Goal: Information Seeking & Learning: Compare options

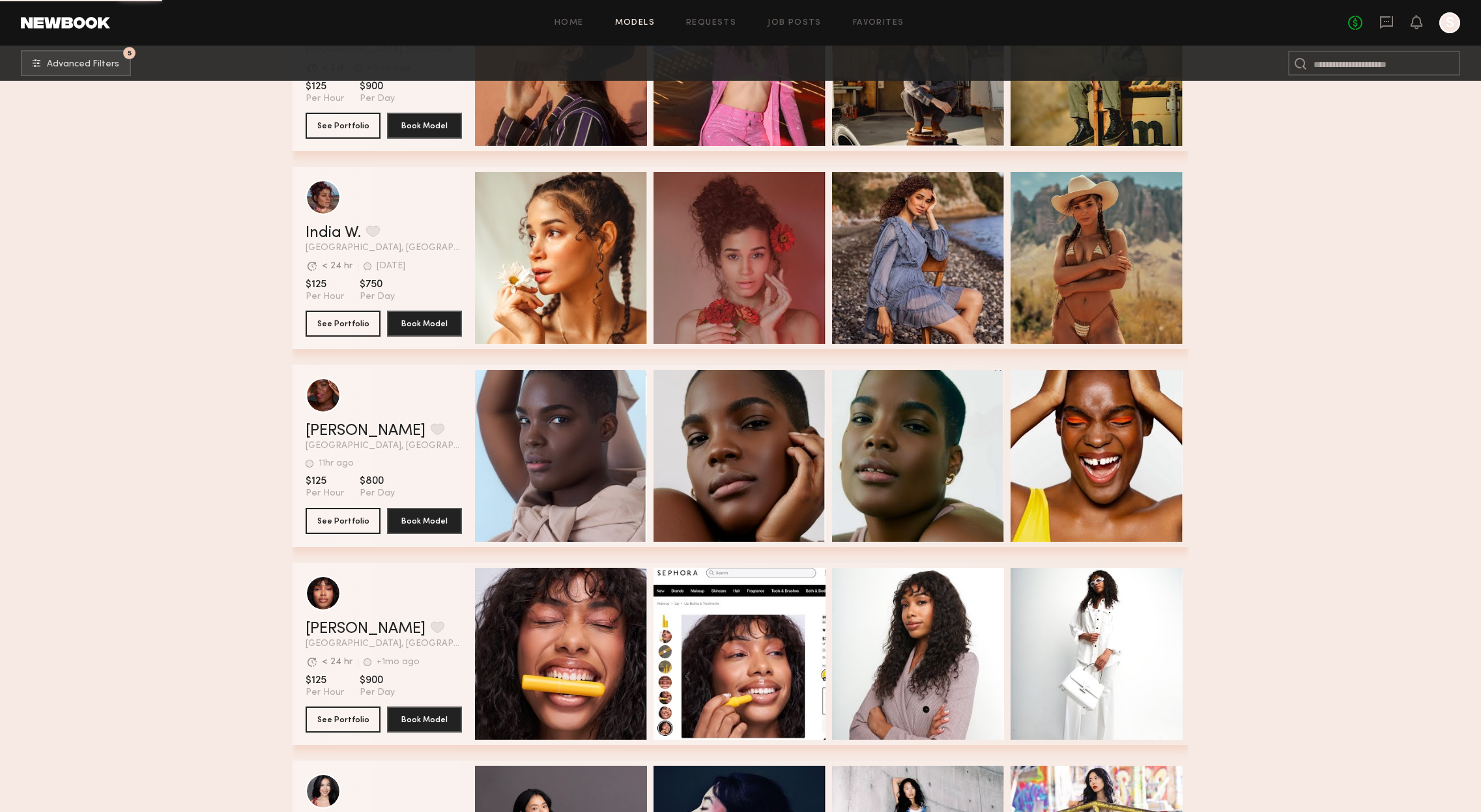
scroll to position [18541, 0]
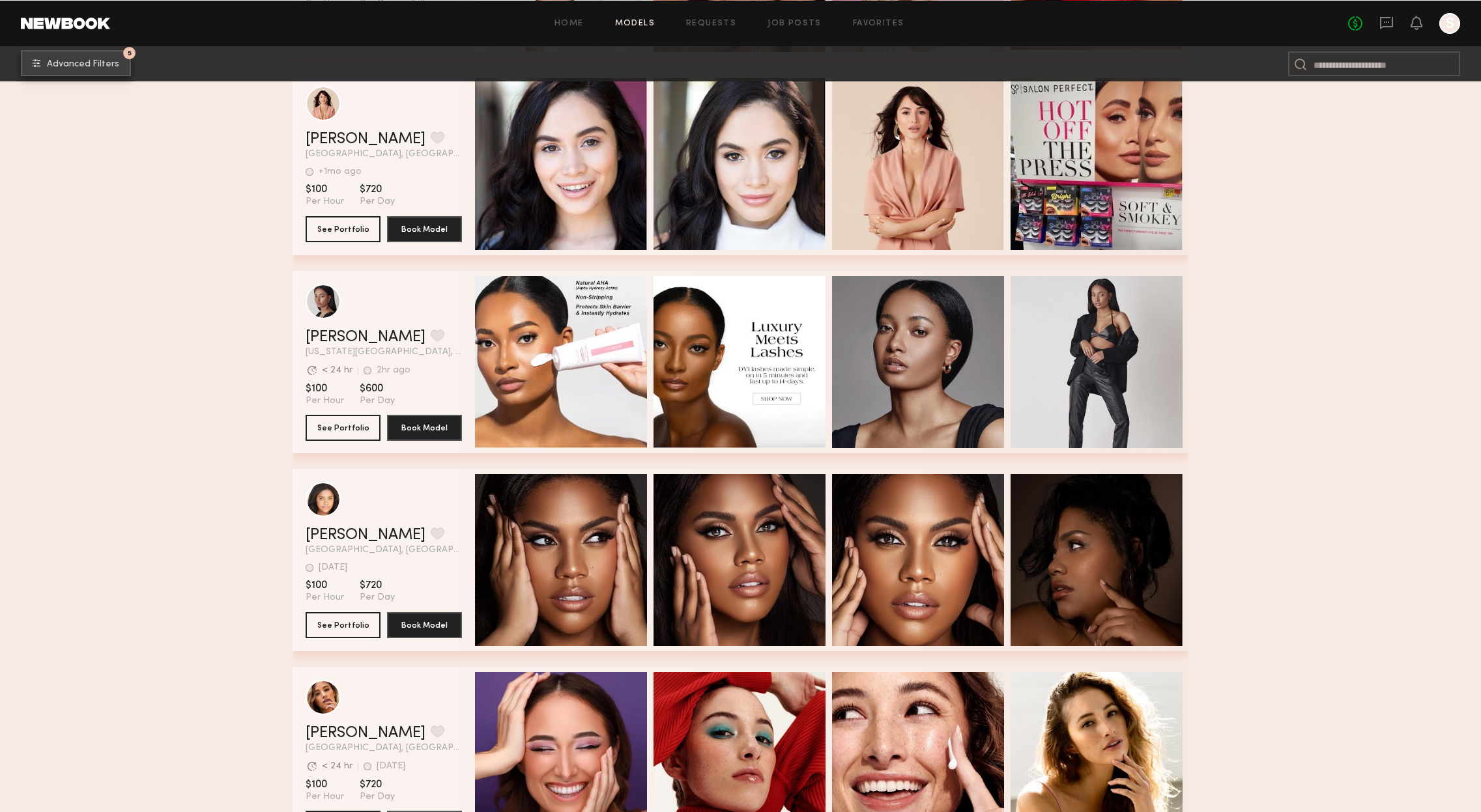
click at [79, 62] on span "Advanced Filters" at bounding box center [83, 64] width 73 height 9
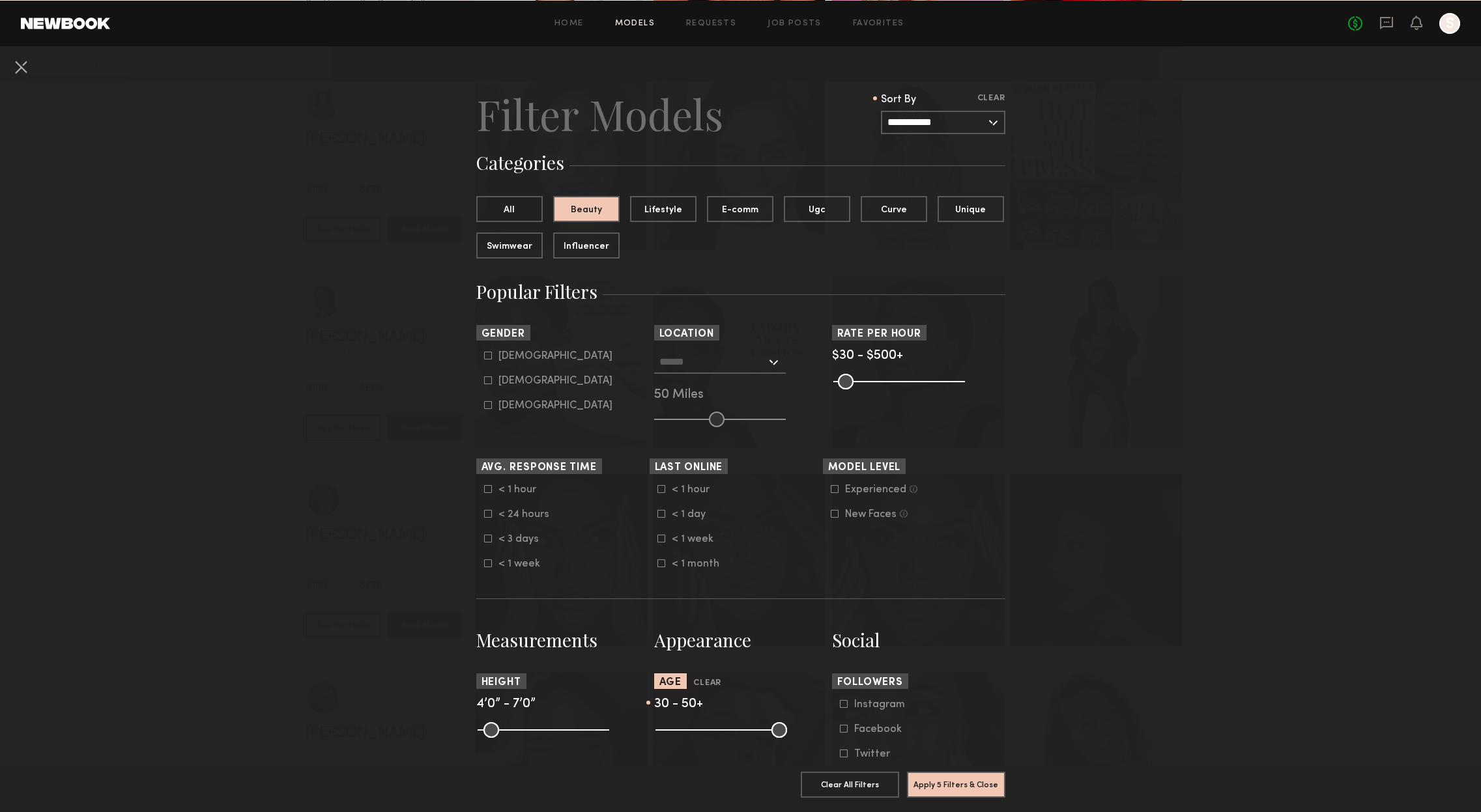
scroll to position [10726, 0]
click at [485, 382] on icon at bounding box center [488, 379] width 8 height 8
type input "**"
click at [775, 357] on div at bounding box center [720, 362] width 132 height 23
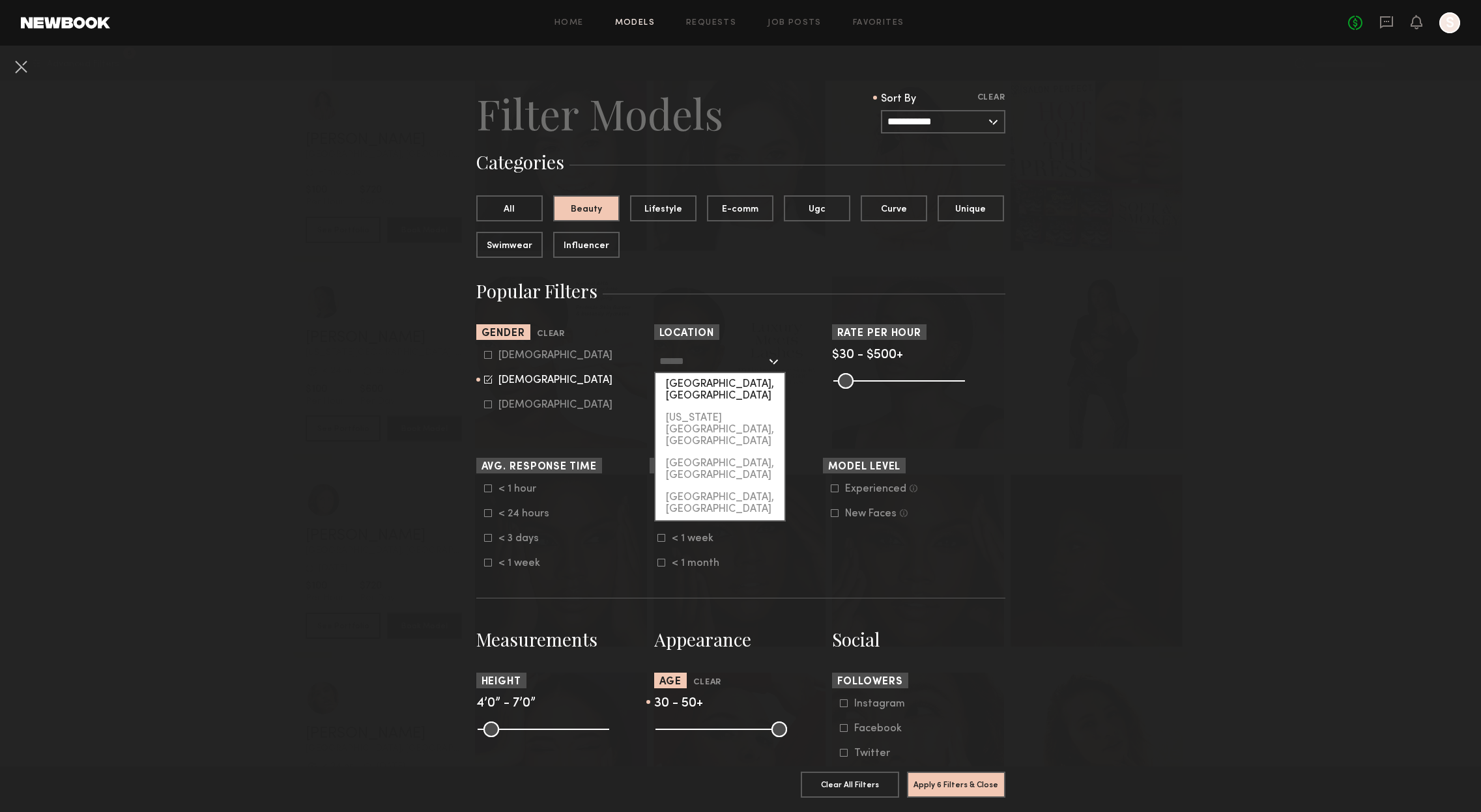
click at [690, 391] on div "[GEOGRAPHIC_DATA], [GEOGRAPHIC_DATA]" at bounding box center [720, 390] width 129 height 34
type input "**********"
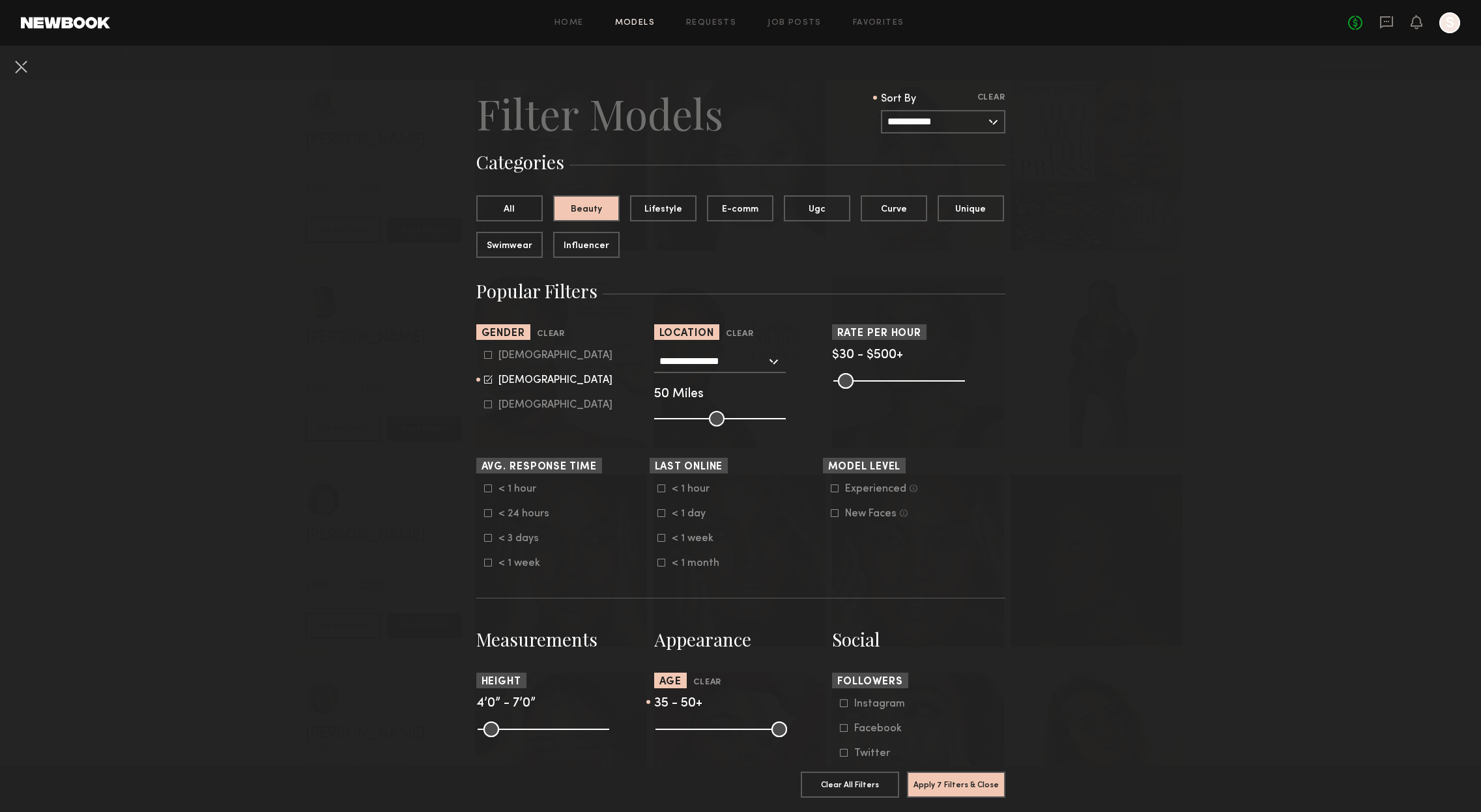
drag, startPoint x: 707, startPoint y: 733, endPoint x: 725, endPoint y: 735, distance: 18.1
type input "**"
click at [725, 735] on input "range" at bounding box center [721, 729] width 132 height 15
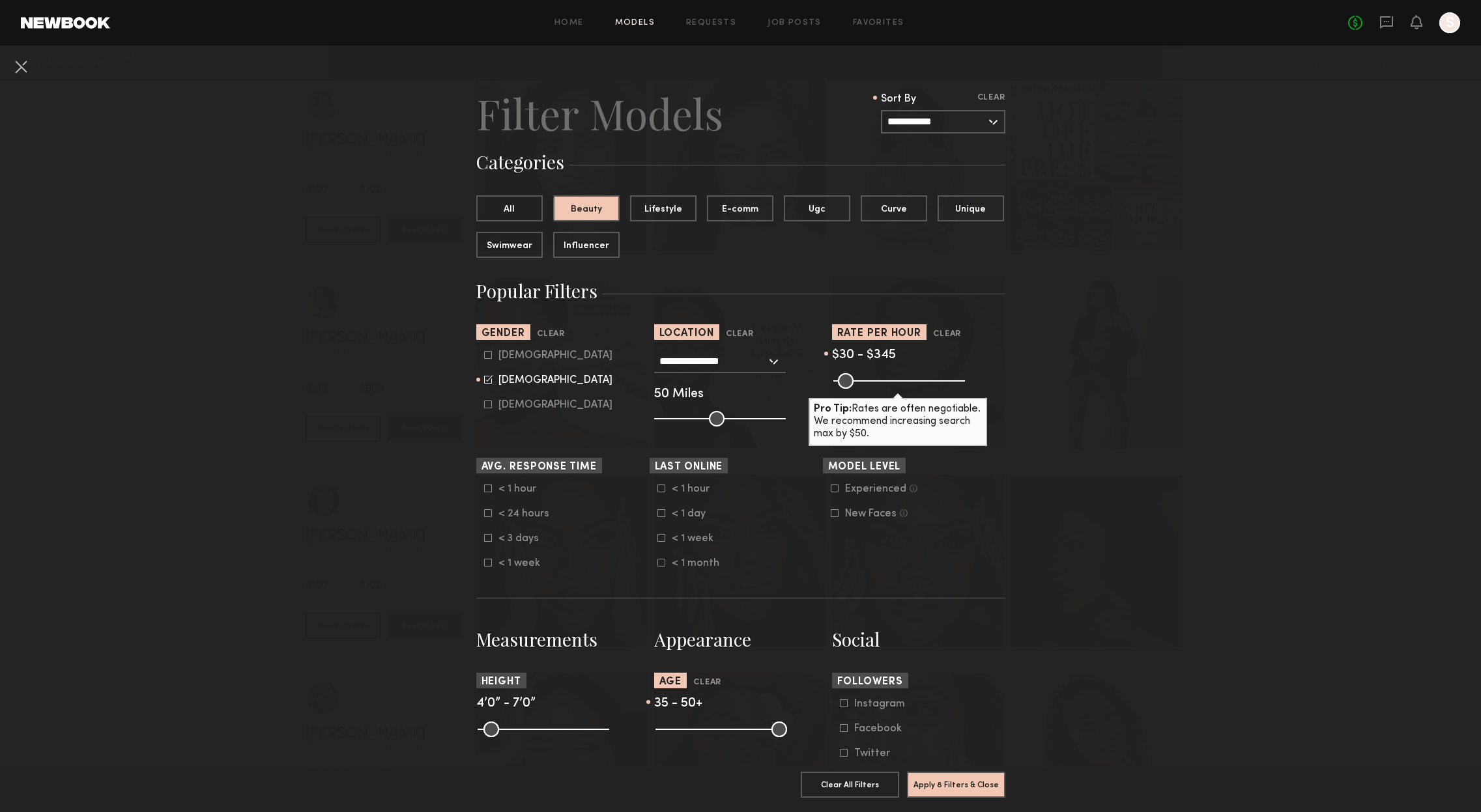
type input "***"
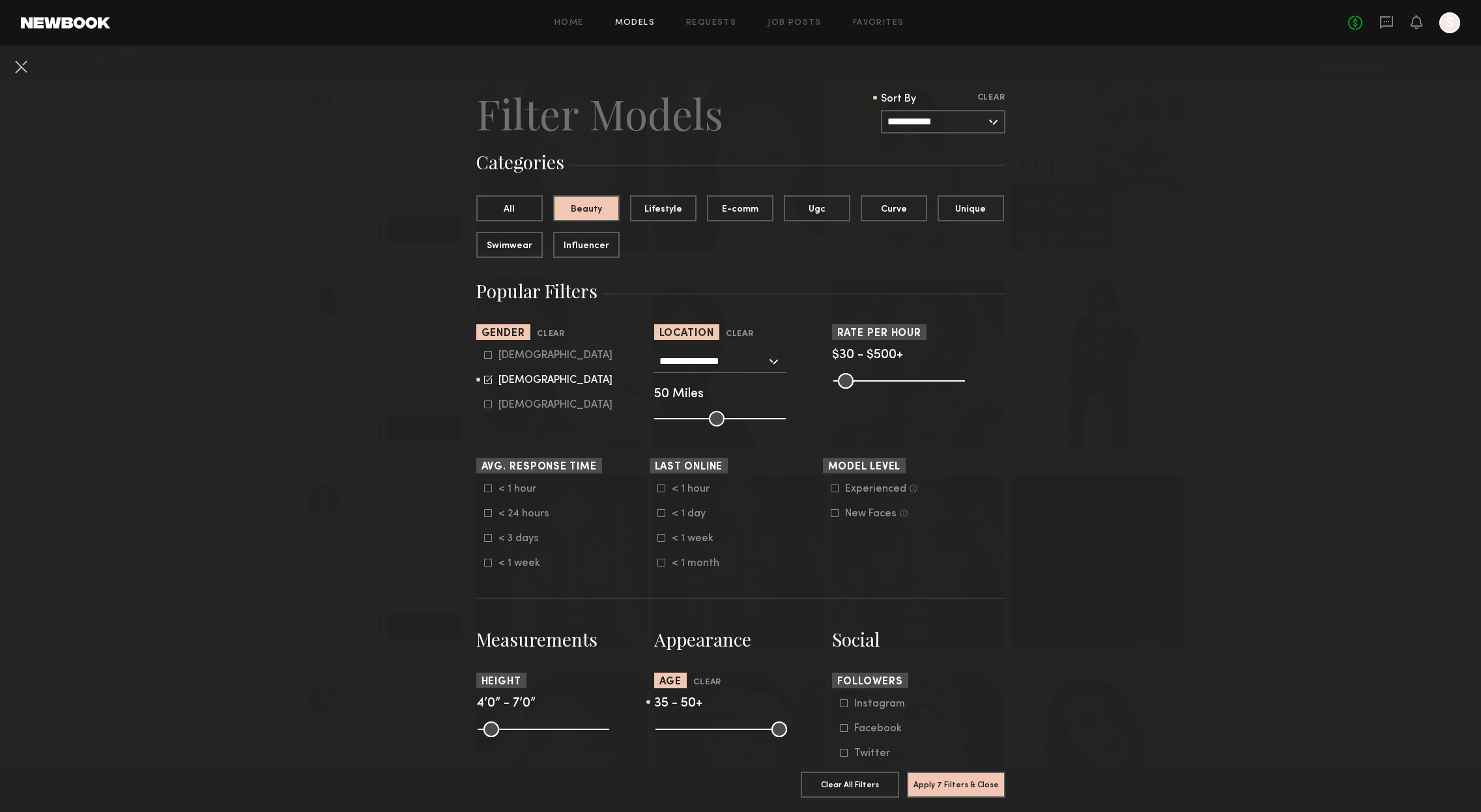
drag, startPoint x: 956, startPoint y: 384, endPoint x: 1001, endPoint y: 384, distance: 45.0
click at [965, 384] on input "range" at bounding box center [899, 381] width 132 height 15
click at [502, 212] on button "All" at bounding box center [509, 208] width 66 height 26
click at [959, 786] on button "Apply 6 Filters & Close" at bounding box center [956, 784] width 99 height 26
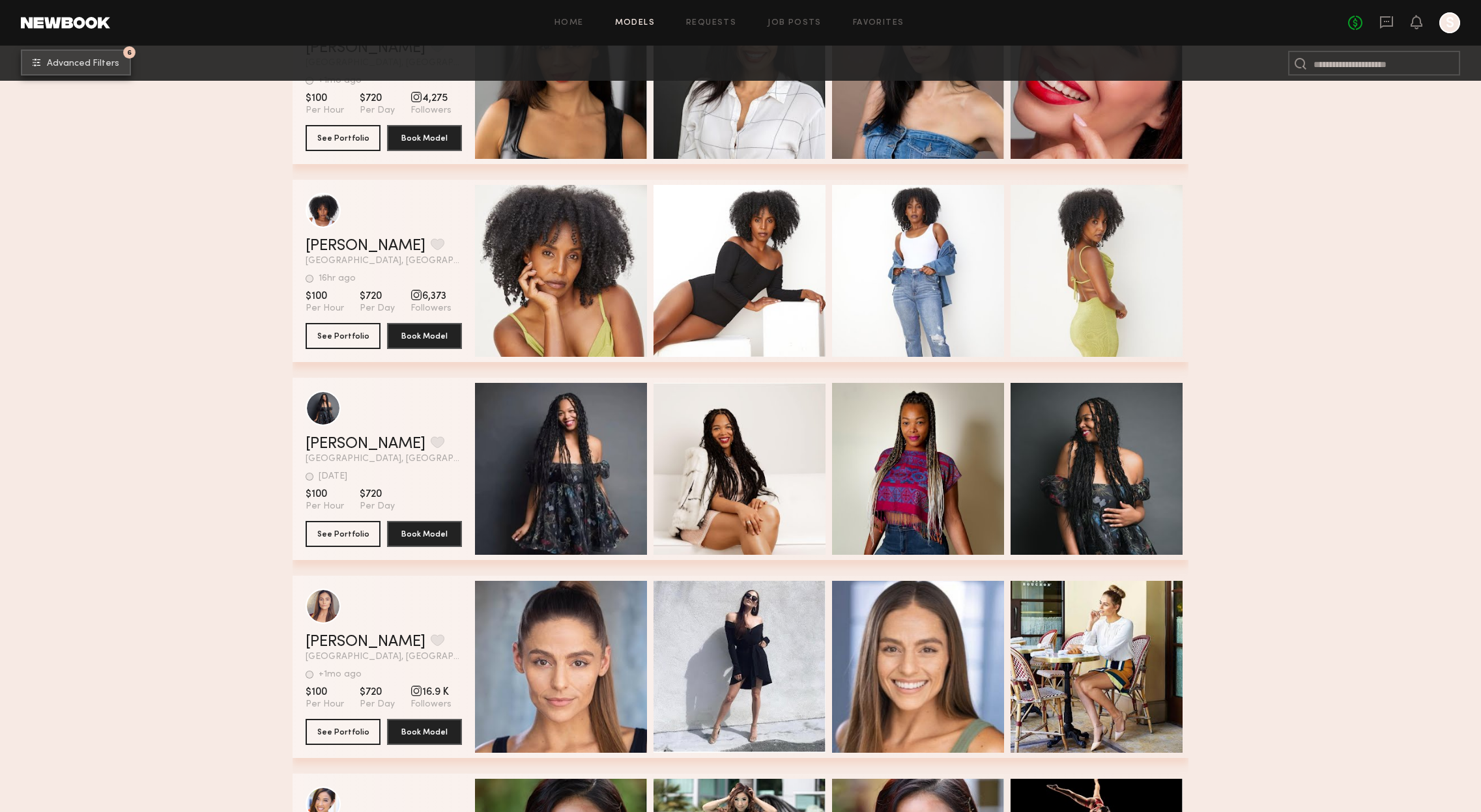
scroll to position [4483, 0]
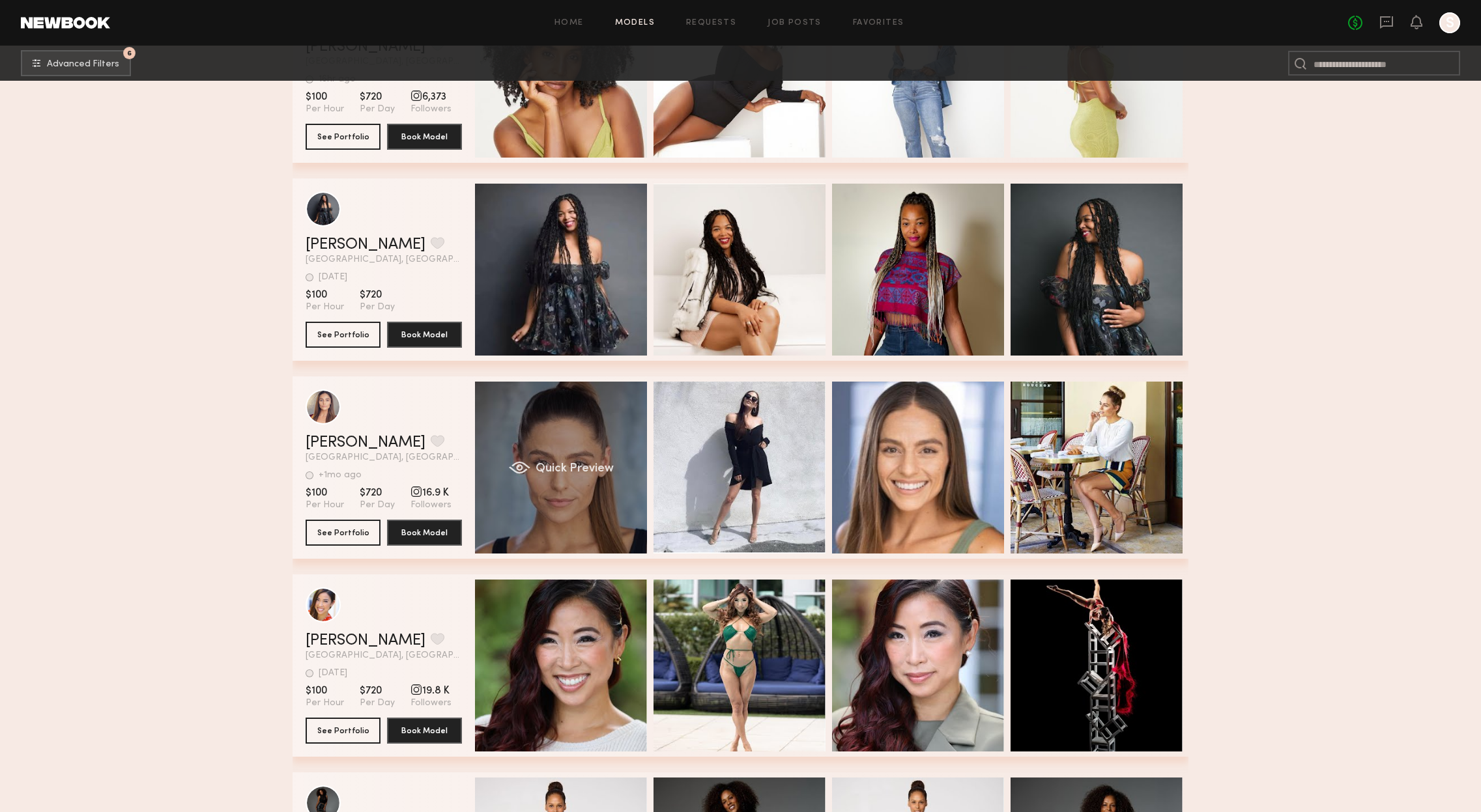
click at [562, 491] on div "Quick Preview" at bounding box center [561, 467] width 172 height 172
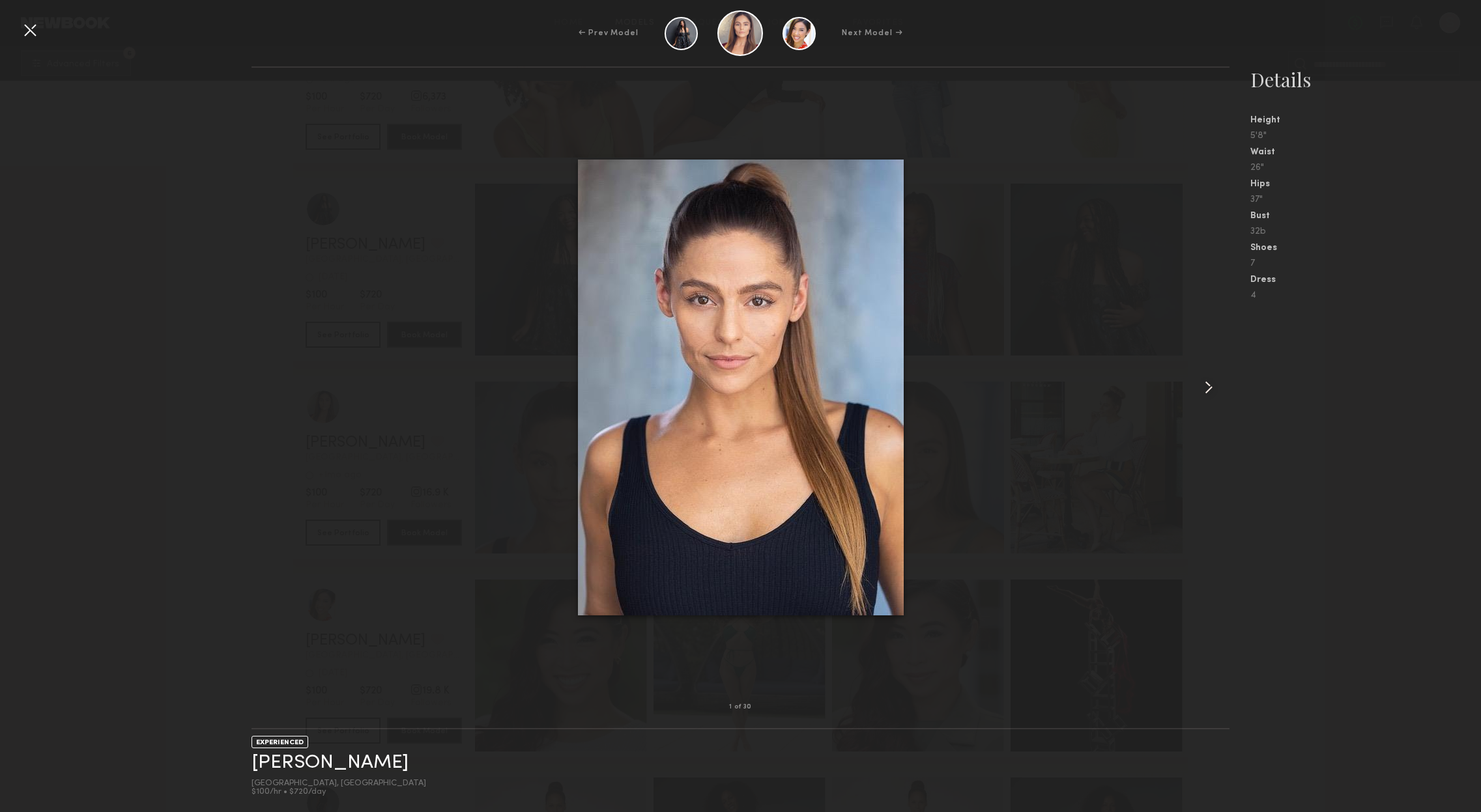
click at [1210, 388] on common-icon at bounding box center [1208, 387] width 21 height 21
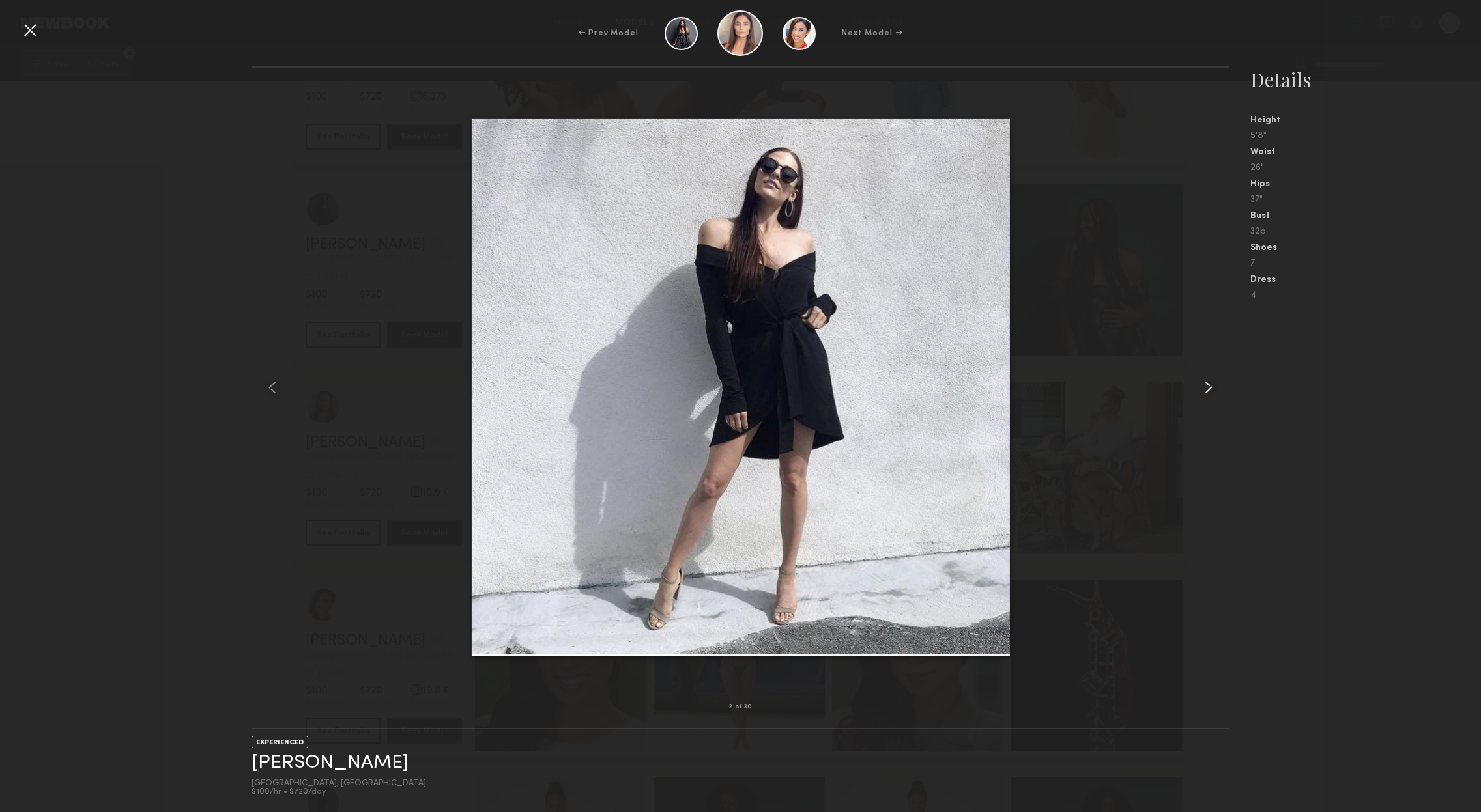
click at [1210, 388] on common-icon at bounding box center [1208, 387] width 21 height 21
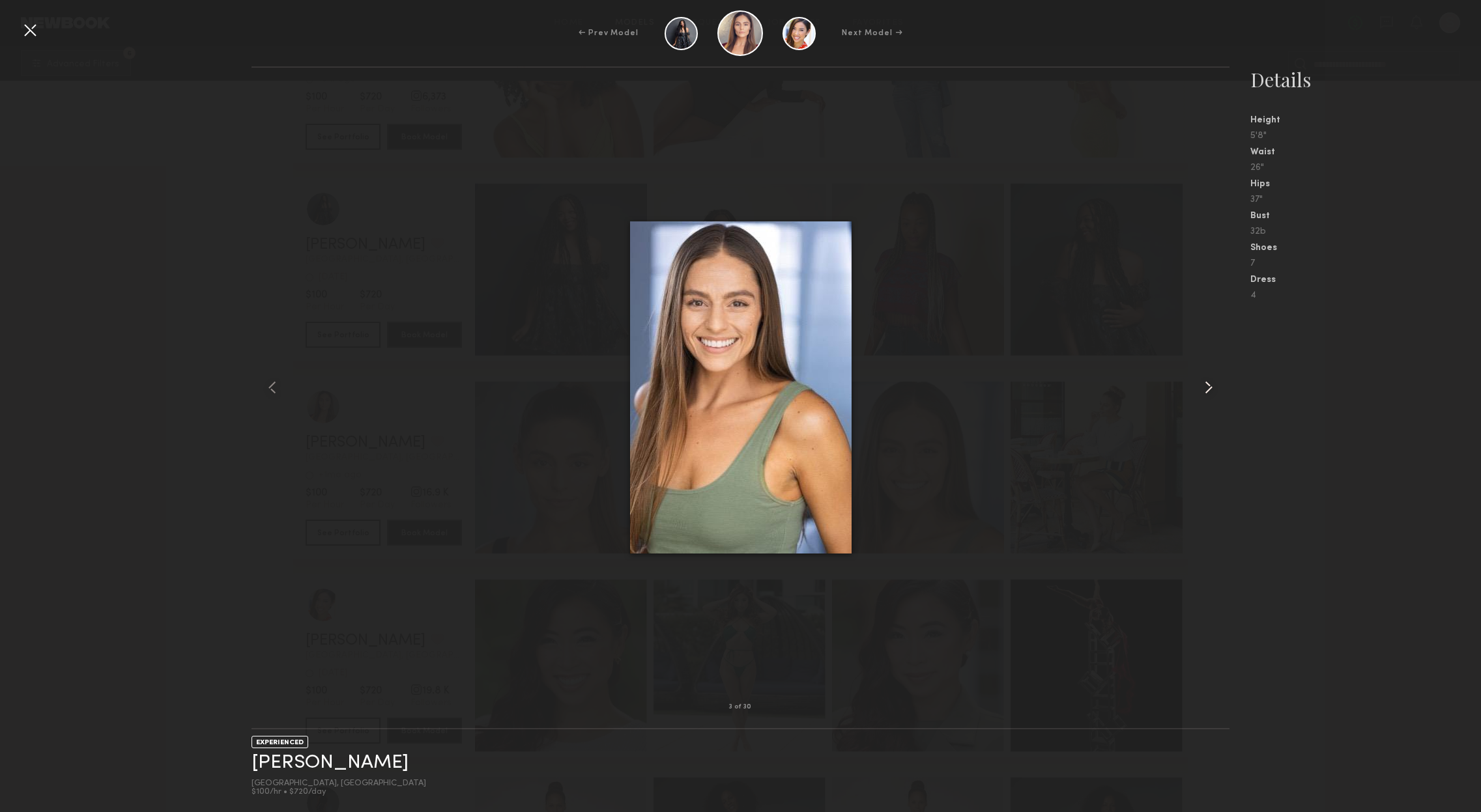
click at [1210, 388] on common-icon at bounding box center [1208, 387] width 21 height 21
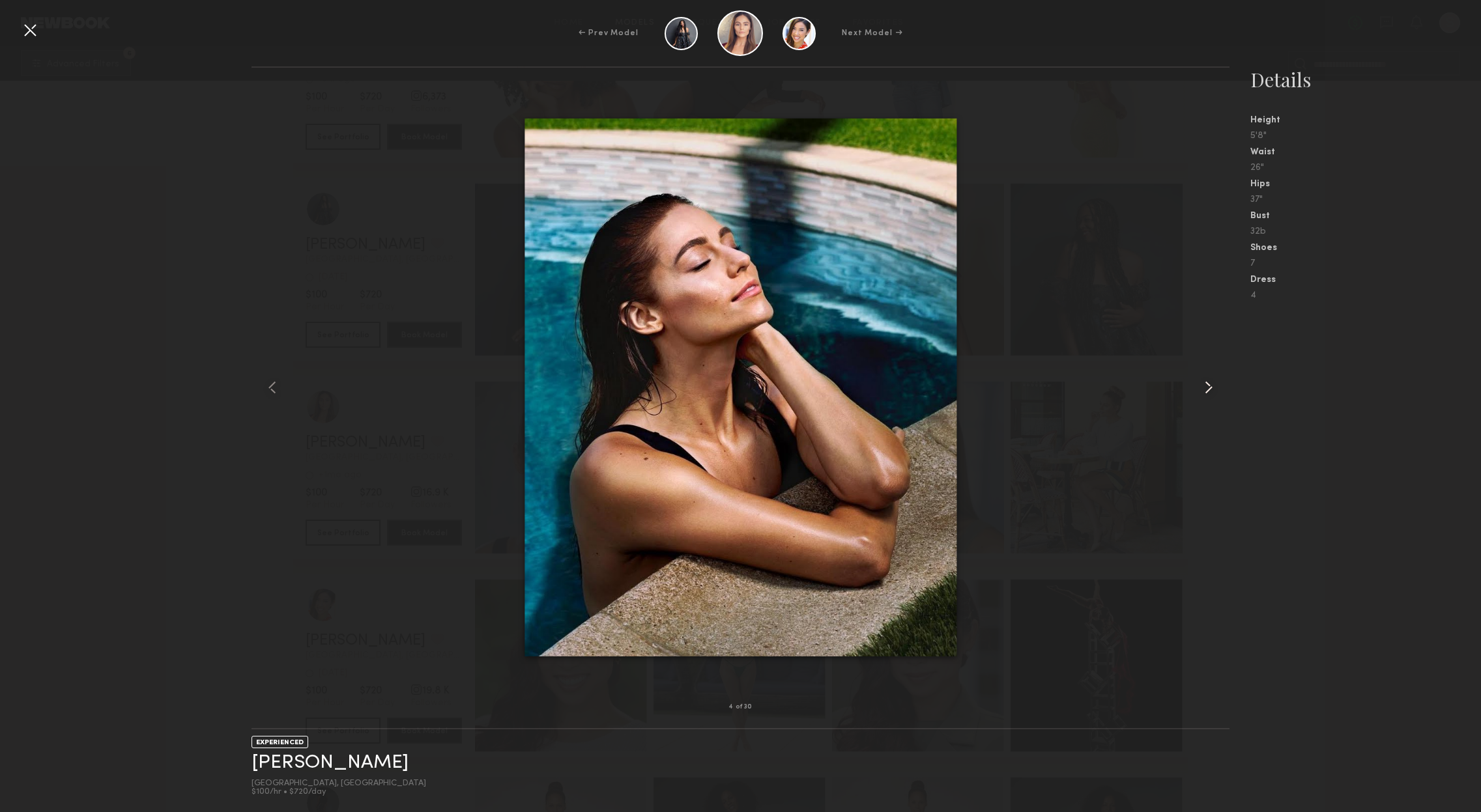
click at [1210, 388] on common-icon at bounding box center [1208, 387] width 21 height 21
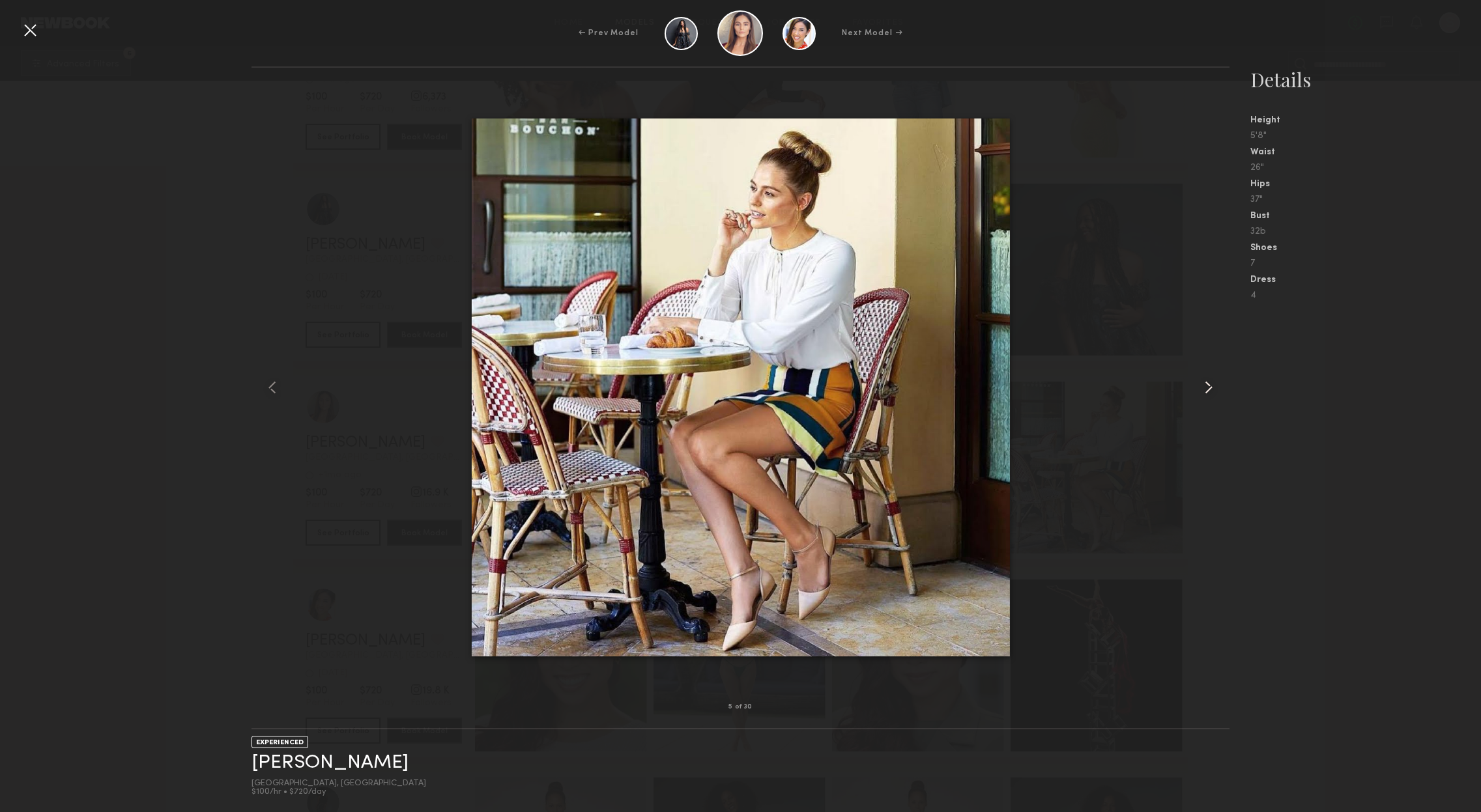
click at [1210, 388] on common-icon at bounding box center [1208, 387] width 21 height 21
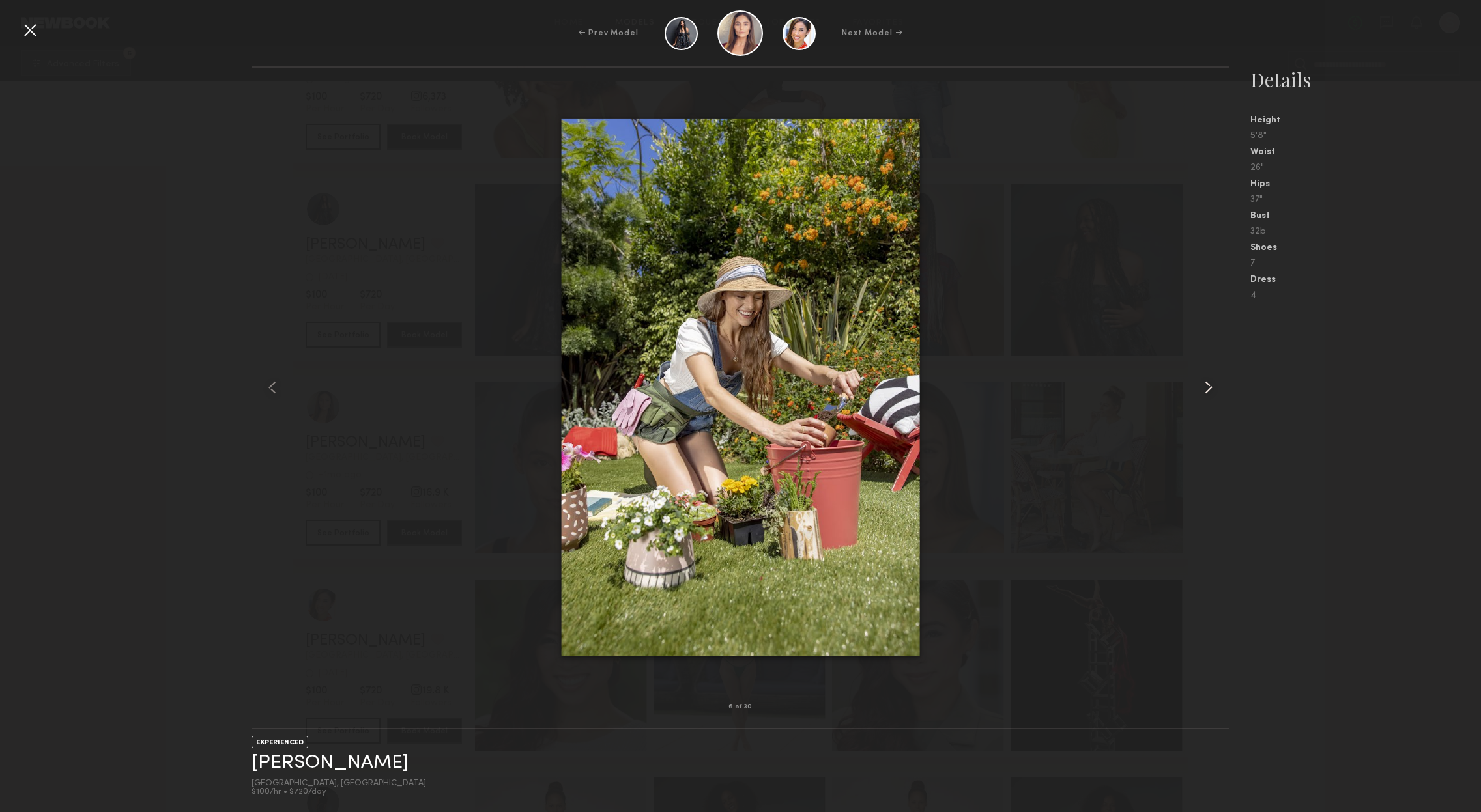
click at [1210, 388] on common-icon at bounding box center [1208, 387] width 21 height 21
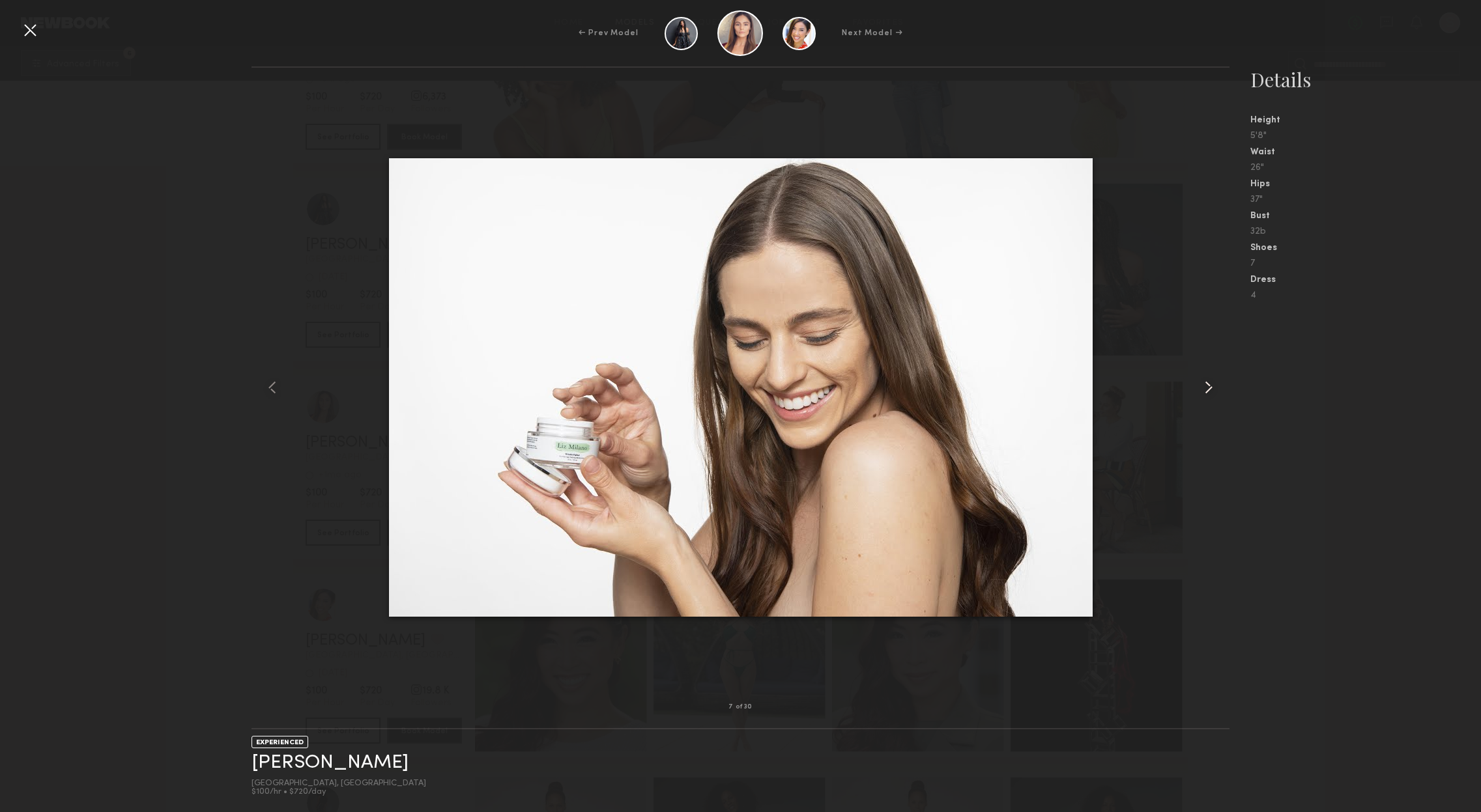
click at [1210, 388] on common-icon at bounding box center [1208, 387] width 21 height 21
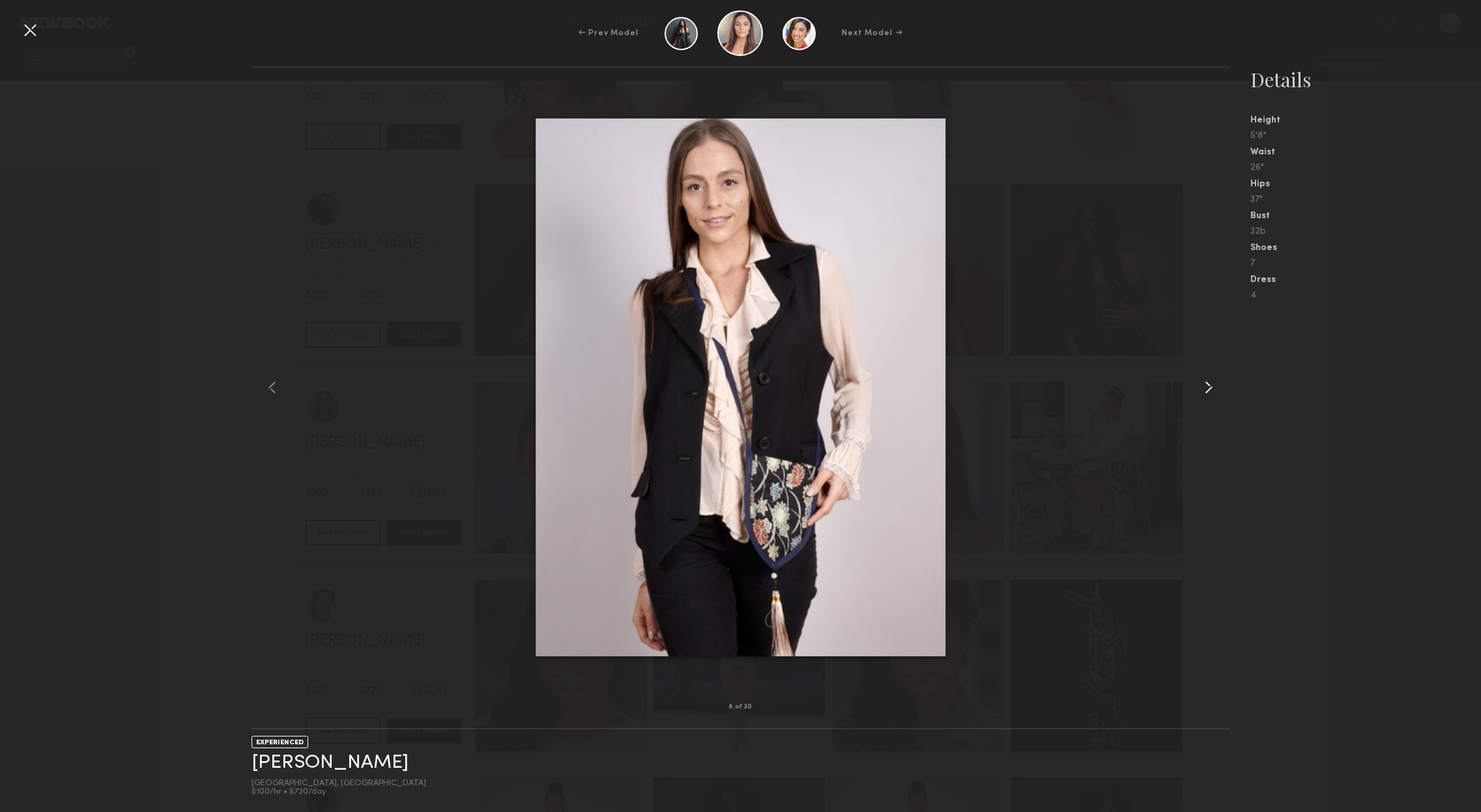
click at [1210, 388] on common-icon at bounding box center [1208, 387] width 21 height 21
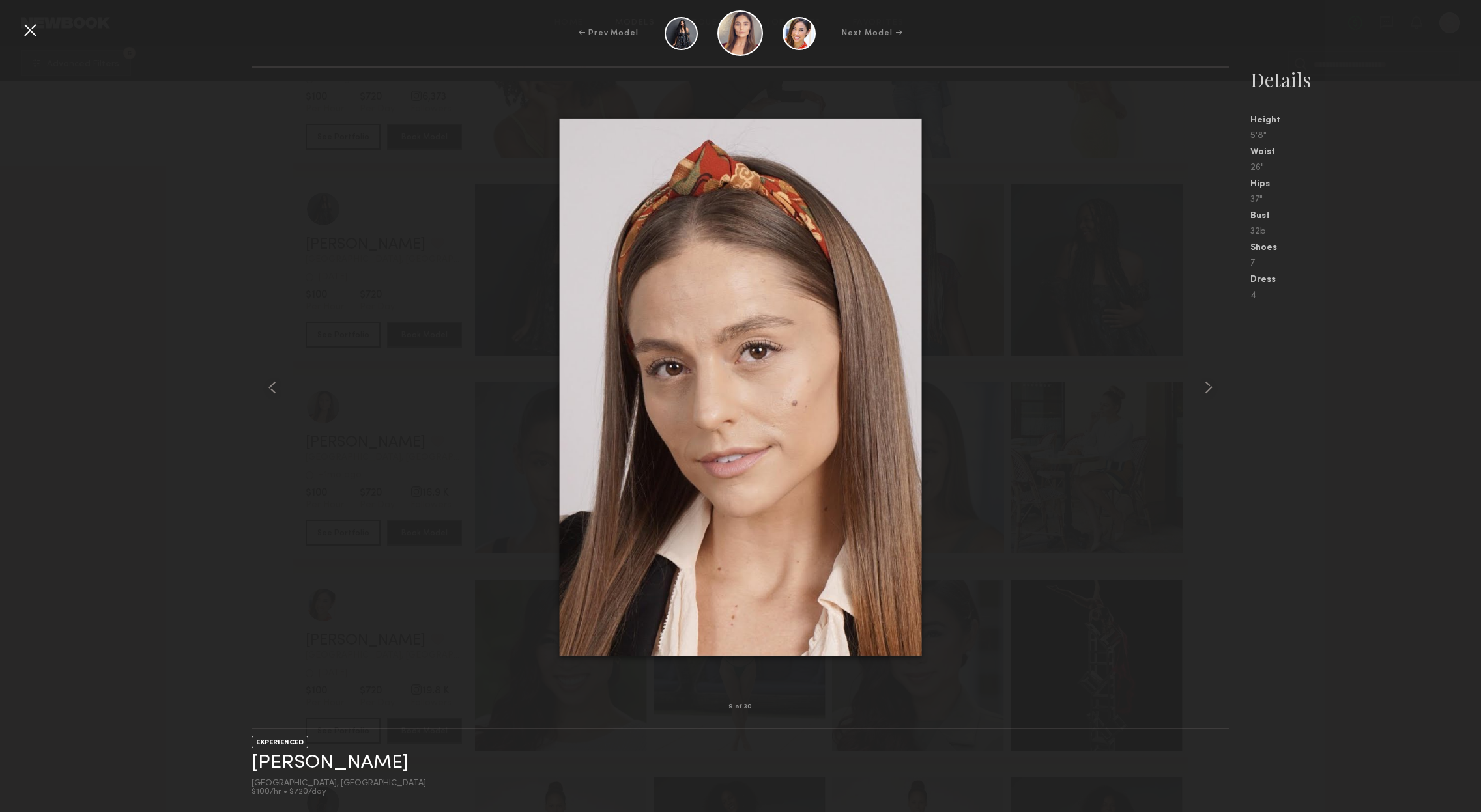
click at [25, 35] on div at bounding box center [29, 29] width 21 height 21
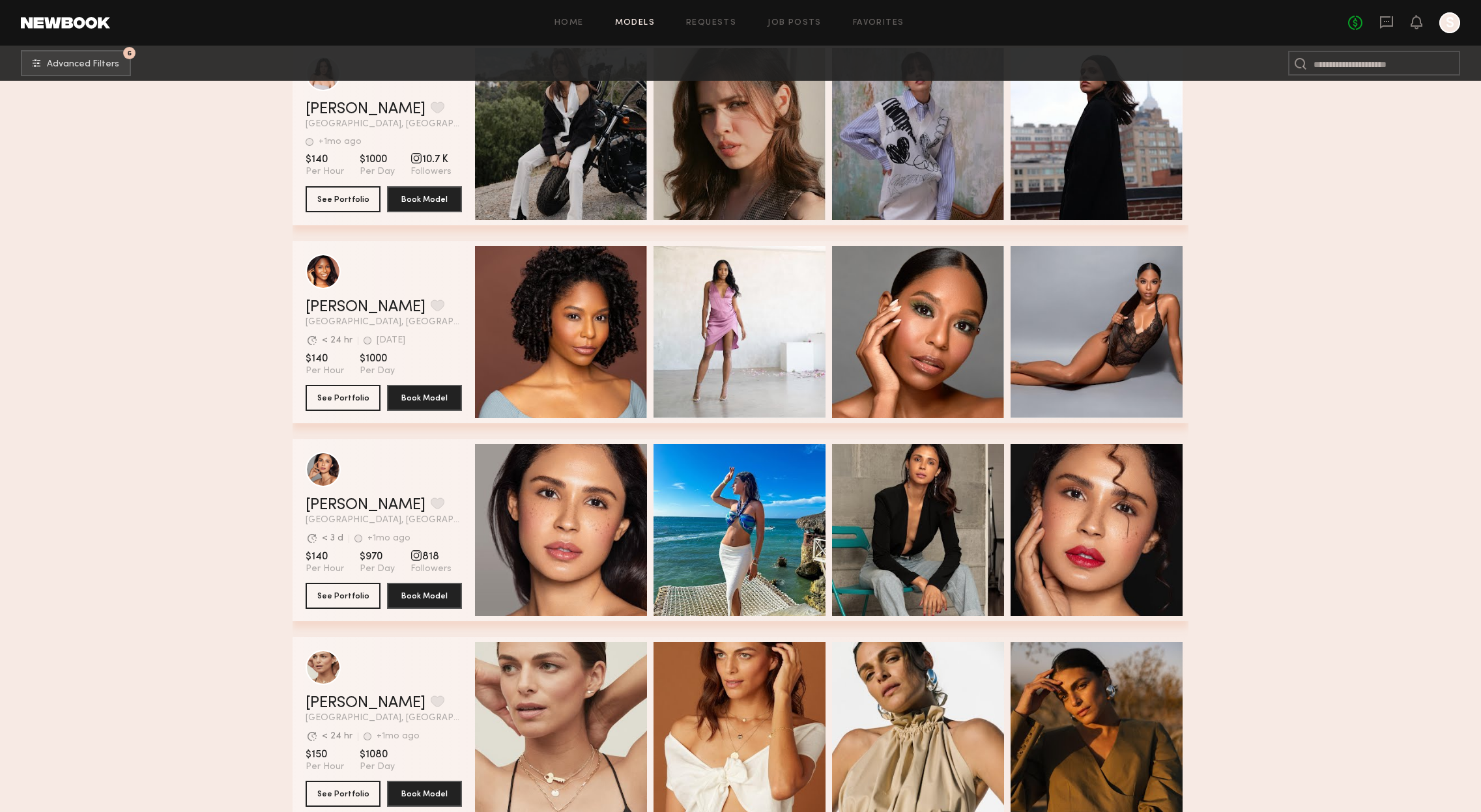
scroll to position [12342, 0]
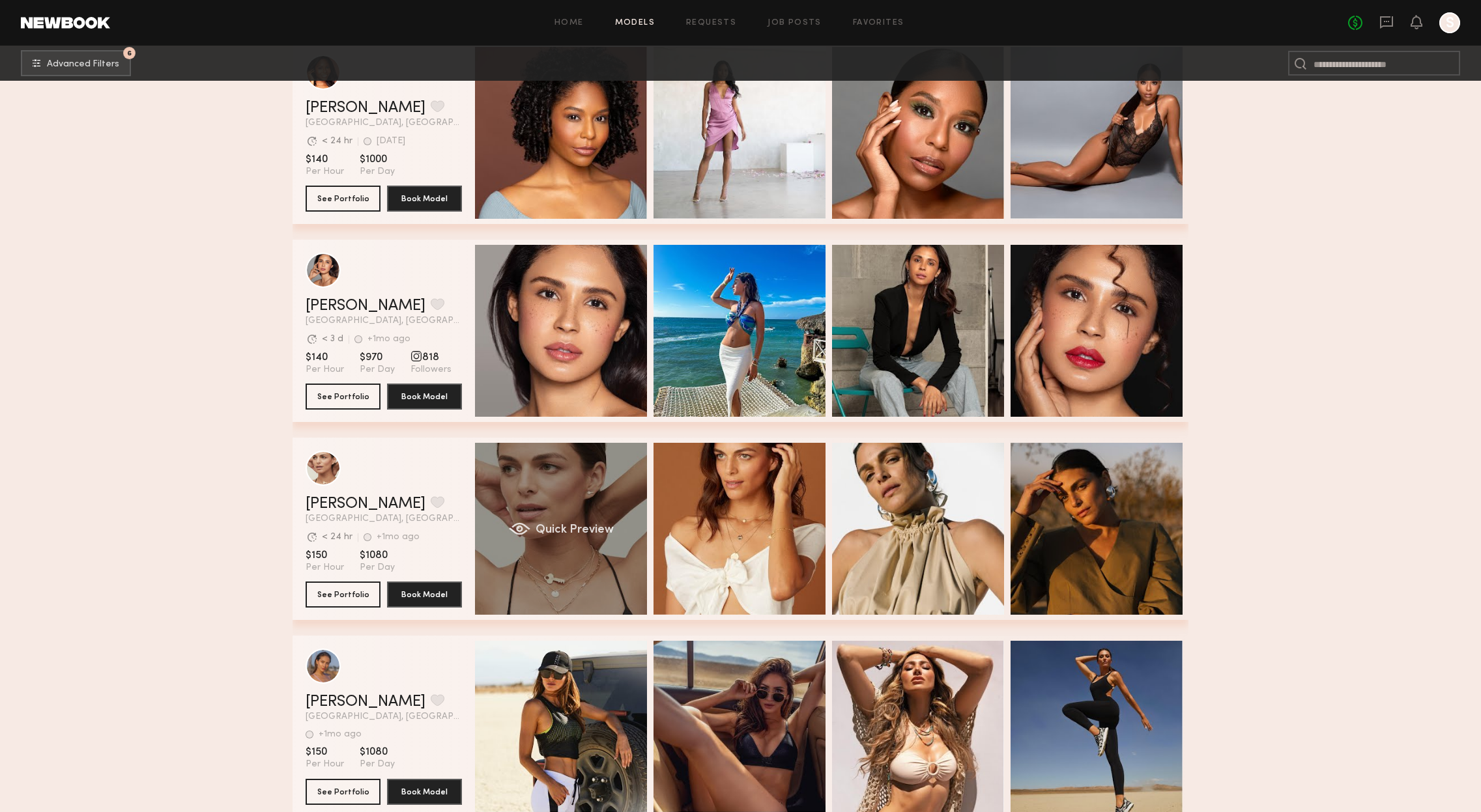
click at [582, 503] on div "Quick Preview" at bounding box center [561, 528] width 172 height 172
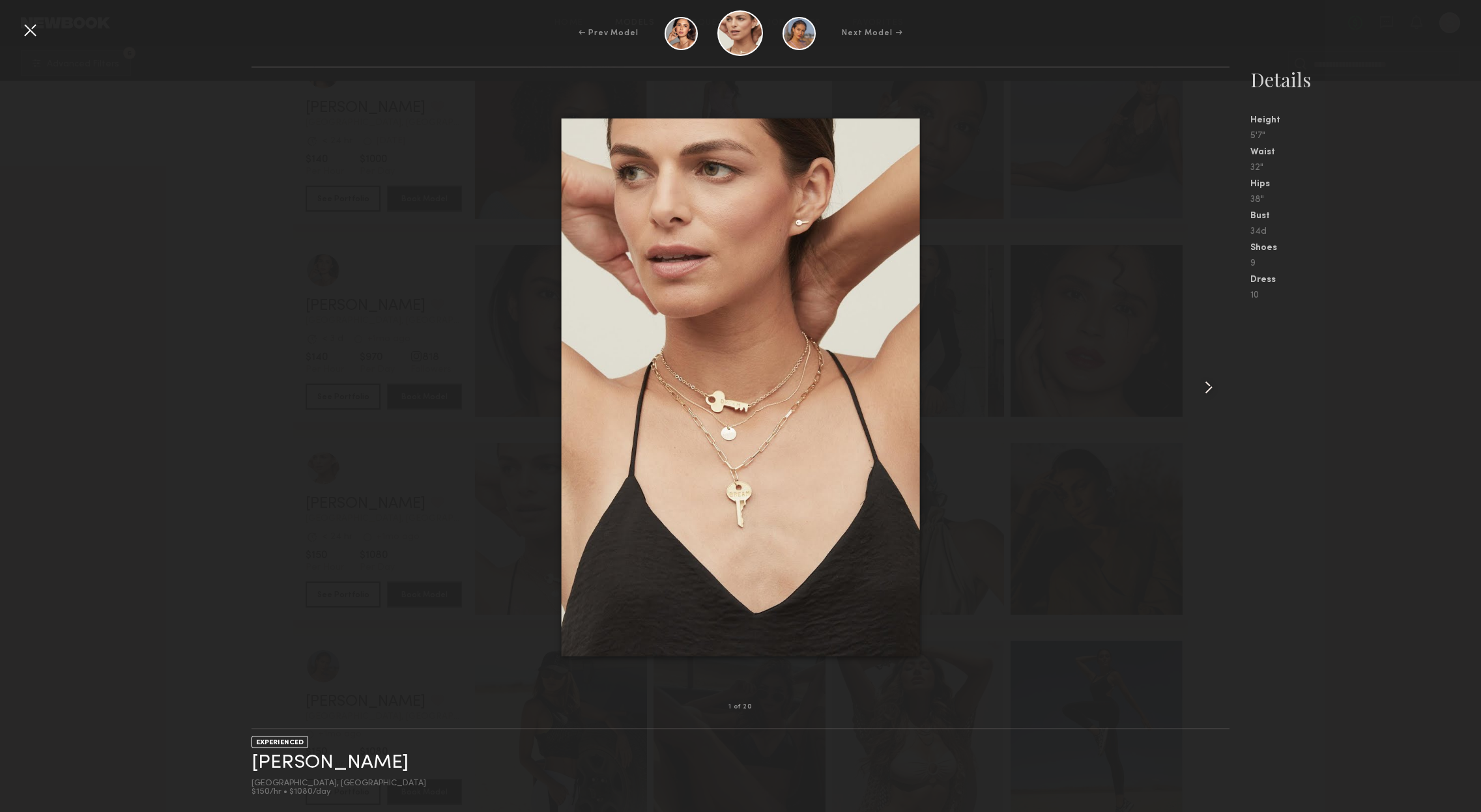
click at [1206, 384] on common-icon at bounding box center [1208, 387] width 21 height 21
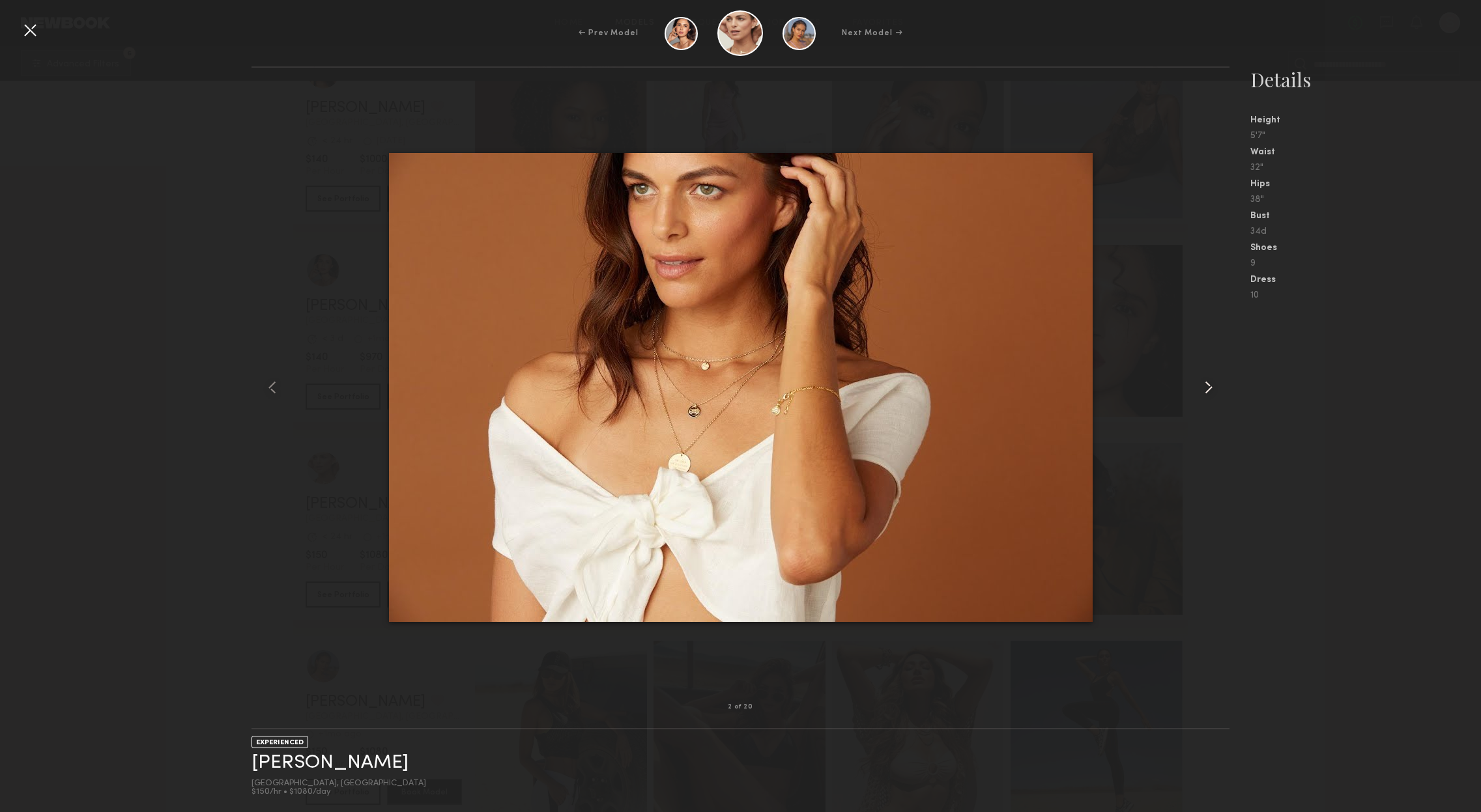
click at [1206, 384] on common-icon at bounding box center [1208, 387] width 21 height 21
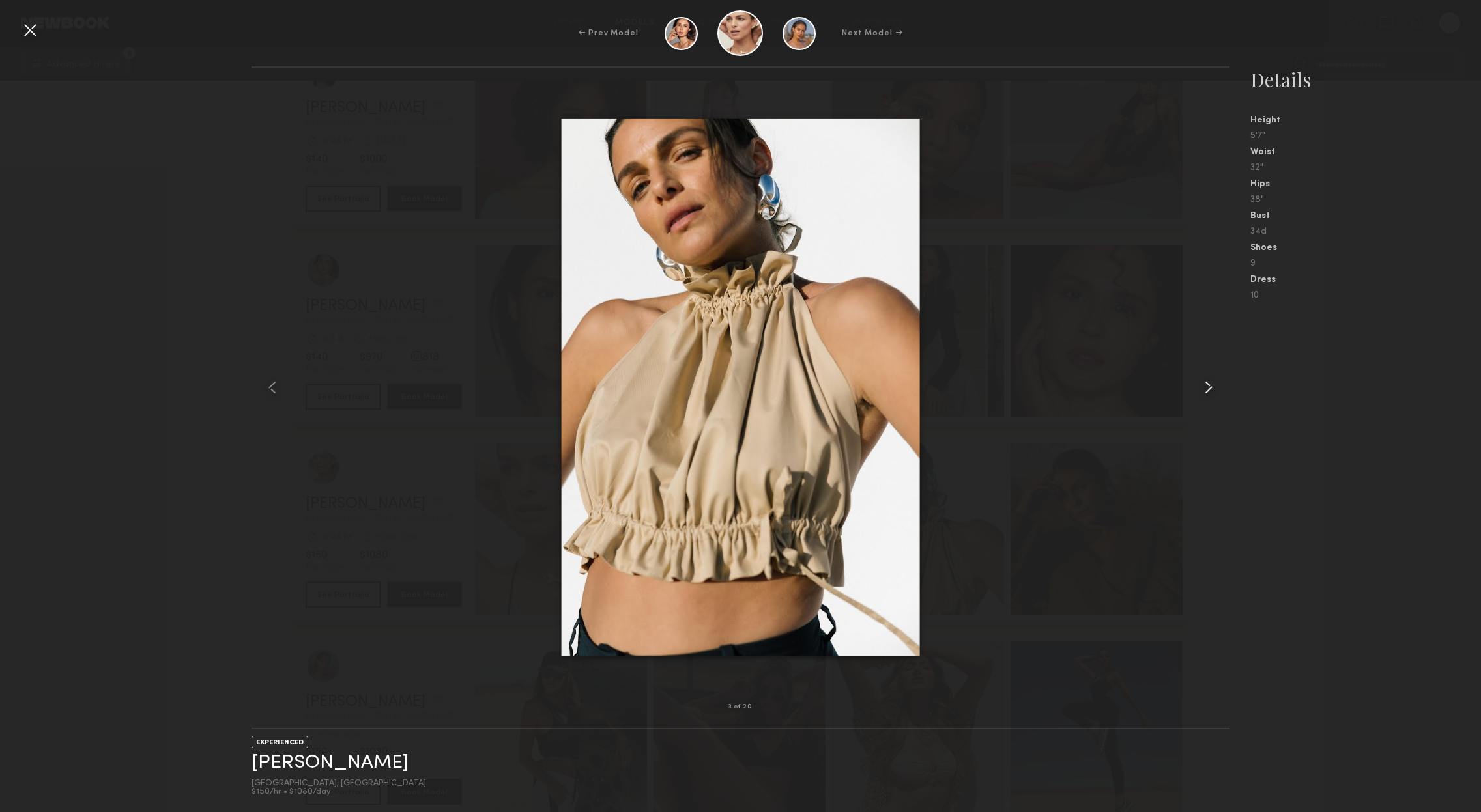
click at [1206, 384] on common-icon at bounding box center [1208, 387] width 21 height 21
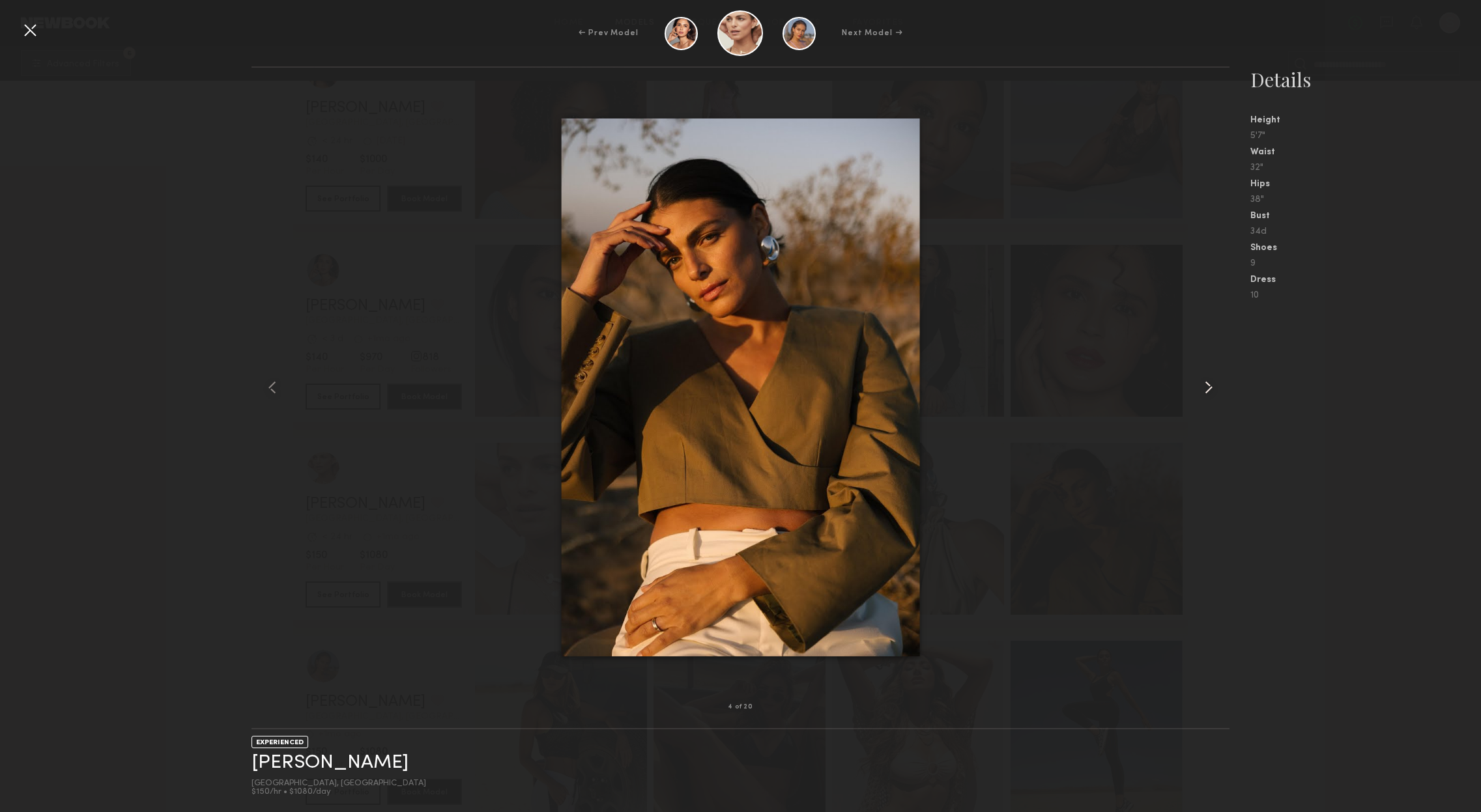
click at [1206, 384] on common-icon at bounding box center [1208, 387] width 21 height 21
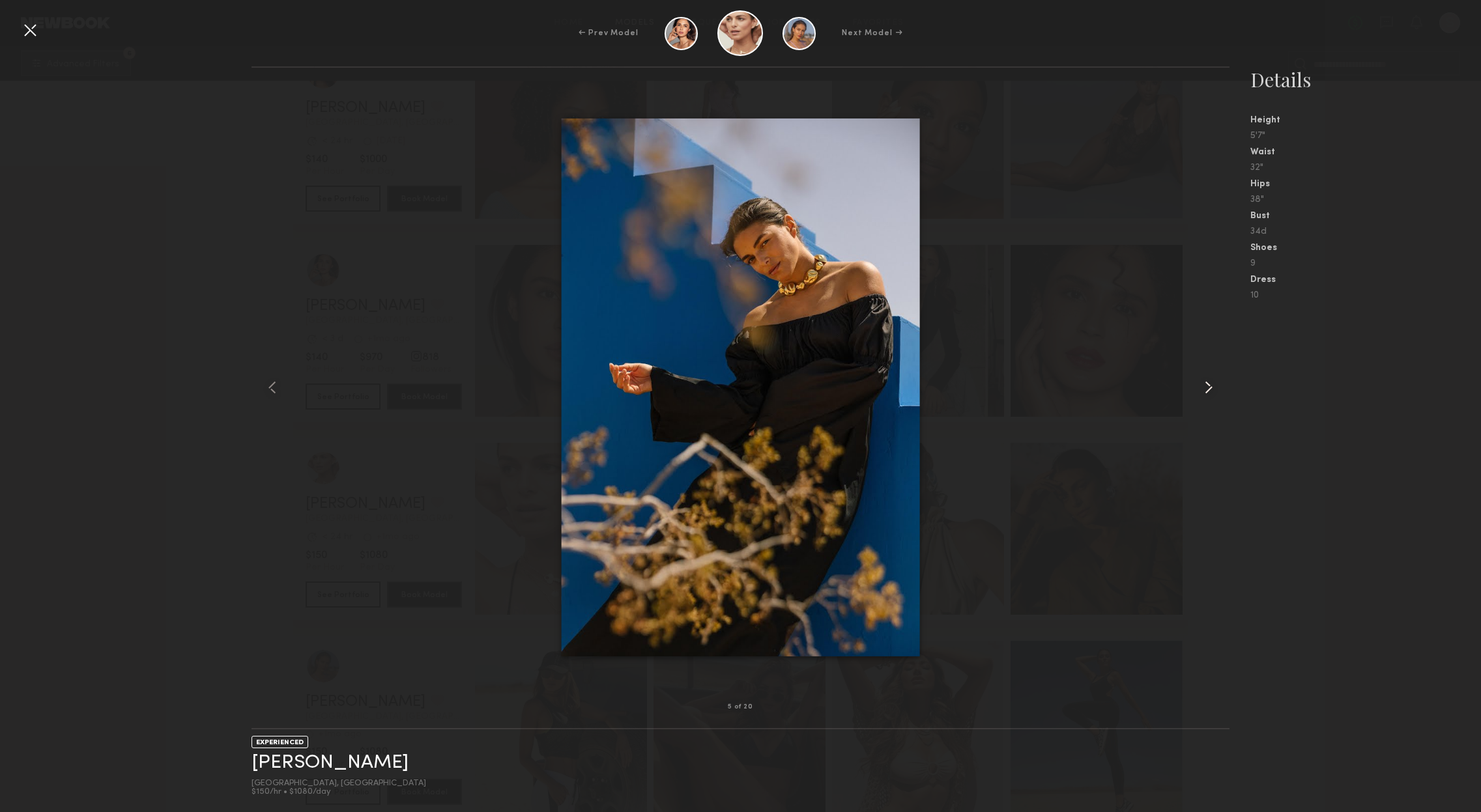
click at [1206, 384] on common-icon at bounding box center [1208, 387] width 21 height 21
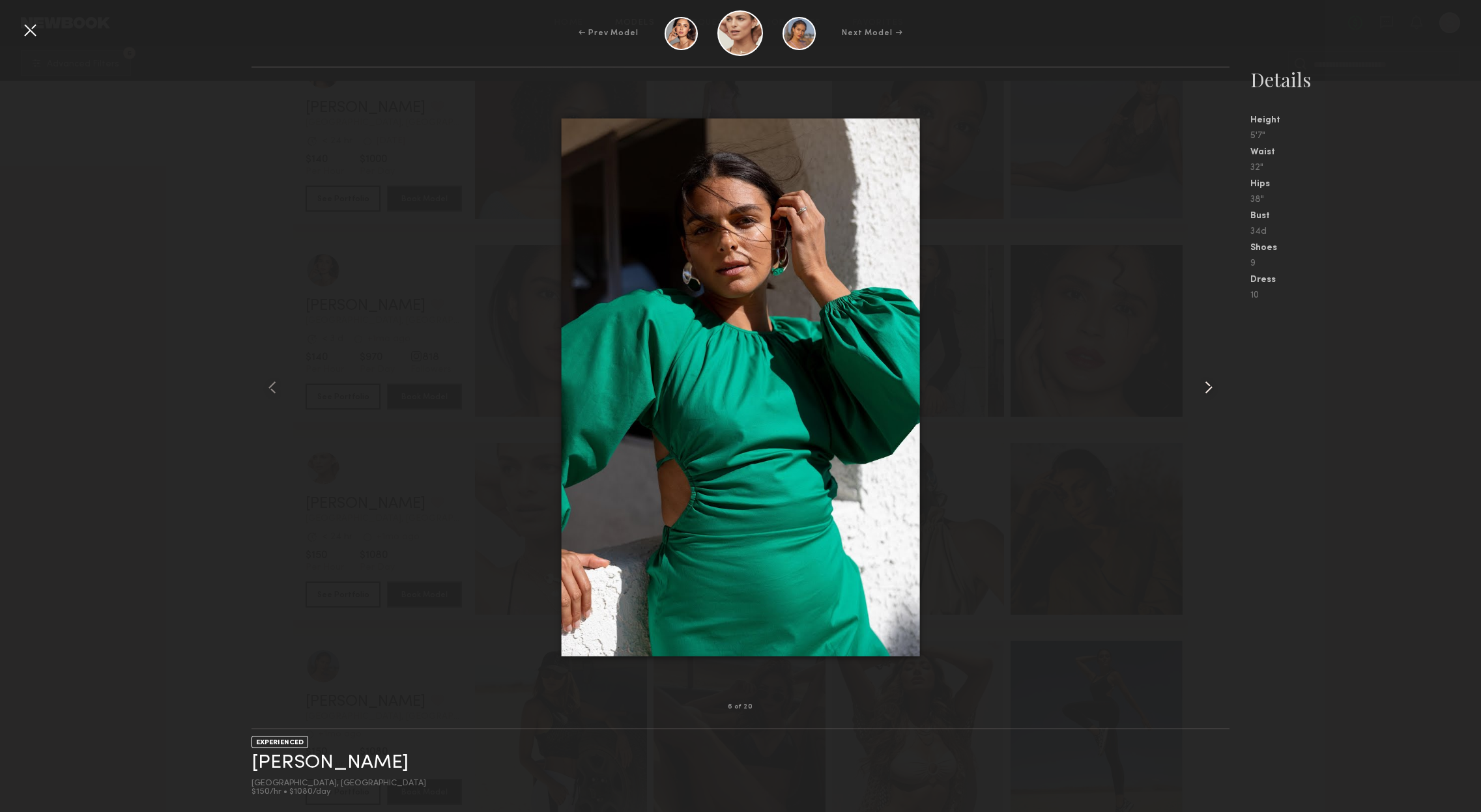
click at [1206, 384] on common-icon at bounding box center [1208, 387] width 21 height 21
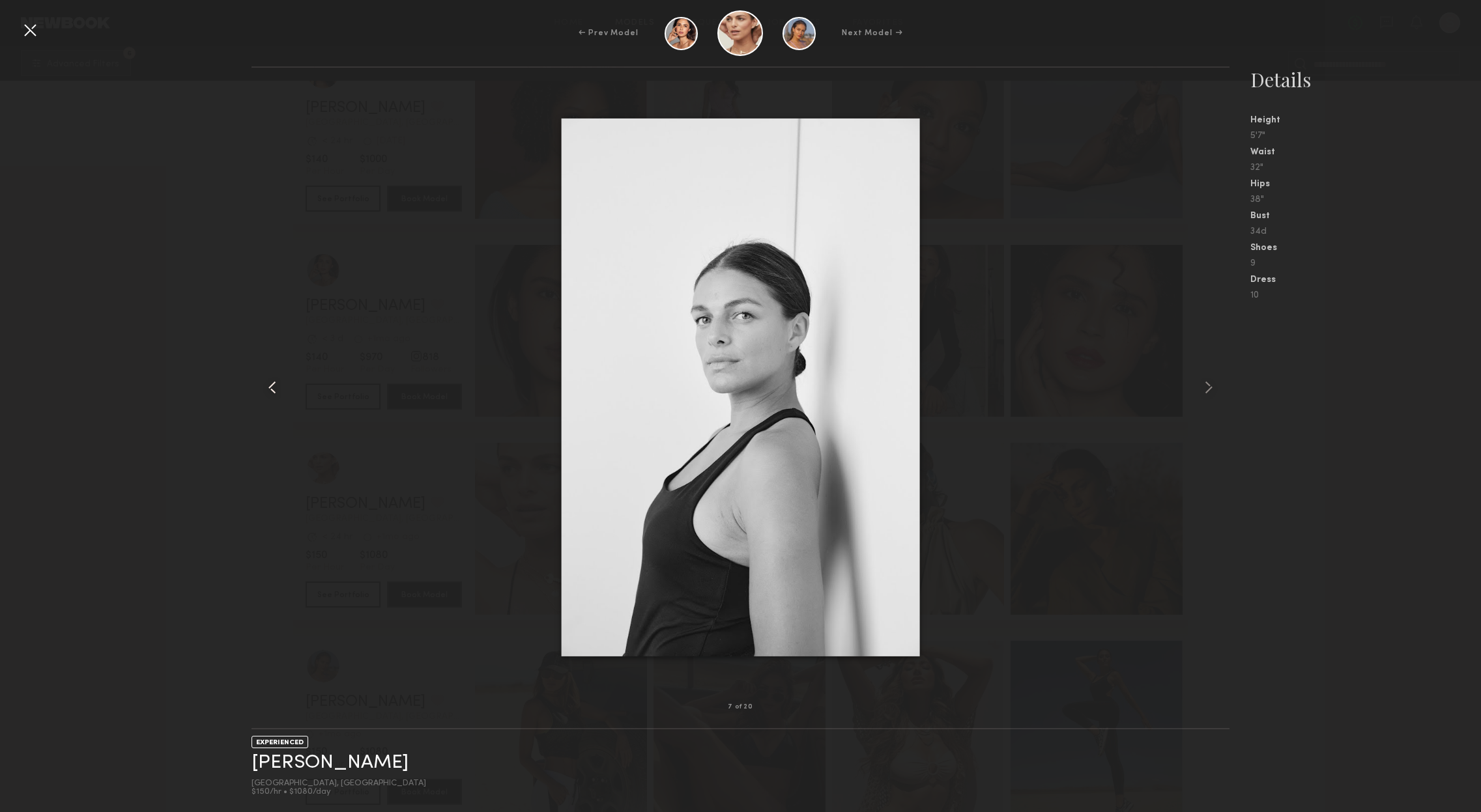
click at [270, 386] on common-icon at bounding box center [272, 387] width 21 height 21
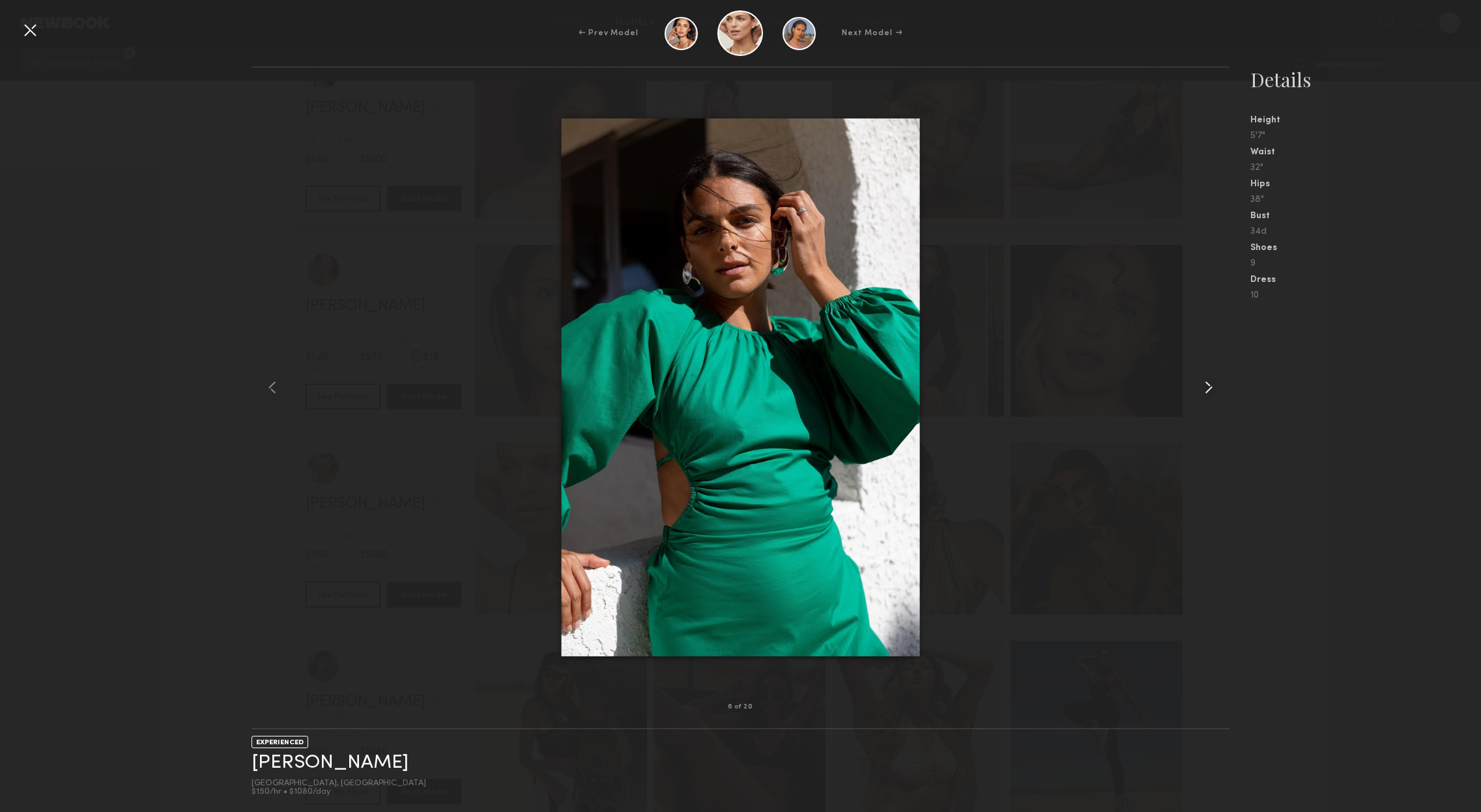
click at [1207, 382] on common-icon at bounding box center [1208, 387] width 21 height 21
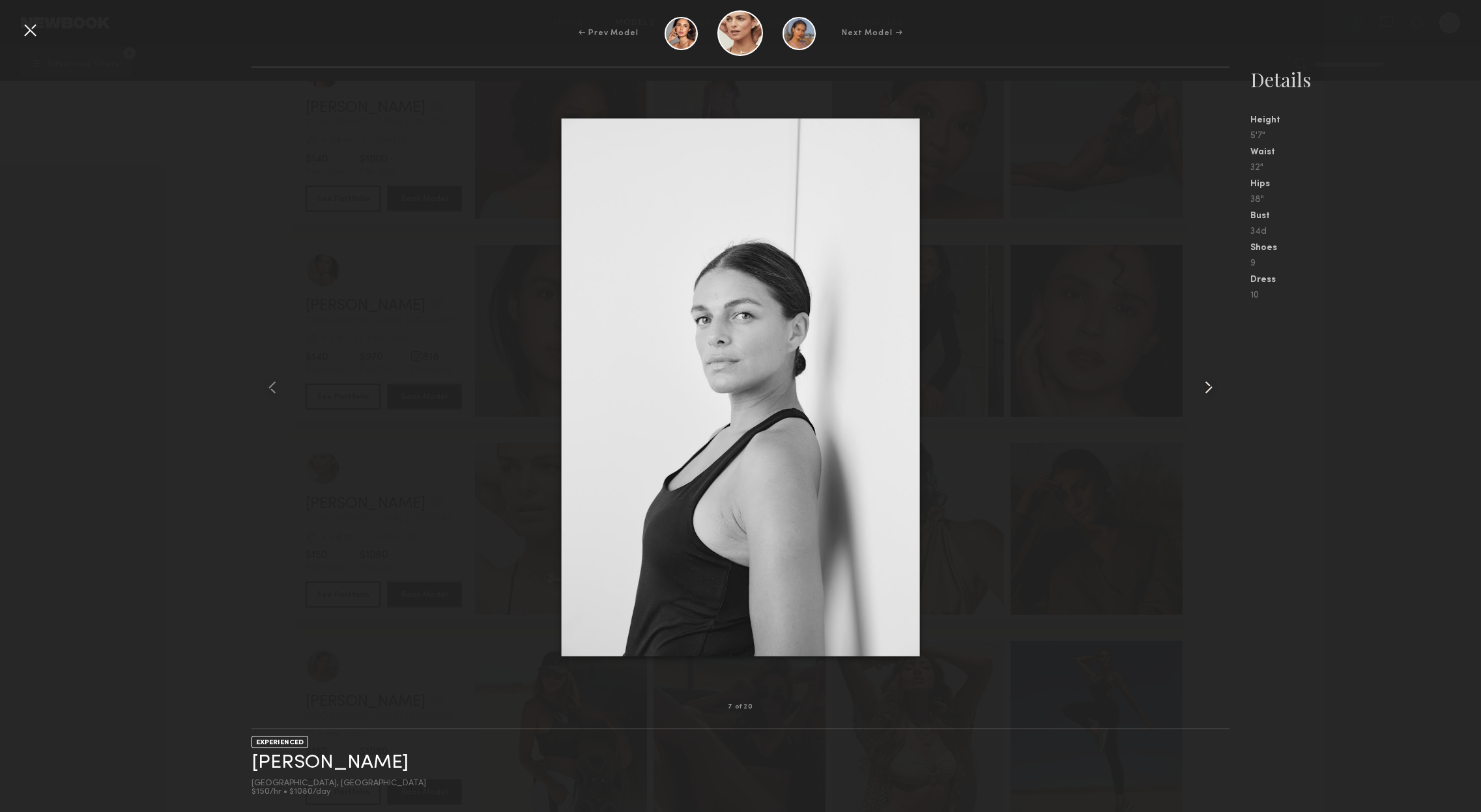
click at [1207, 382] on common-icon at bounding box center [1208, 387] width 21 height 21
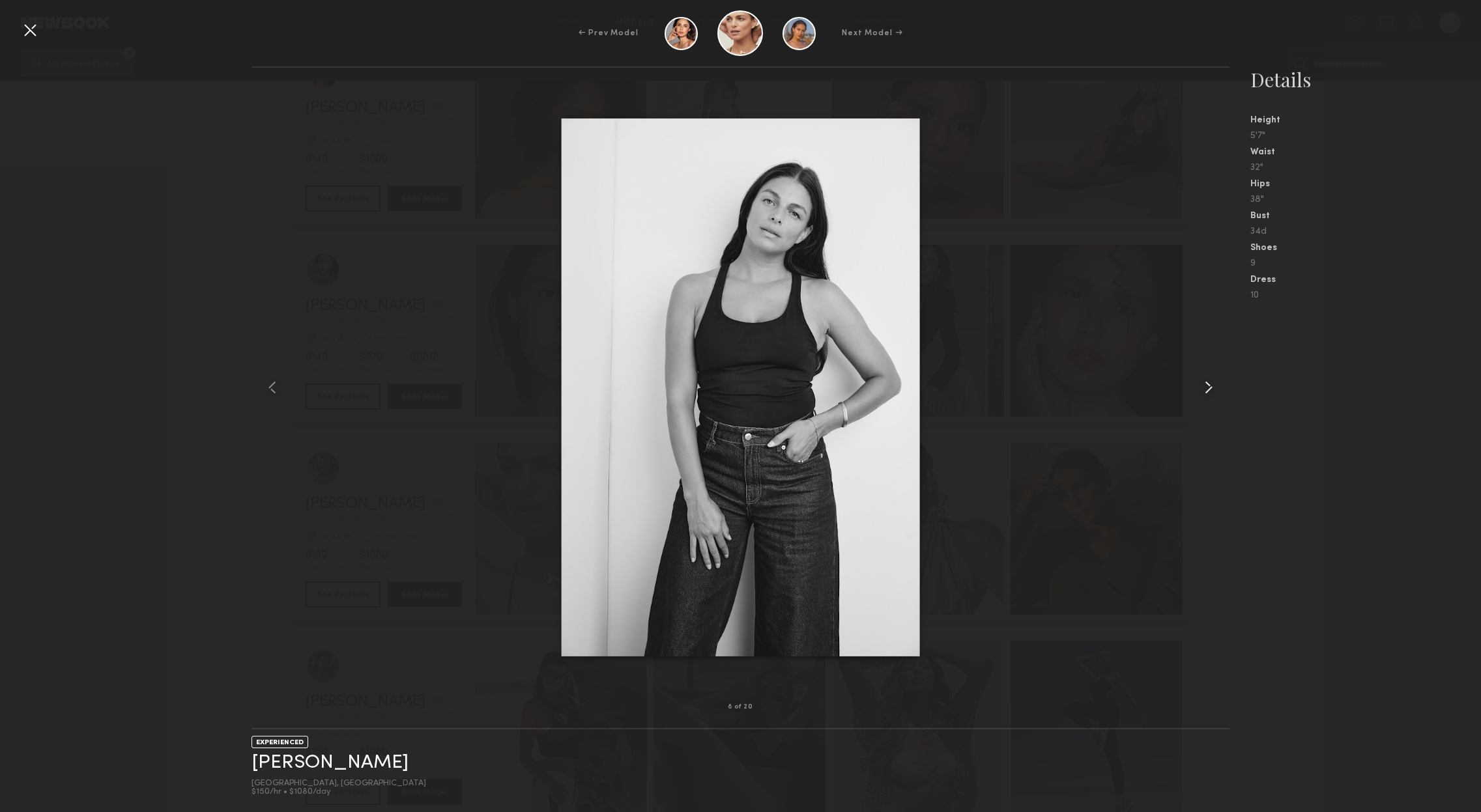
click at [1207, 382] on common-icon at bounding box center [1208, 387] width 21 height 21
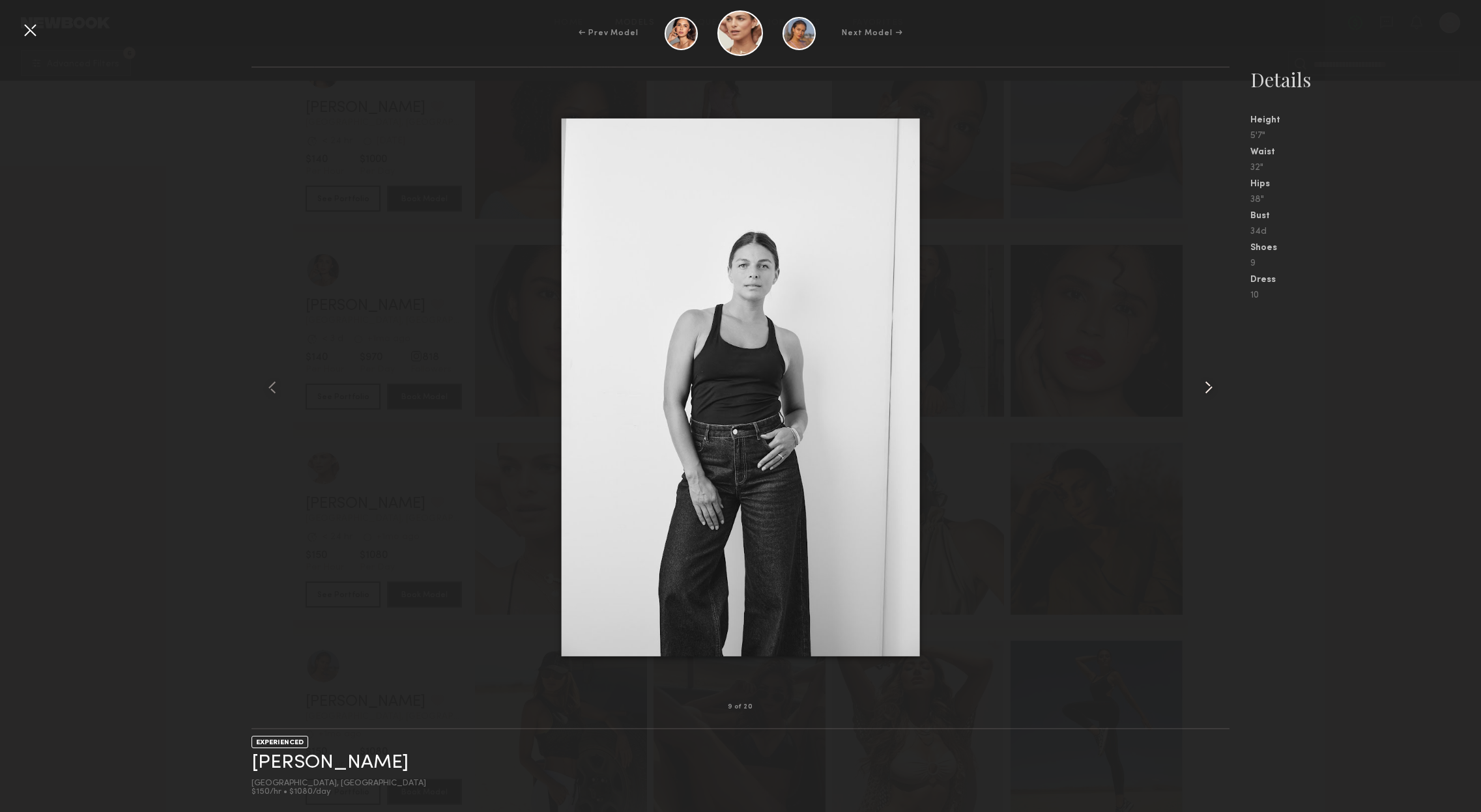
click at [1207, 382] on common-icon at bounding box center [1208, 387] width 21 height 21
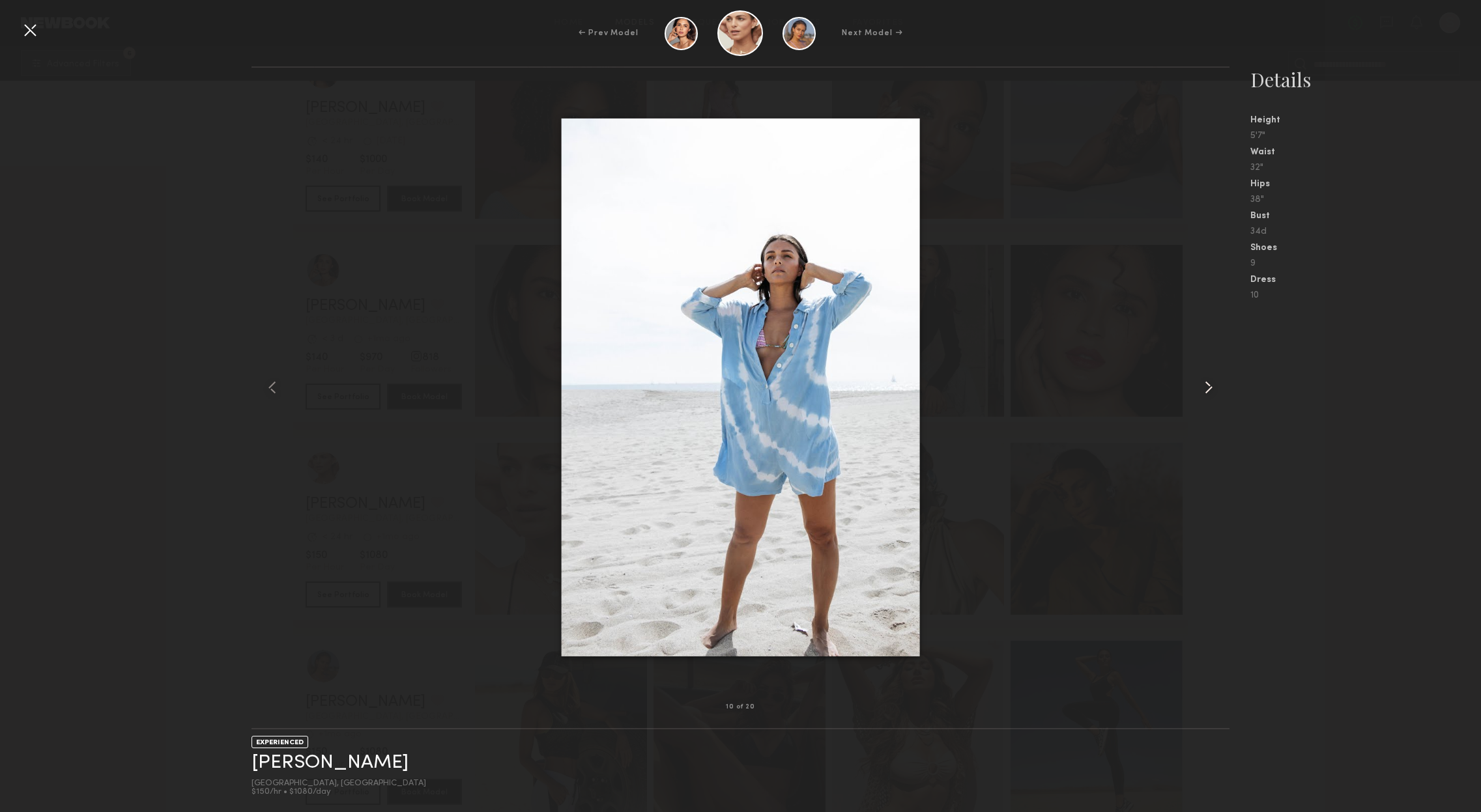
click at [1207, 382] on common-icon at bounding box center [1208, 387] width 21 height 21
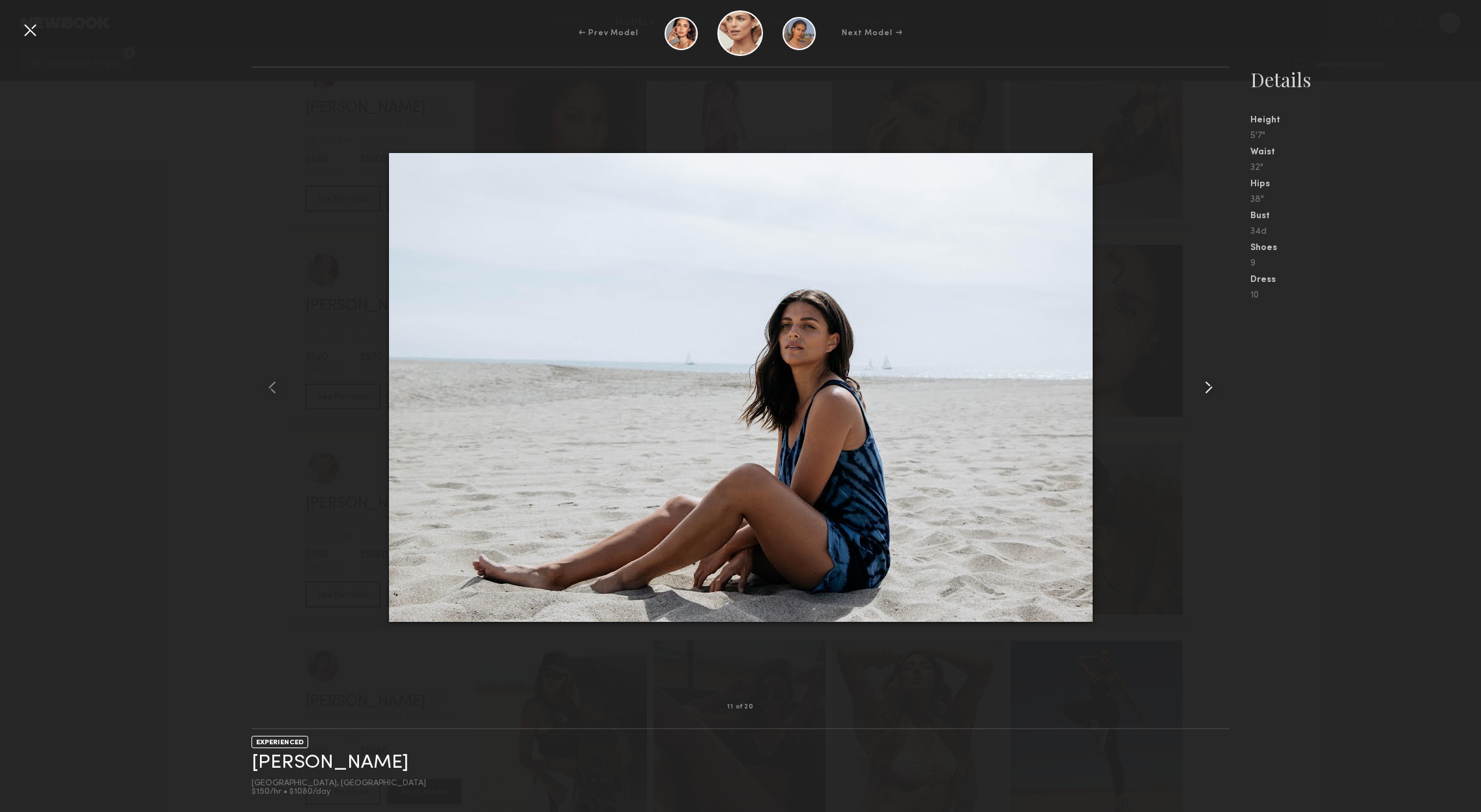
click at [1207, 382] on common-icon at bounding box center [1208, 387] width 21 height 21
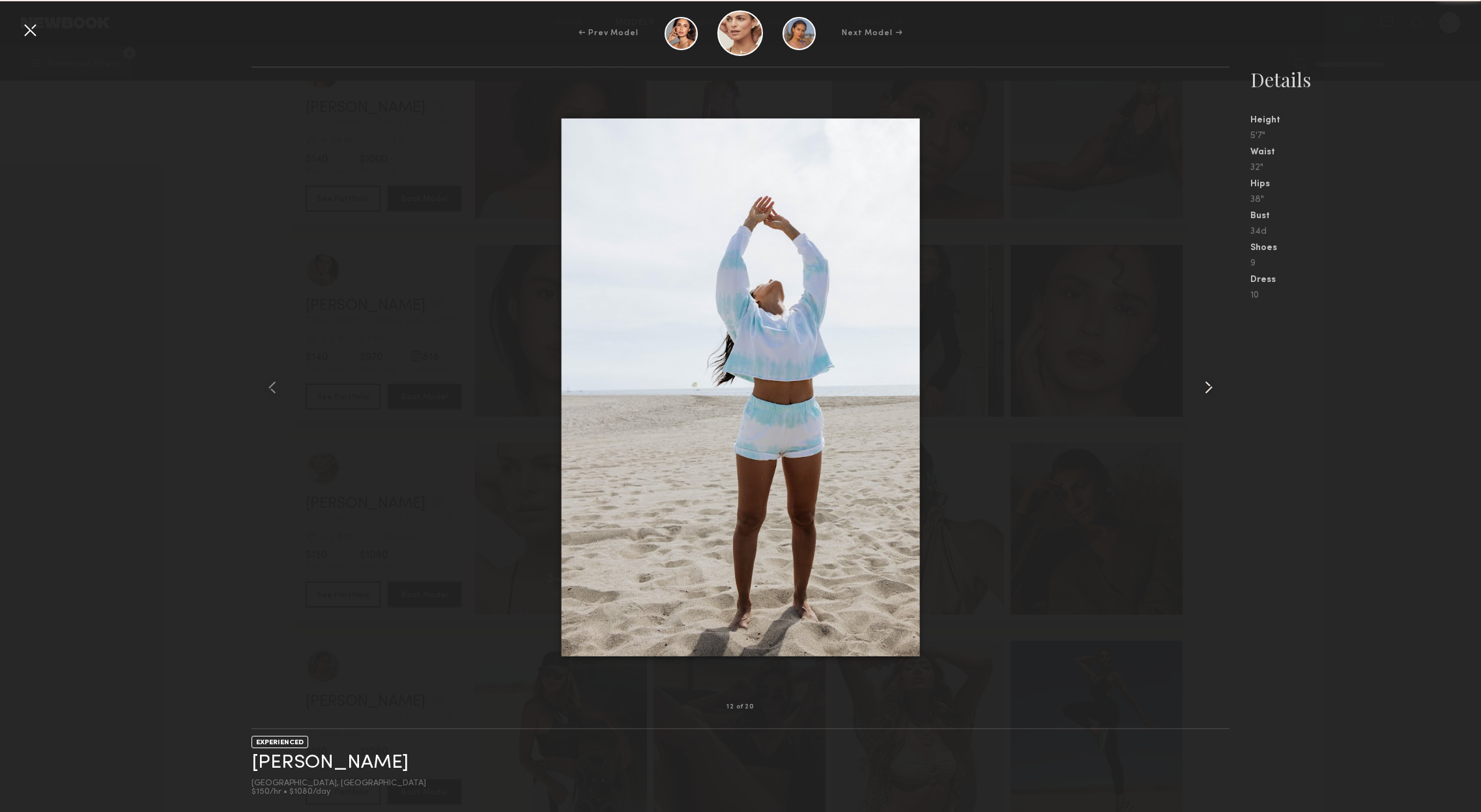
click at [1207, 382] on common-icon at bounding box center [1208, 387] width 21 height 21
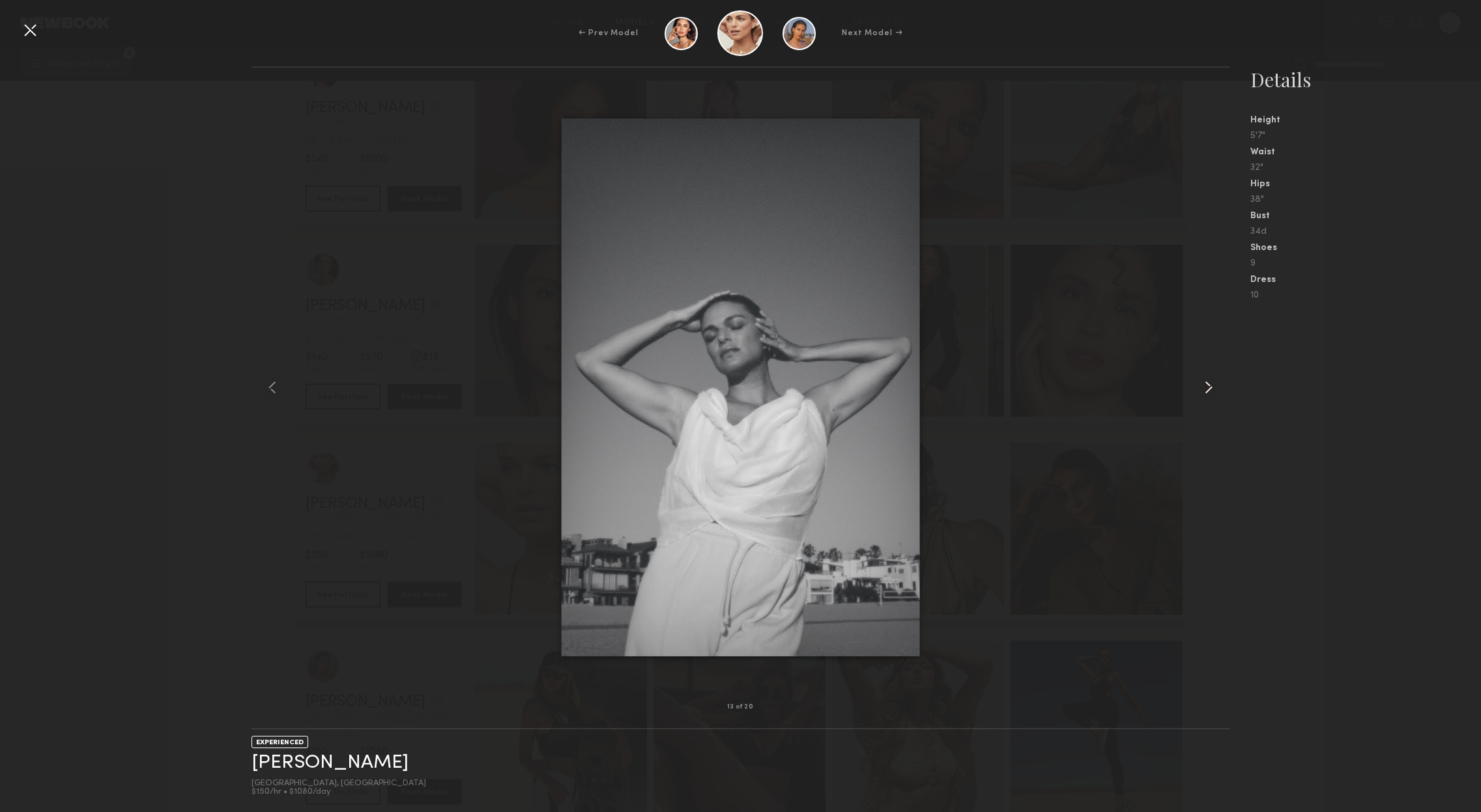
click at [1207, 382] on common-icon at bounding box center [1208, 387] width 21 height 21
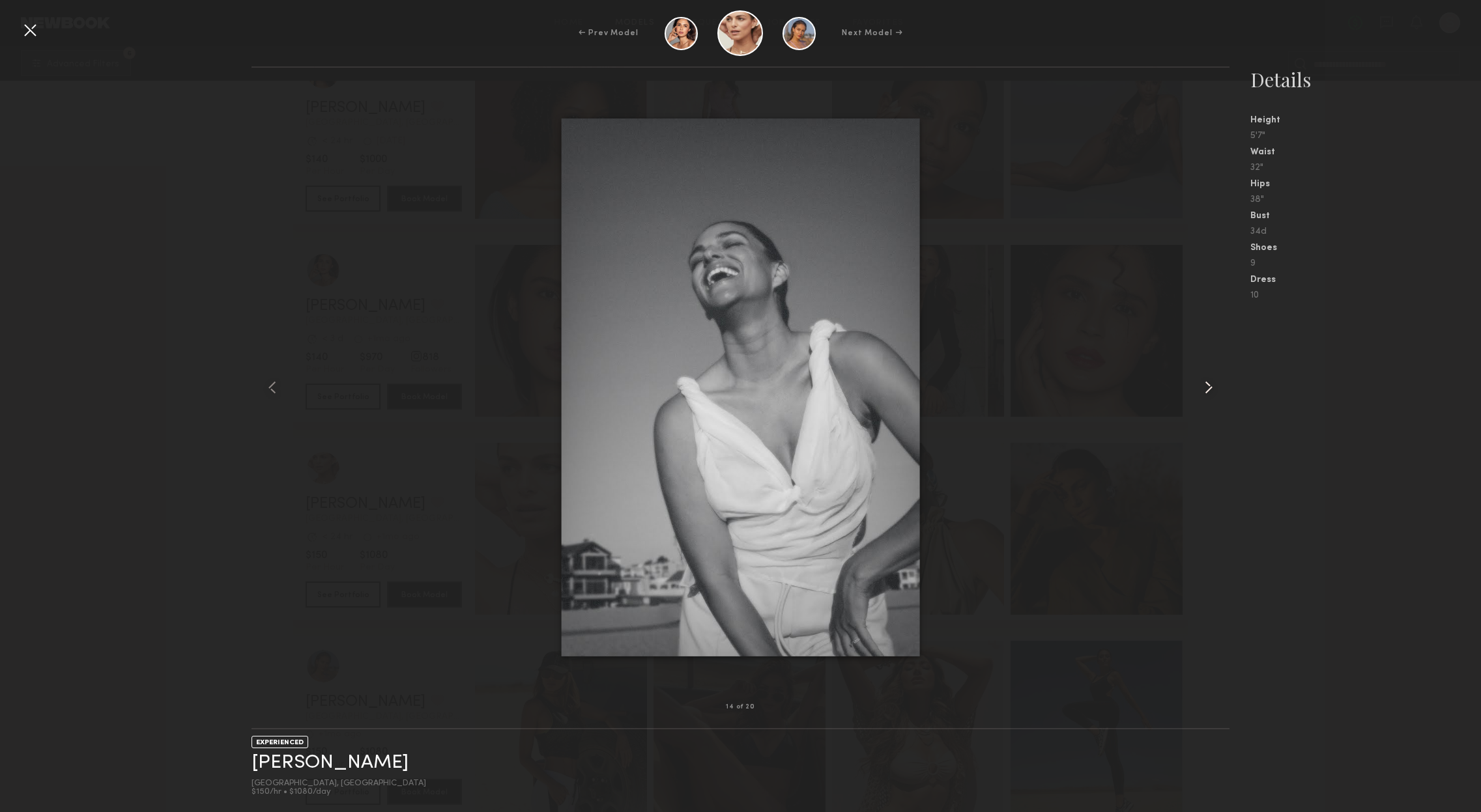
click at [1207, 382] on common-icon at bounding box center [1208, 387] width 21 height 21
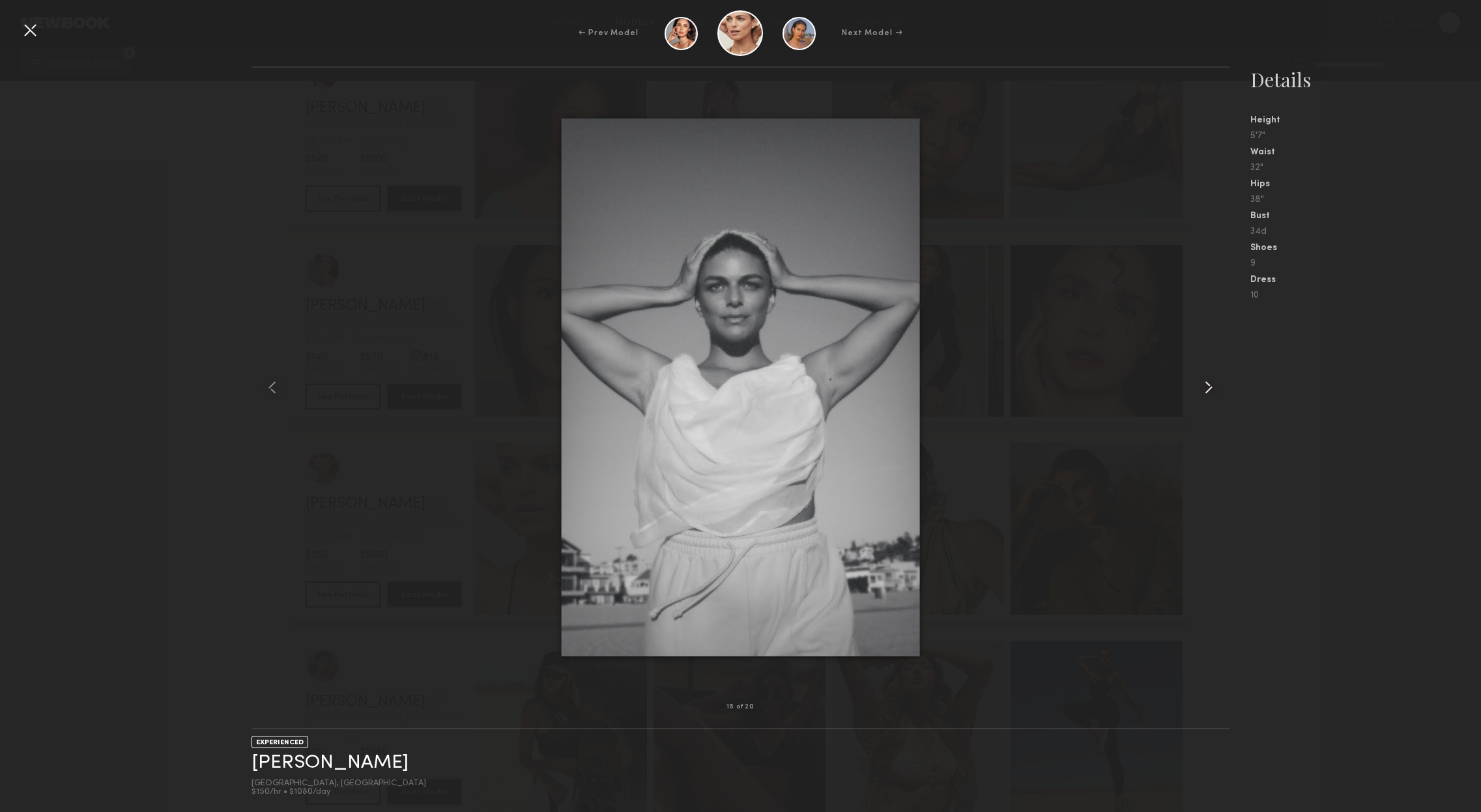
click at [1207, 382] on common-icon at bounding box center [1208, 387] width 21 height 21
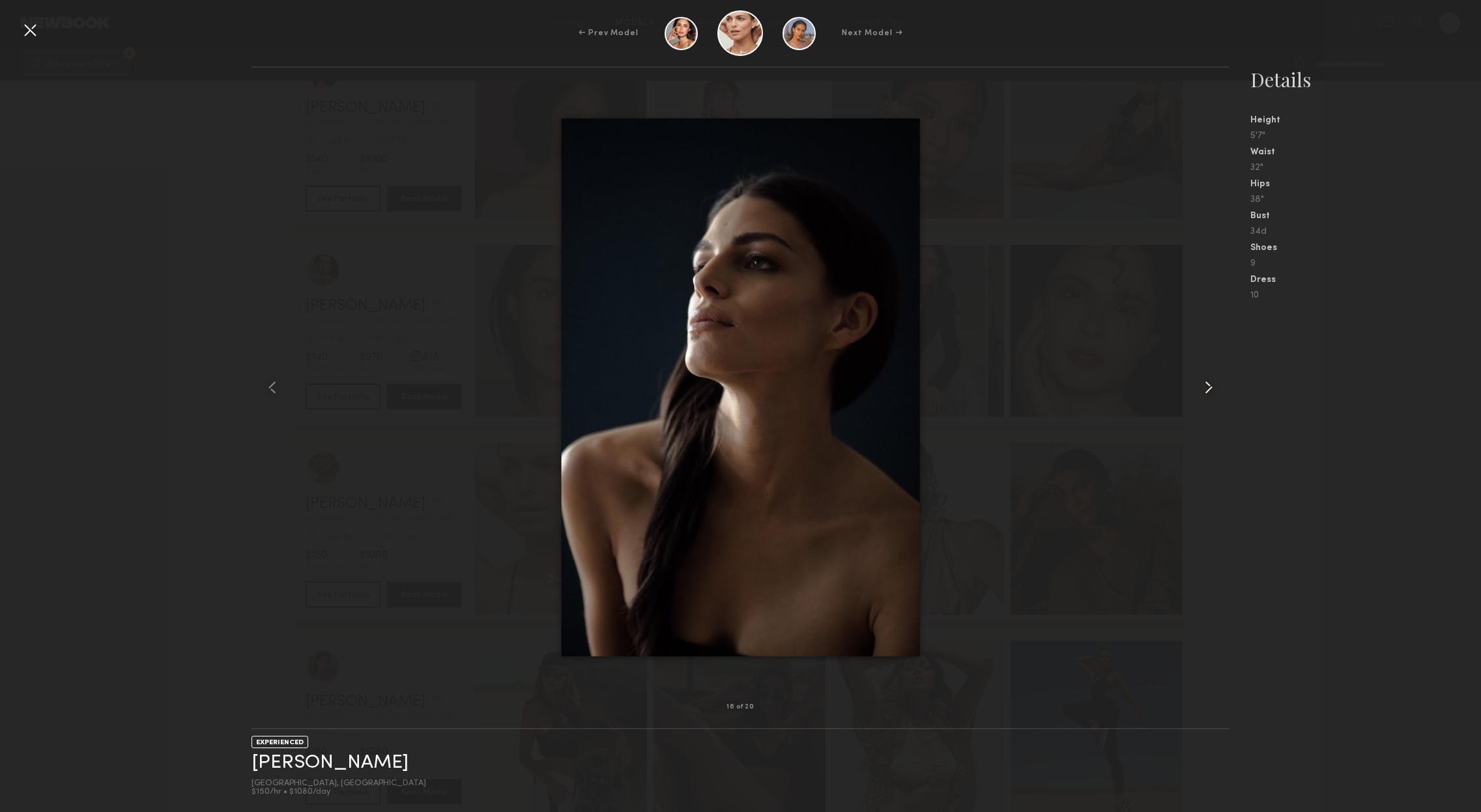
click at [1207, 382] on common-icon at bounding box center [1208, 387] width 21 height 21
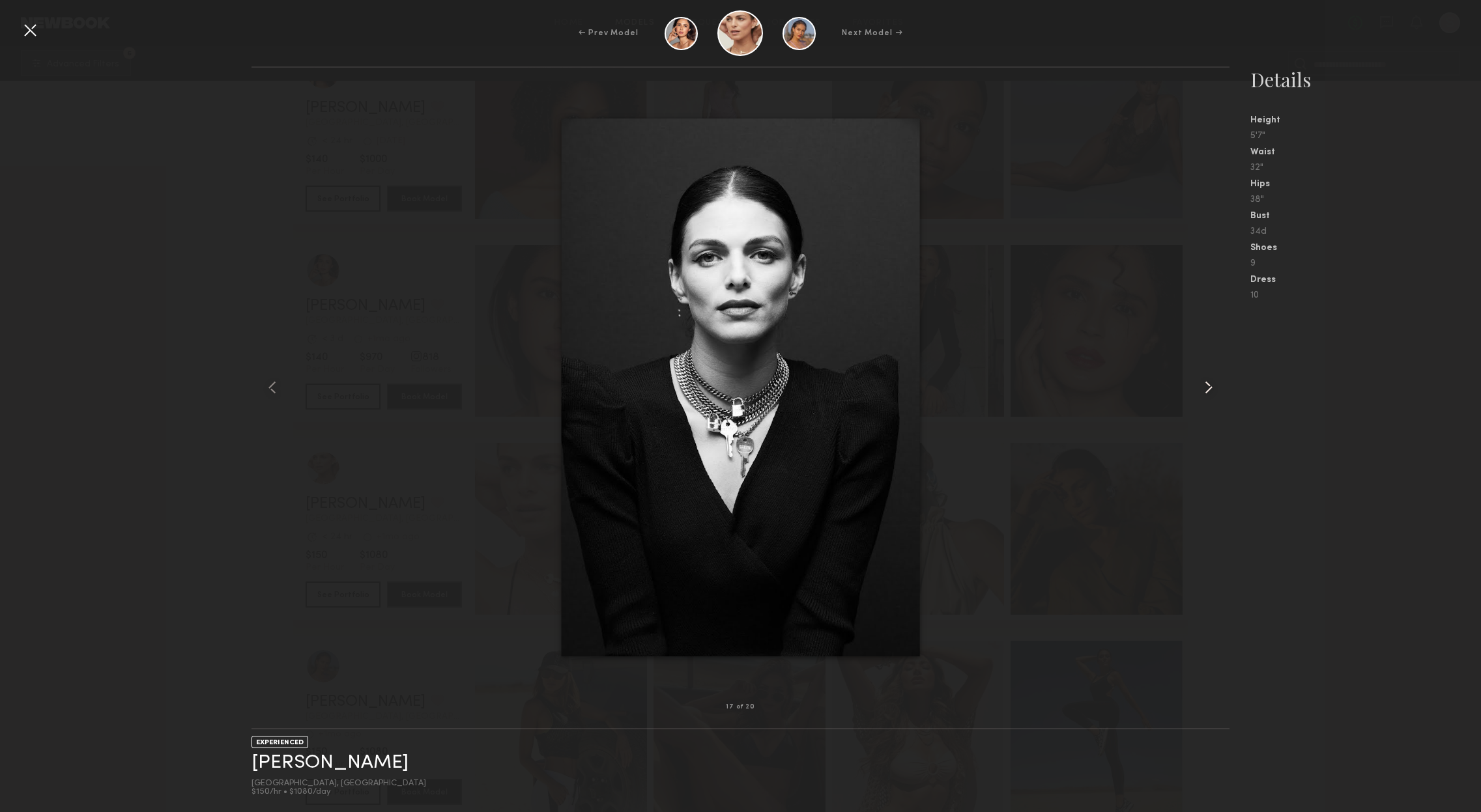
click at [1207, 382] on common-icon at bounding box center [1208, 387] width 21 height 21
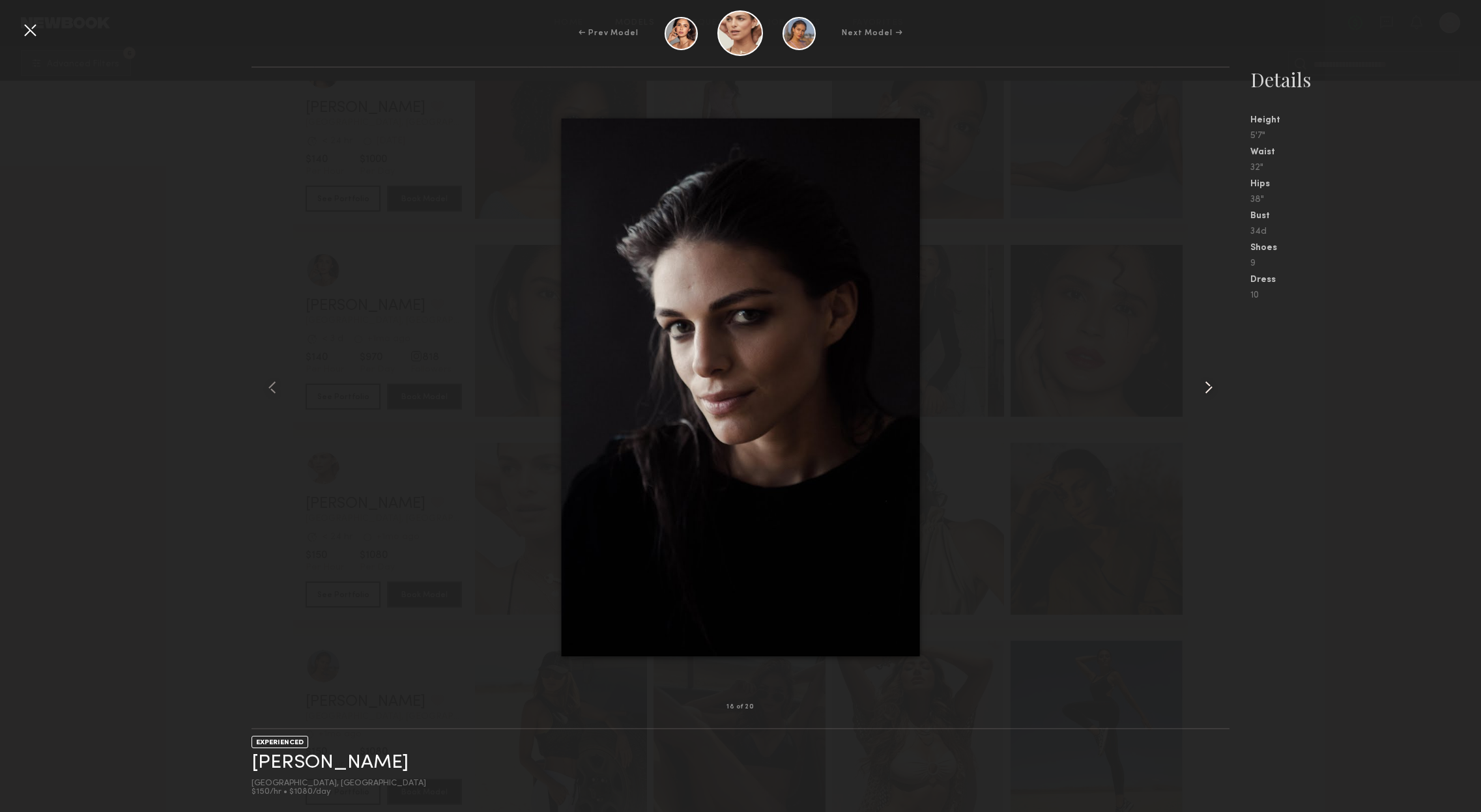
click at [1207, 382] on common-icon at bounding box center [1208, 387] width 21 height 21
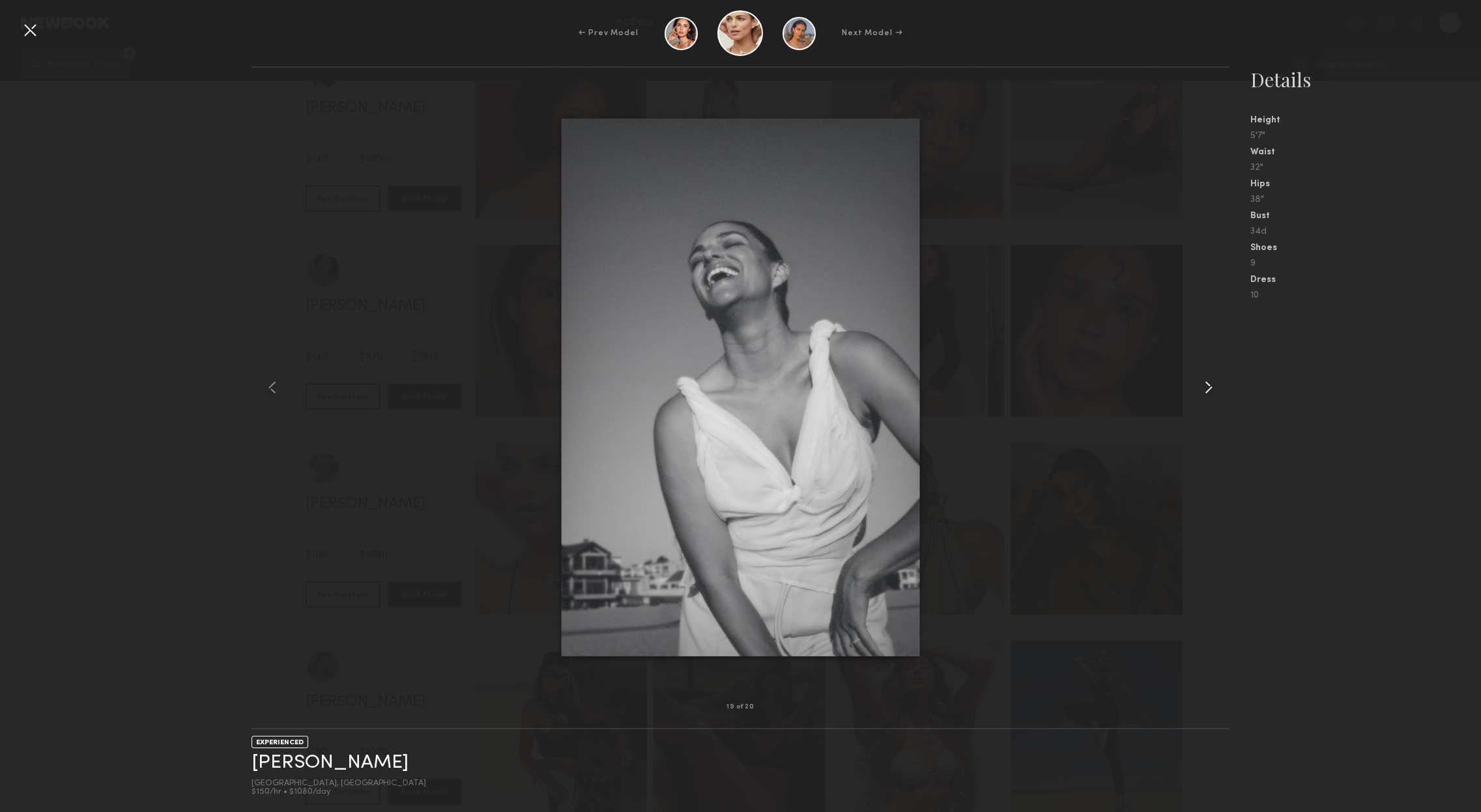
click at [1207, 382] on common-icon at bounding box center [1208, 387] width 21 height 21
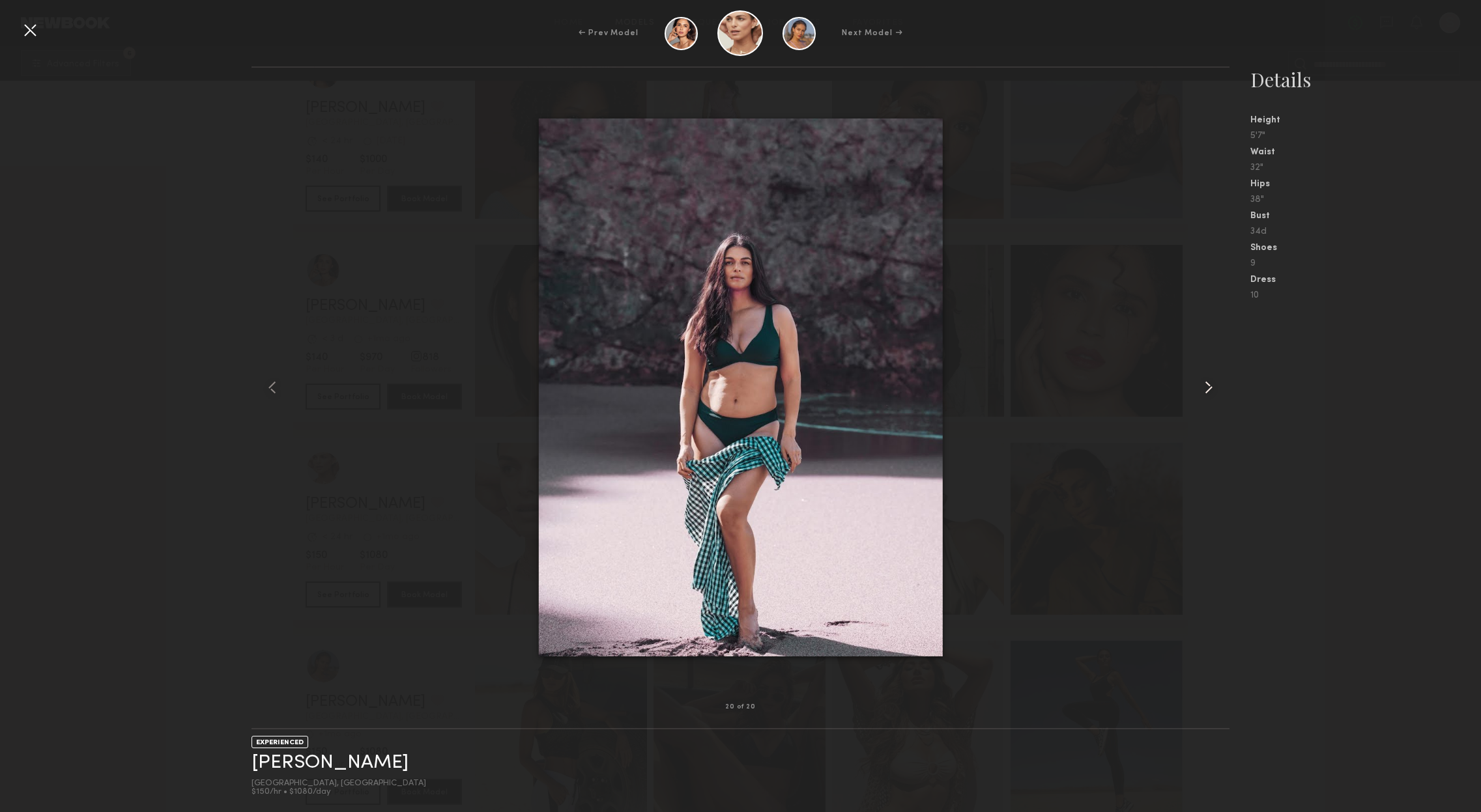
click at [1207, 382] on common-icon at bounding box center [1208, 387] width 21 height 21
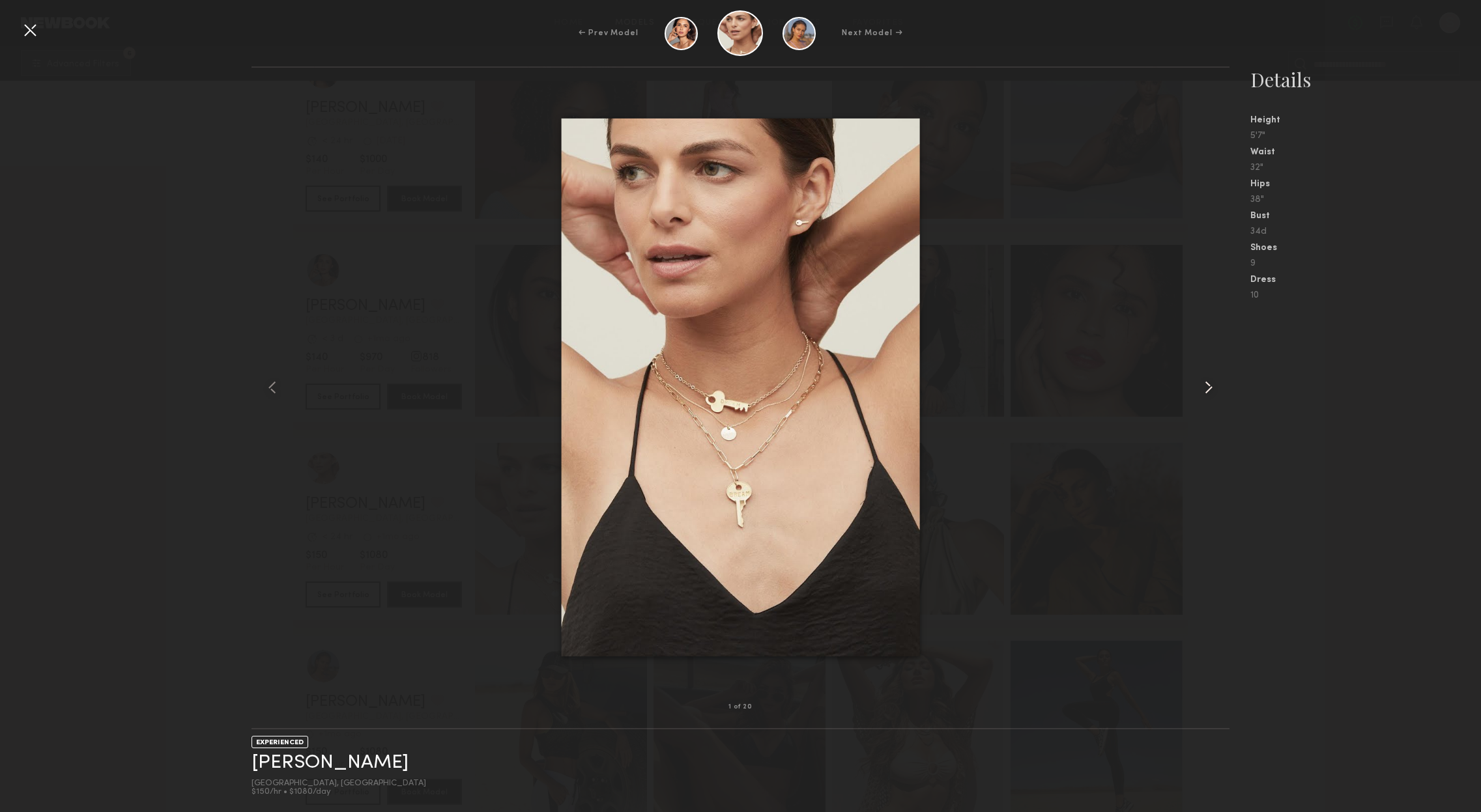
click at [1207, 382] on common-icon at bounding box center [1208, 387] width 21 height 21
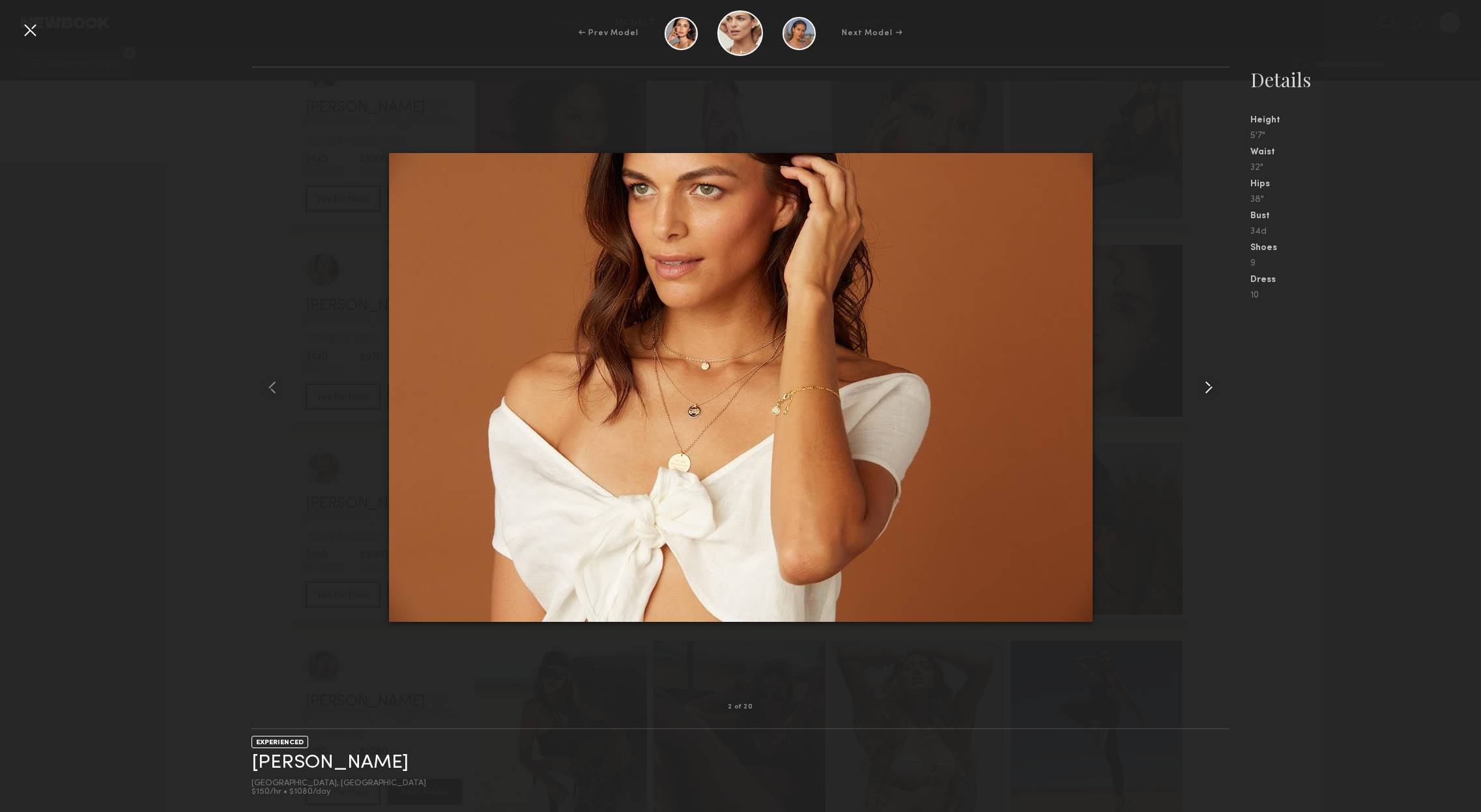
click at [1207, 382] on common-icon at bounding box center [1208, 387] width 21 height 21
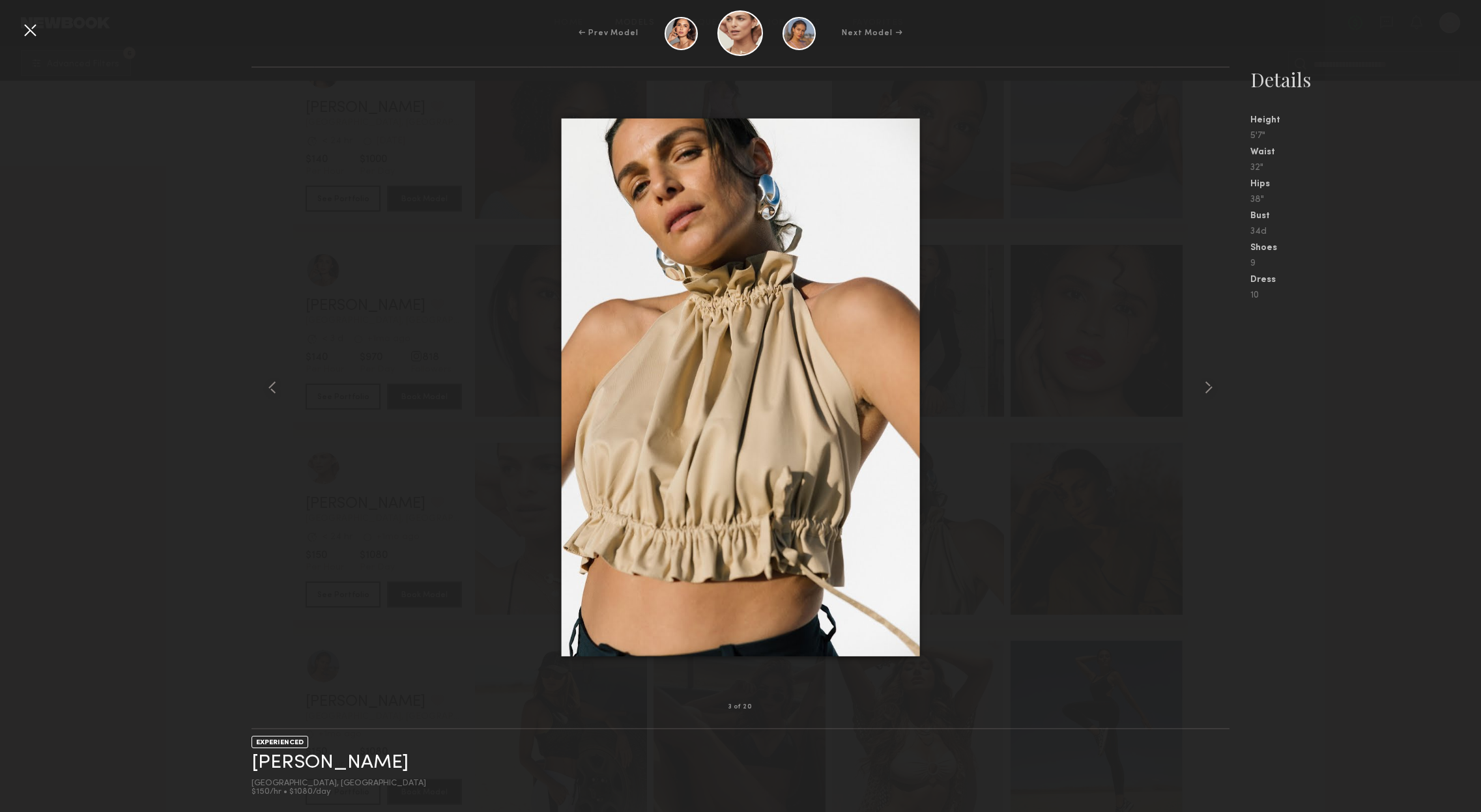
click at [32, 33] on div at bounding box center [29, 29] width 21 height 21
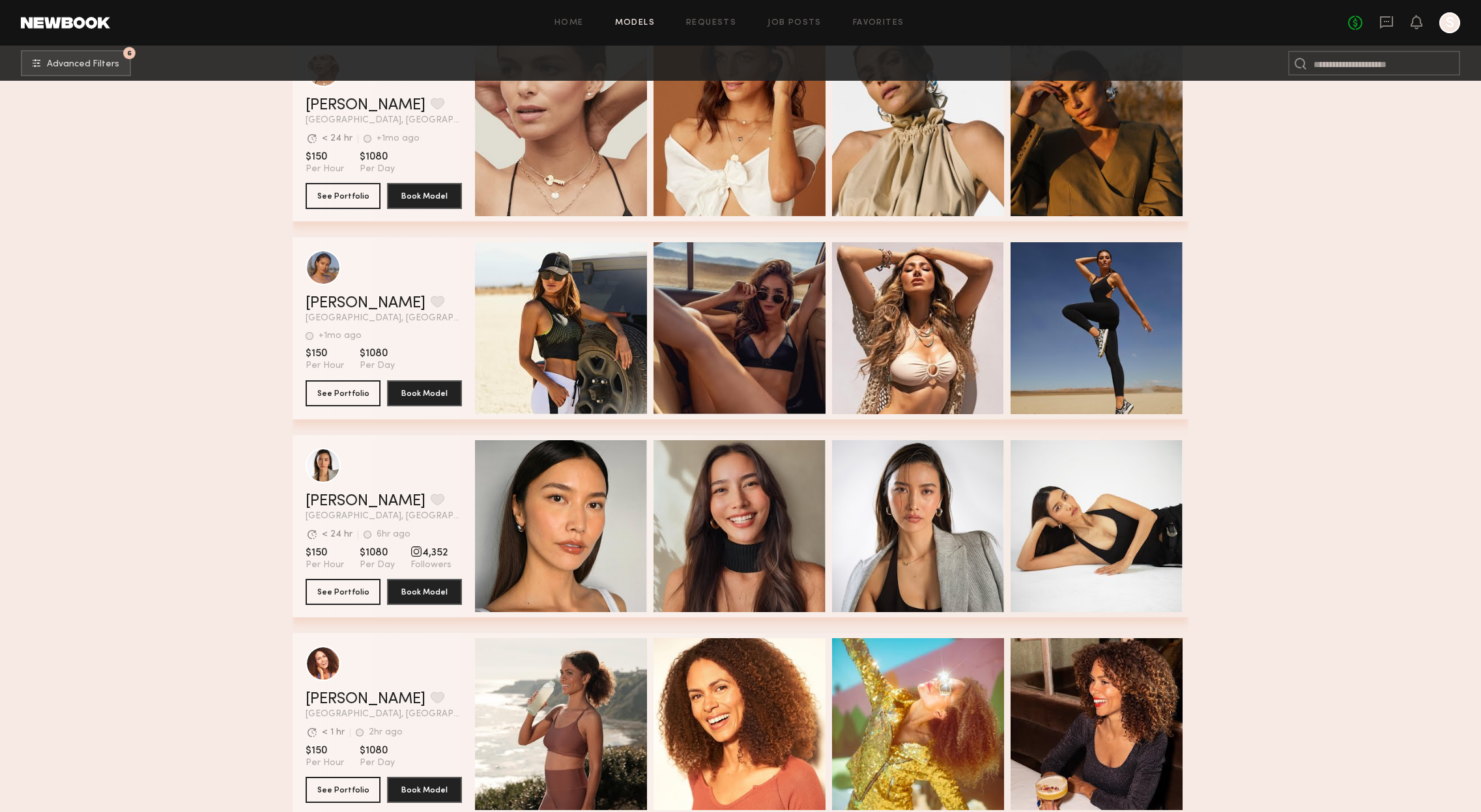
scroll to position [13007, 0]
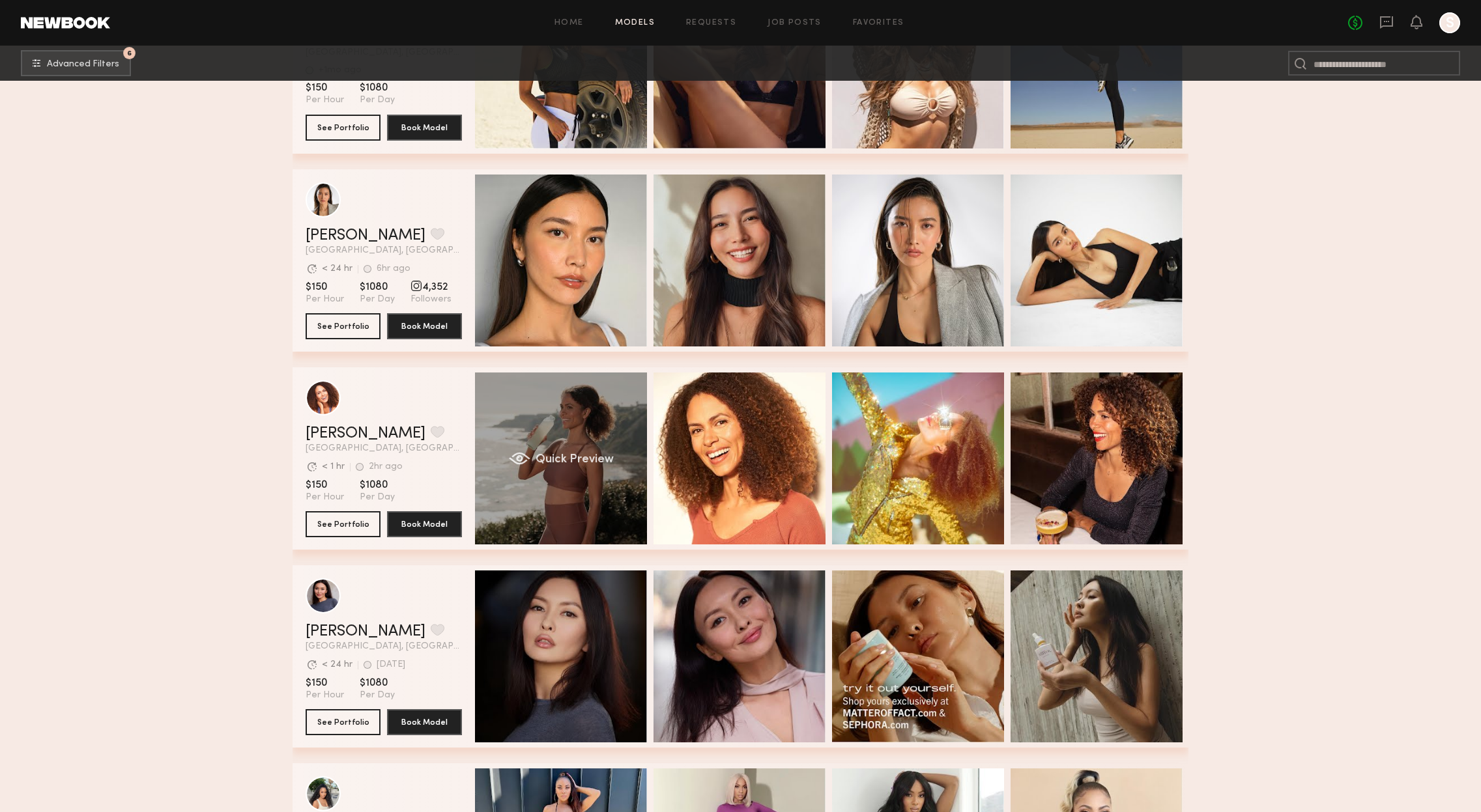
click at [568, 453] on div "Quick Preview" at bounding box center [561, 458] width 172 height 172
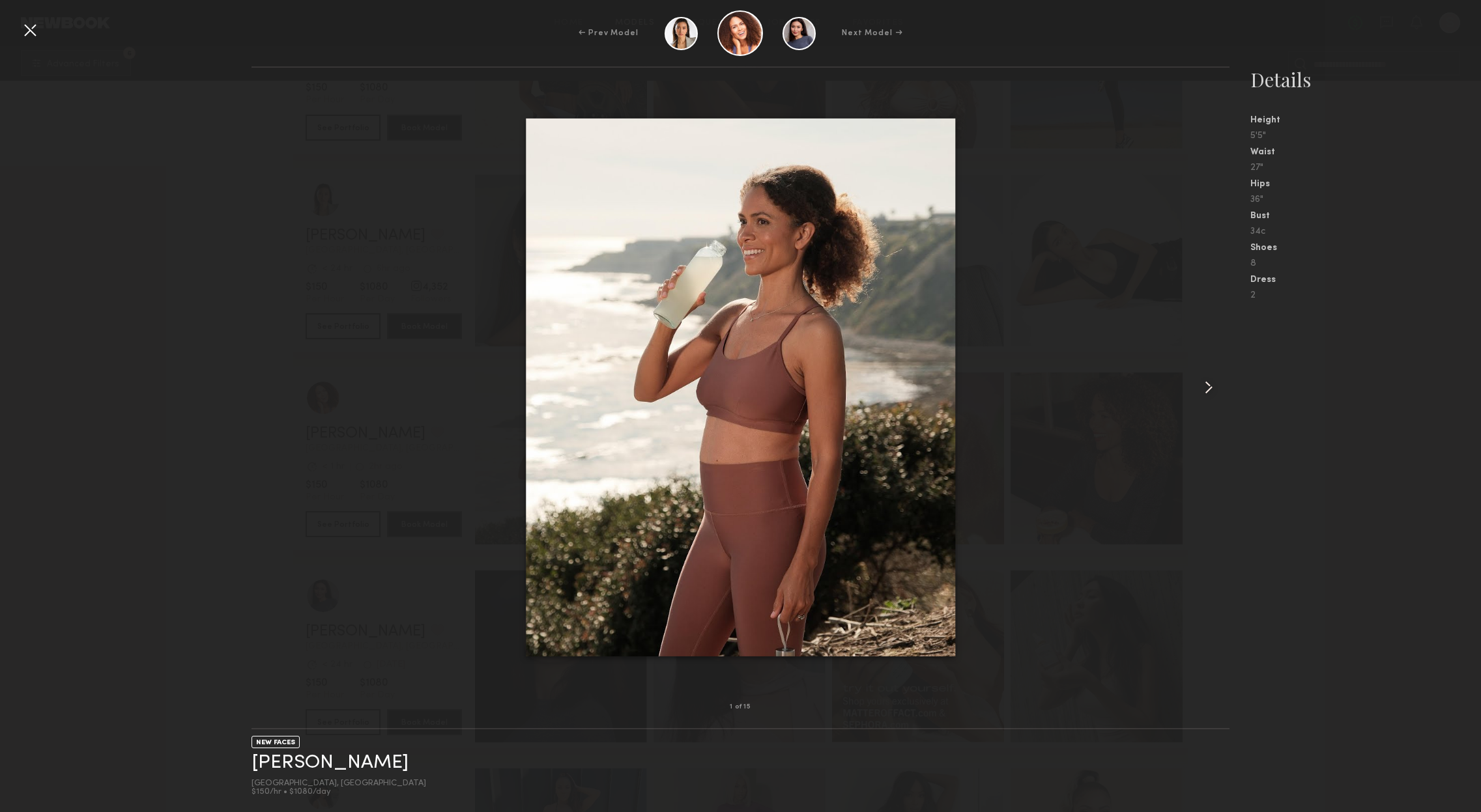
click at [1206, 393] on common-icon at bounding box center [1208, 387] width 21 height 21
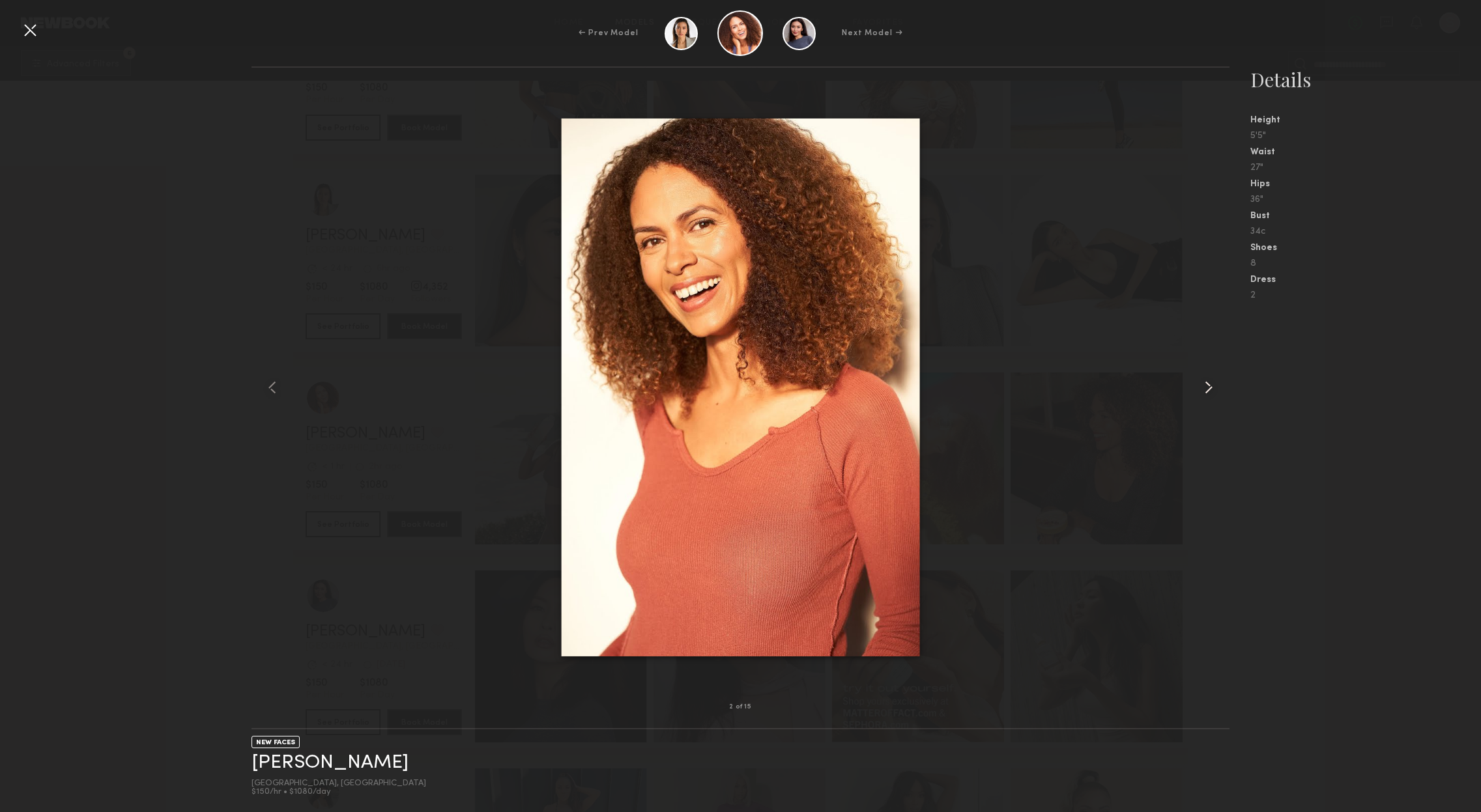
click at [1206, 390] on common-icon at bounding box center [1208, 387] width 21 height 21
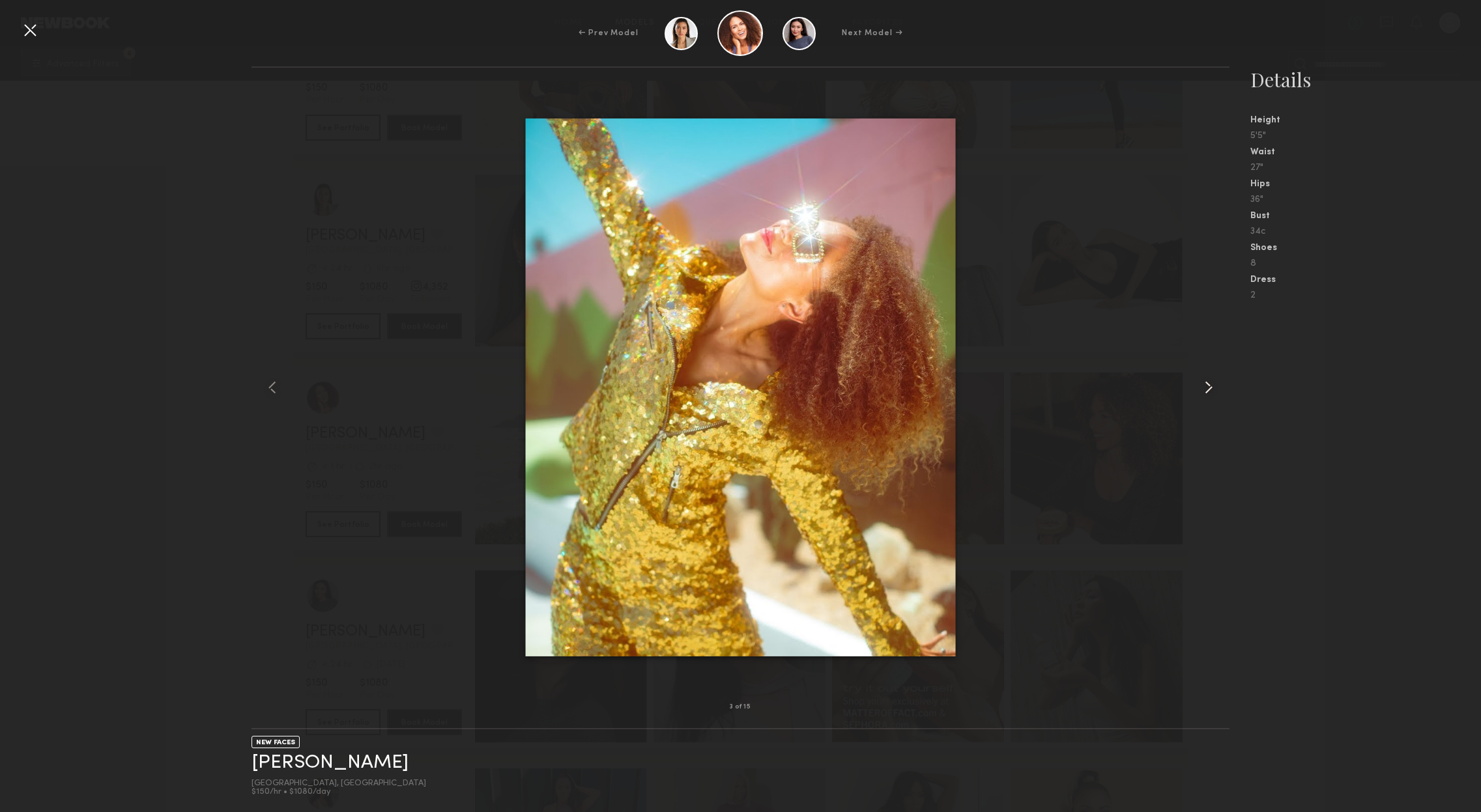
click at [1206, 390] on common-icon at bounding box center [1208, 387] width 21 height 21
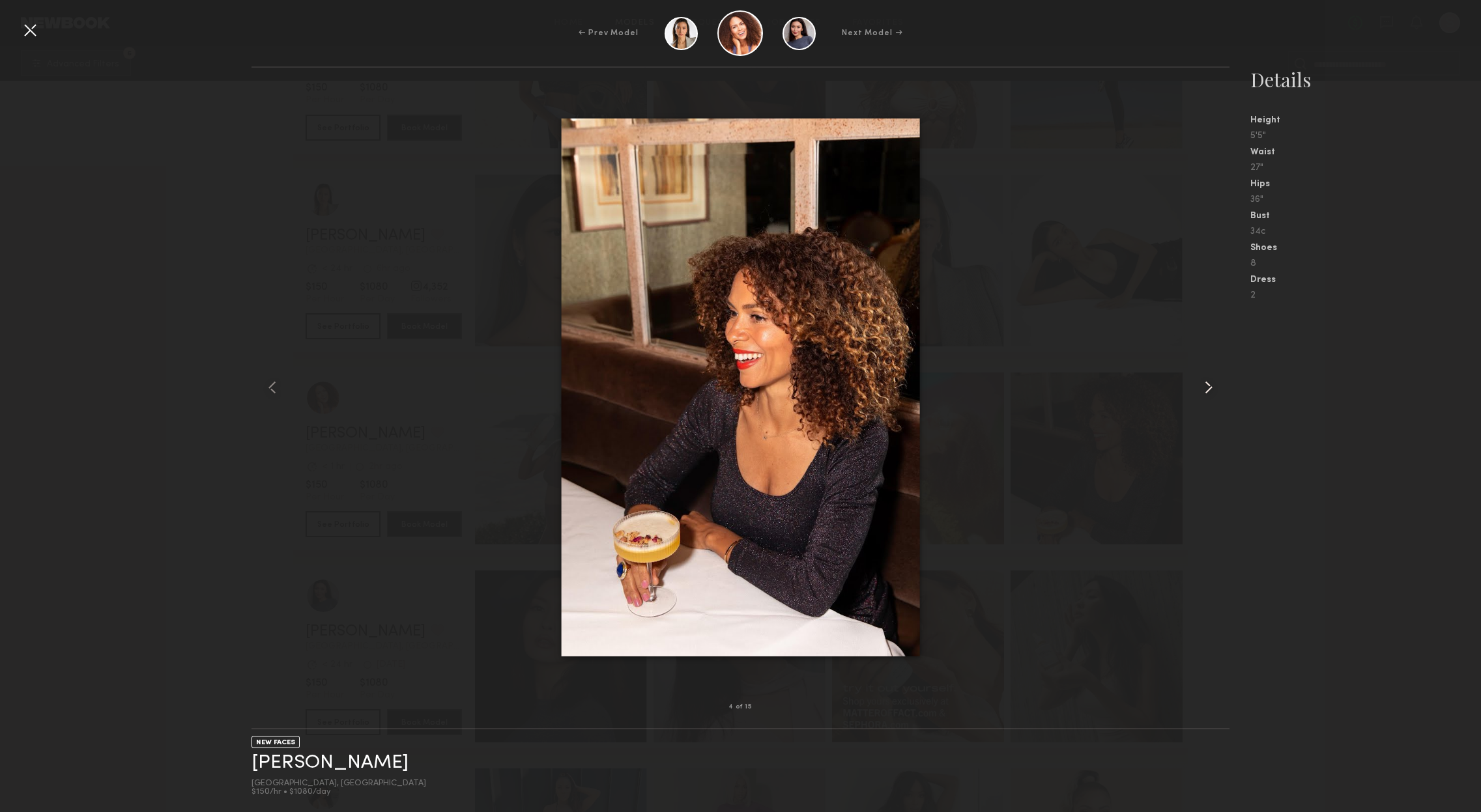
click at [1206, 390] on common-icon at bounding box center [1208, 387] width 21 height 21
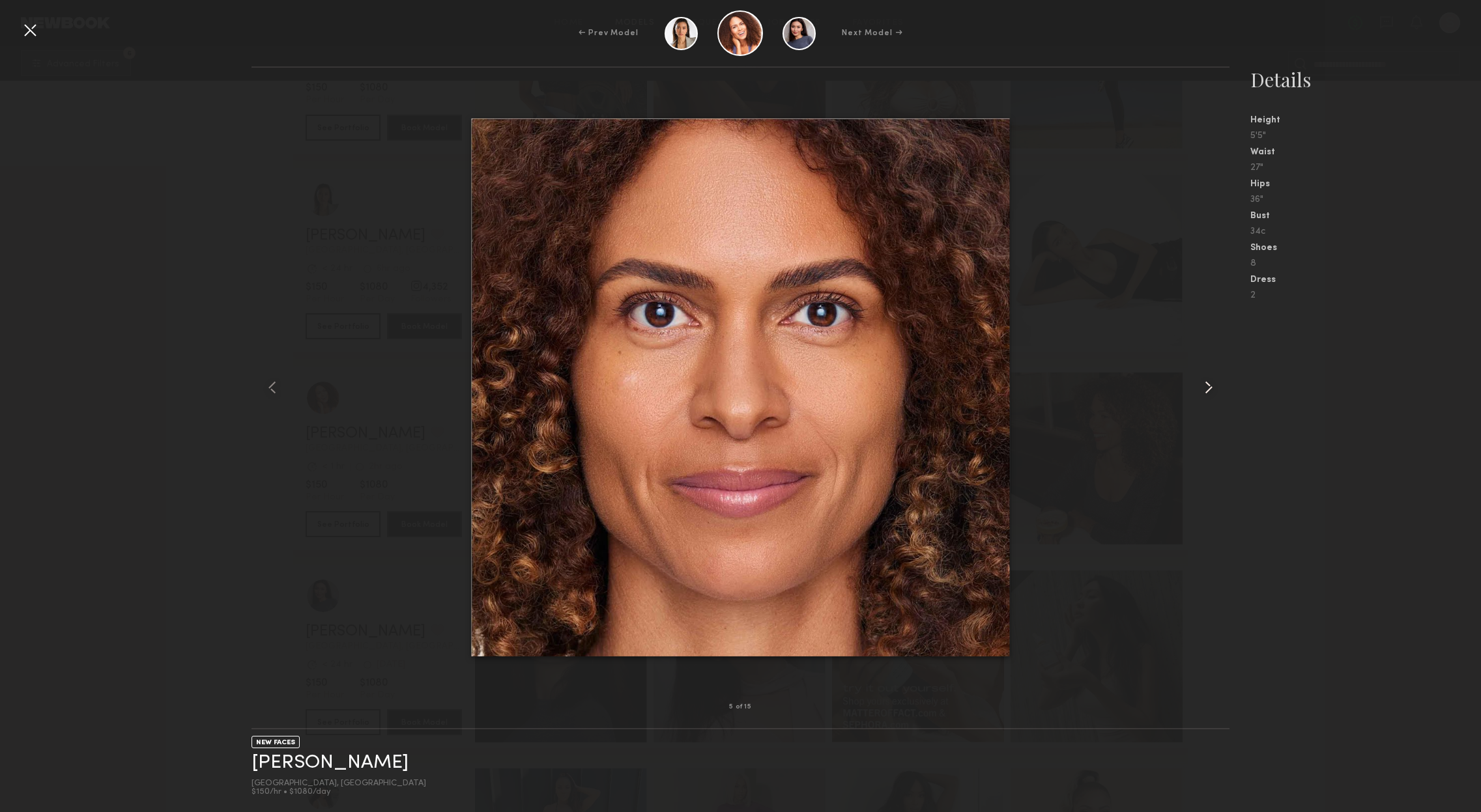
click at [1206, 390] on common-icon at bounding box center [1208, 387] width 21 height 21
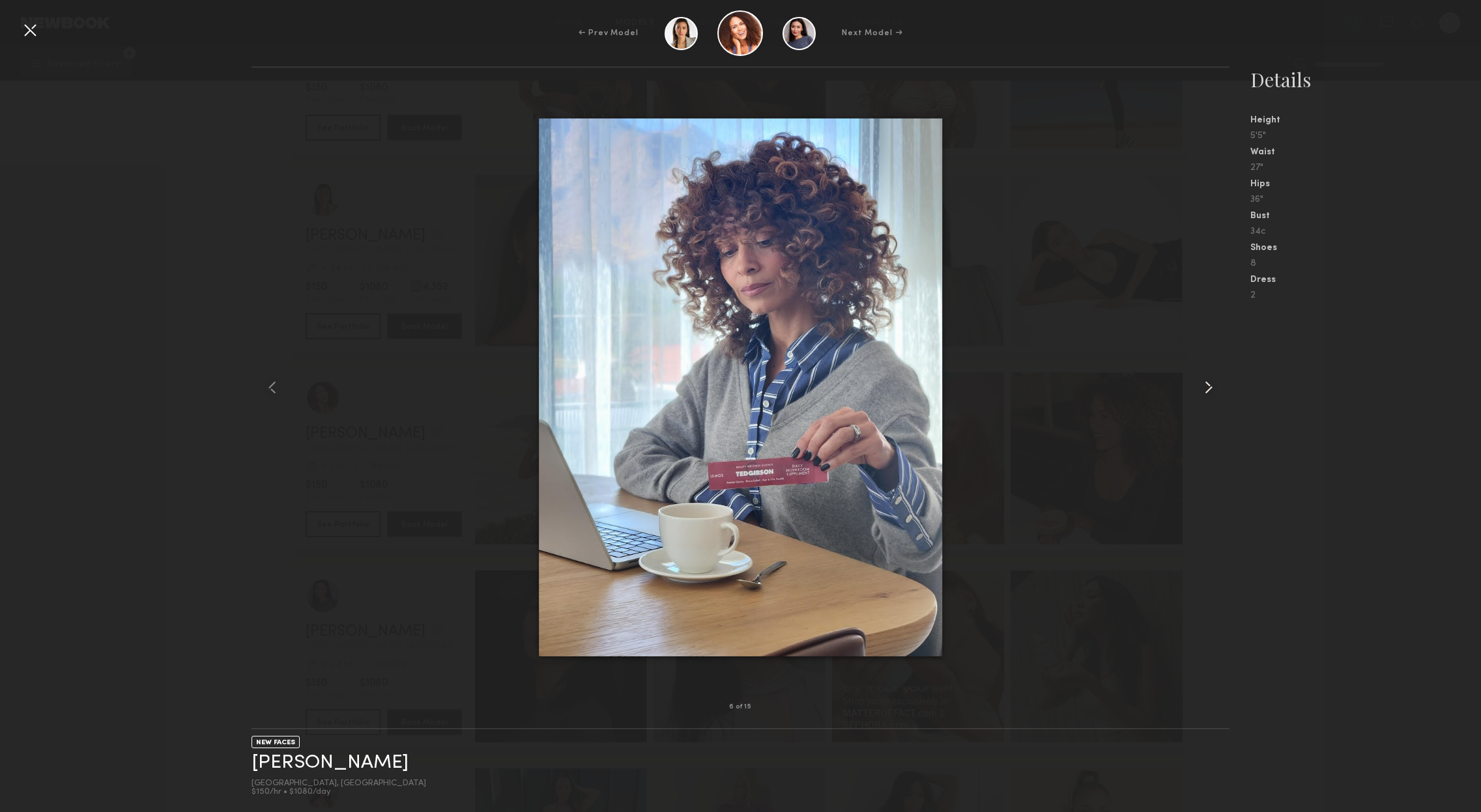
click at [1206, 390] on common-icon at bounding box center [1208, 387] width 21 height 21
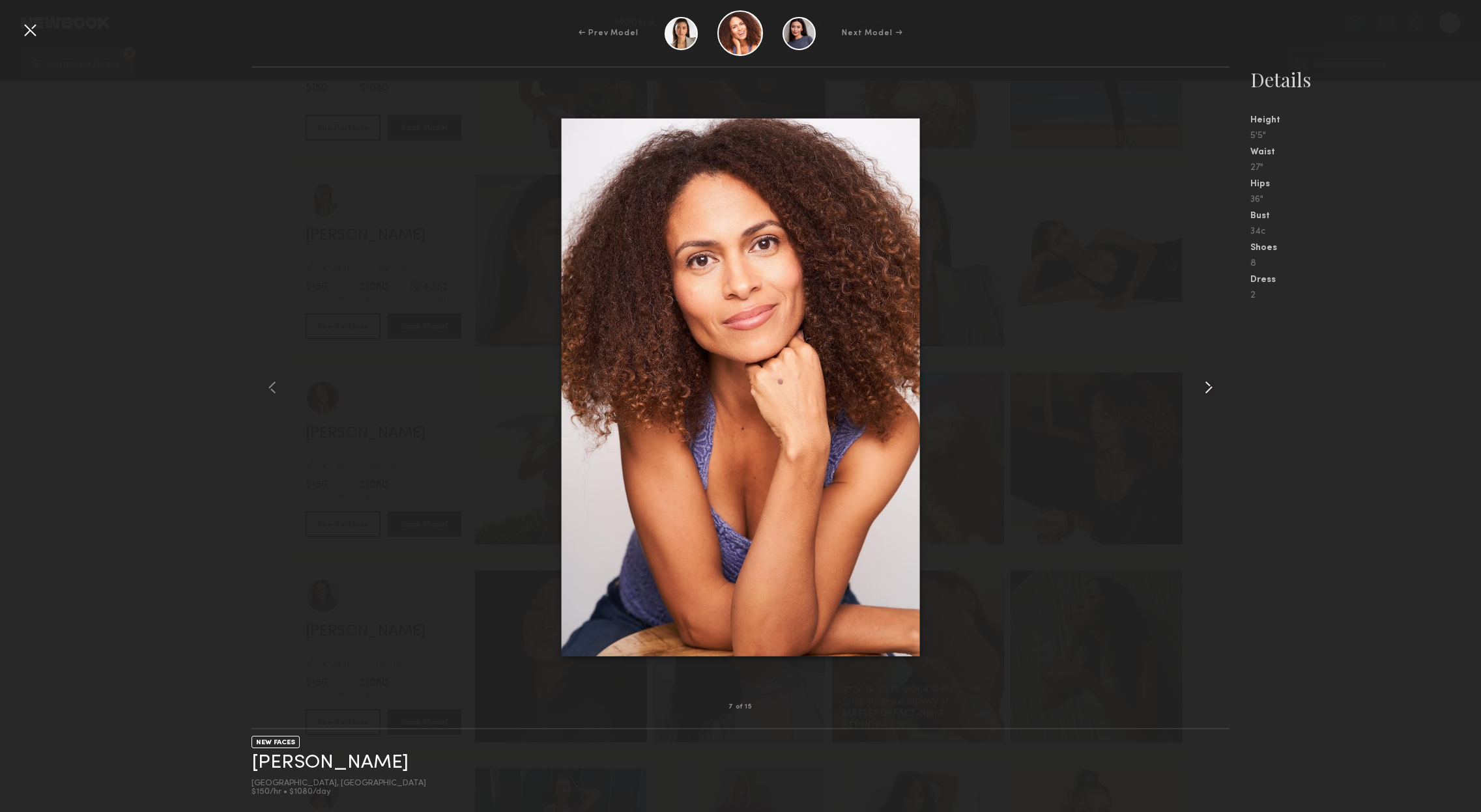
click at [1206, 390] on common-icon at bounding box center [1208, 387] width 21 height 21
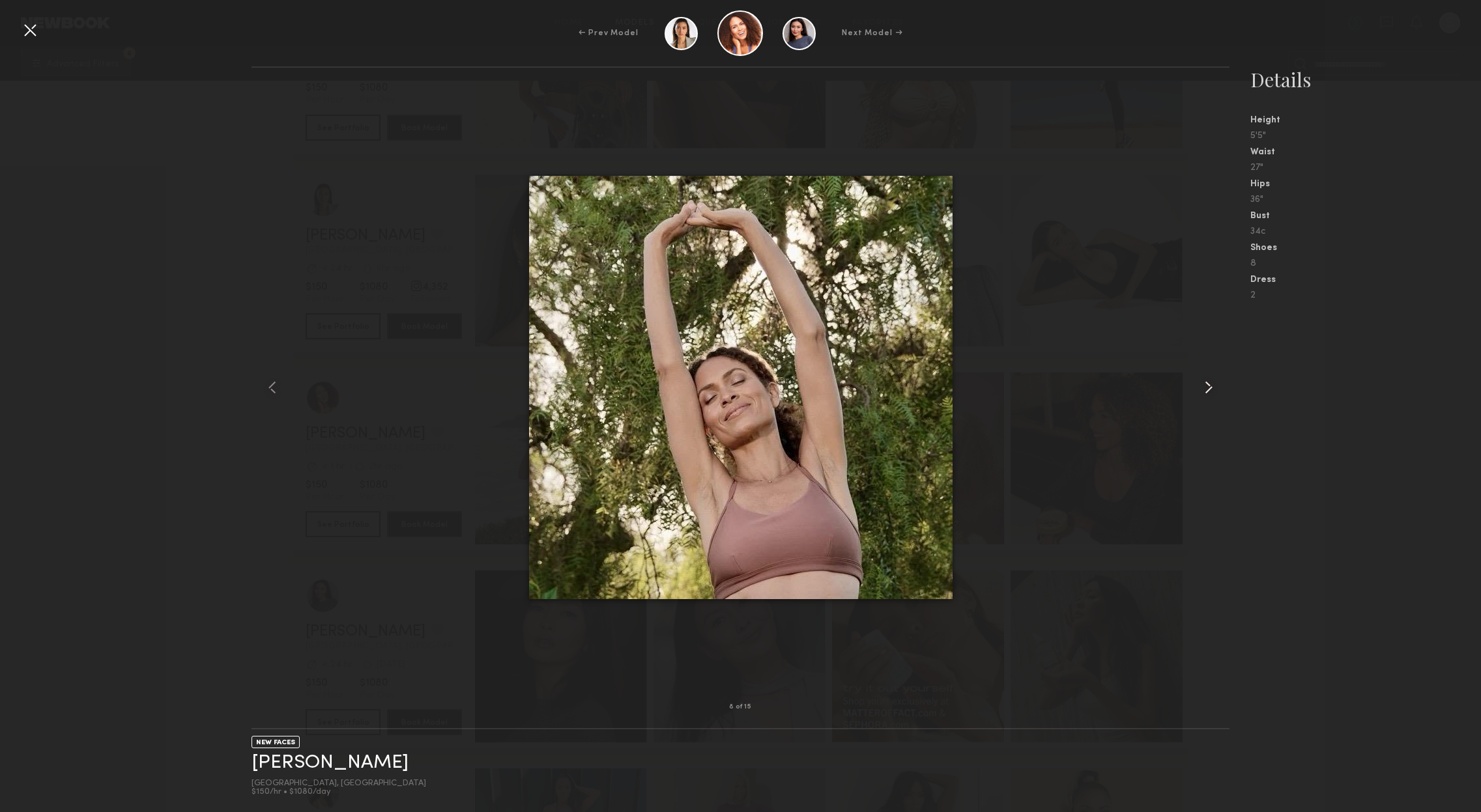
click at [1206, 390] on common-icon at bounding box center [1208, 387] width 21 height 21
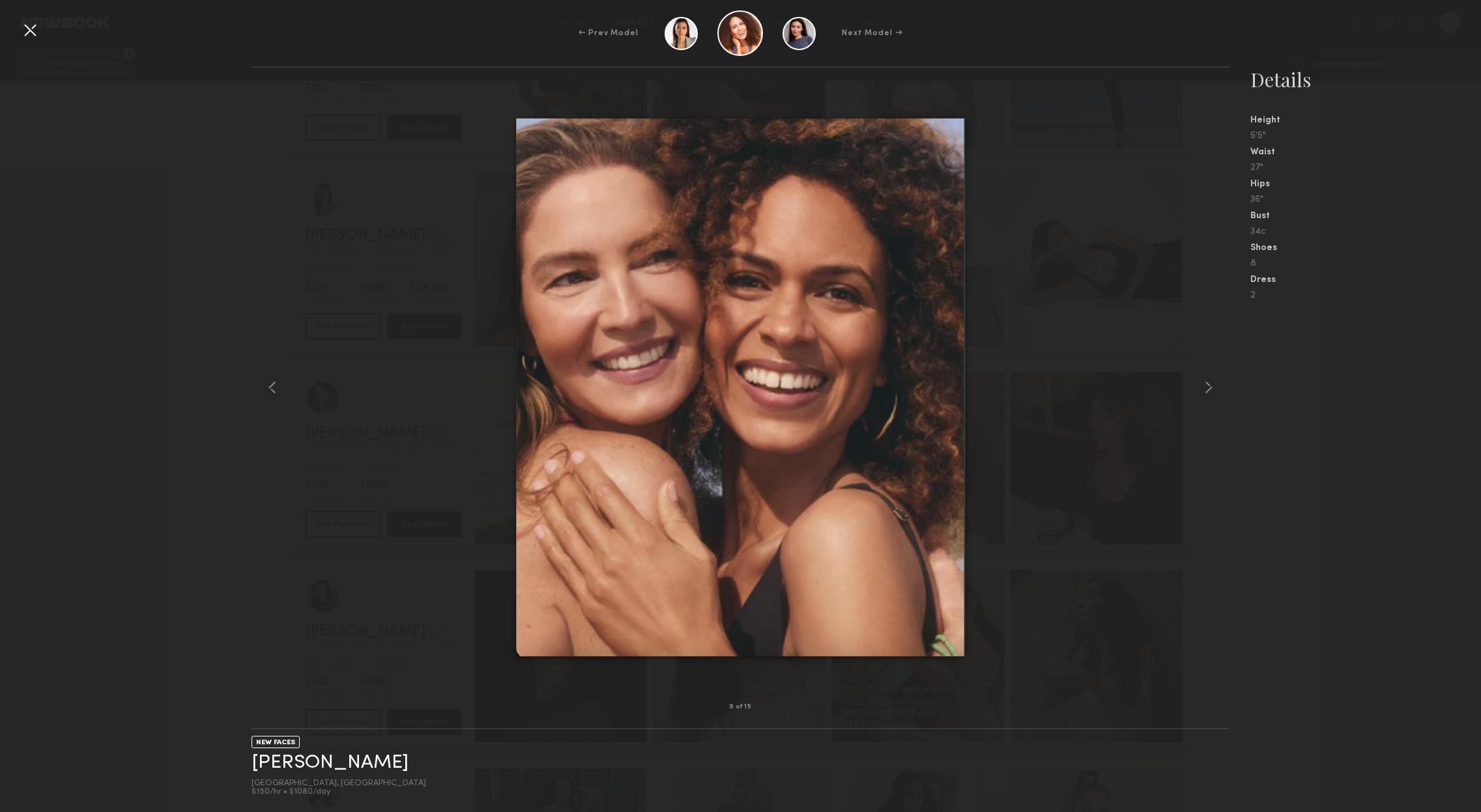
click at [35, 25] on div at bounding box center [29, 29] width 21 height 21
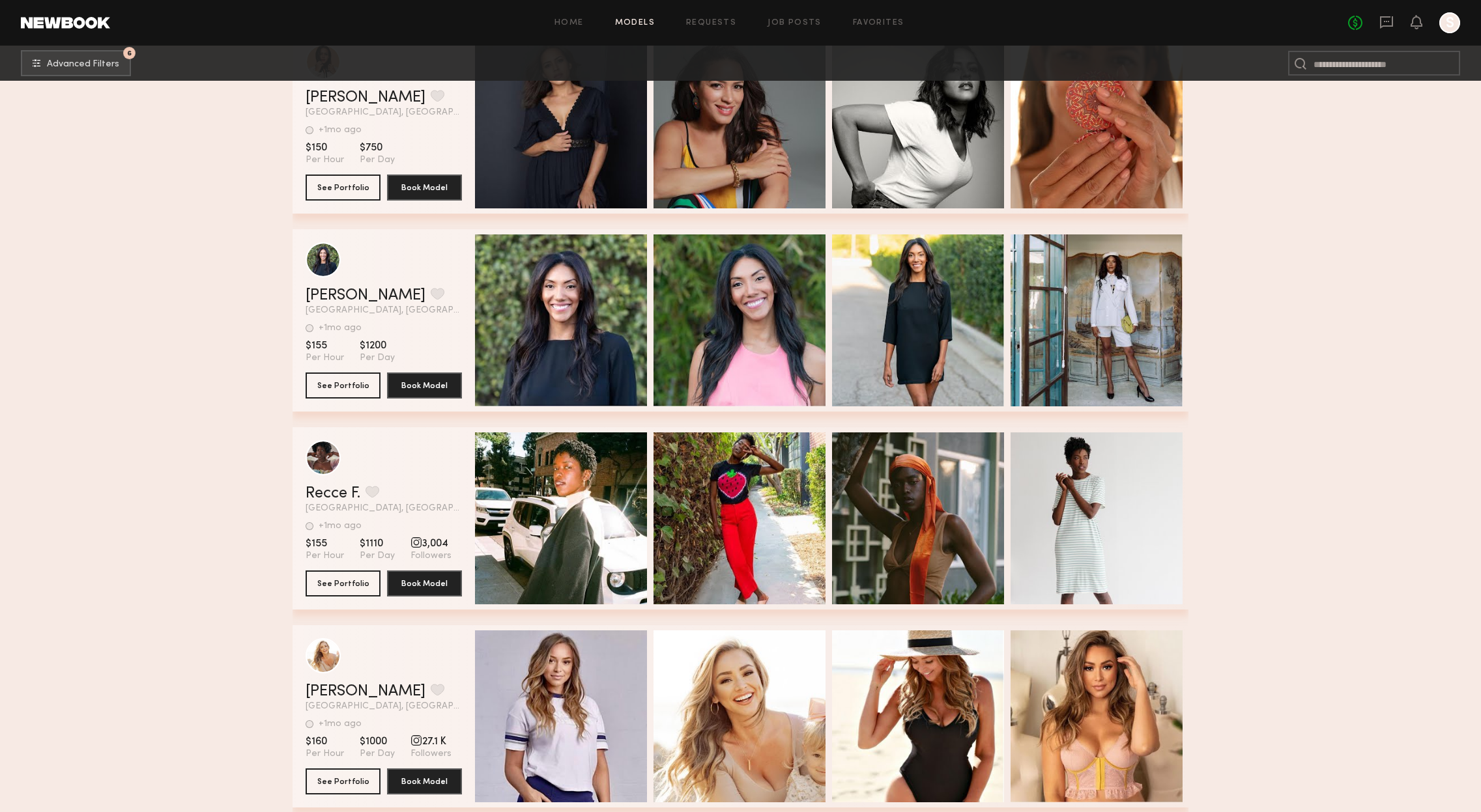
scroll to position [16446, 0]
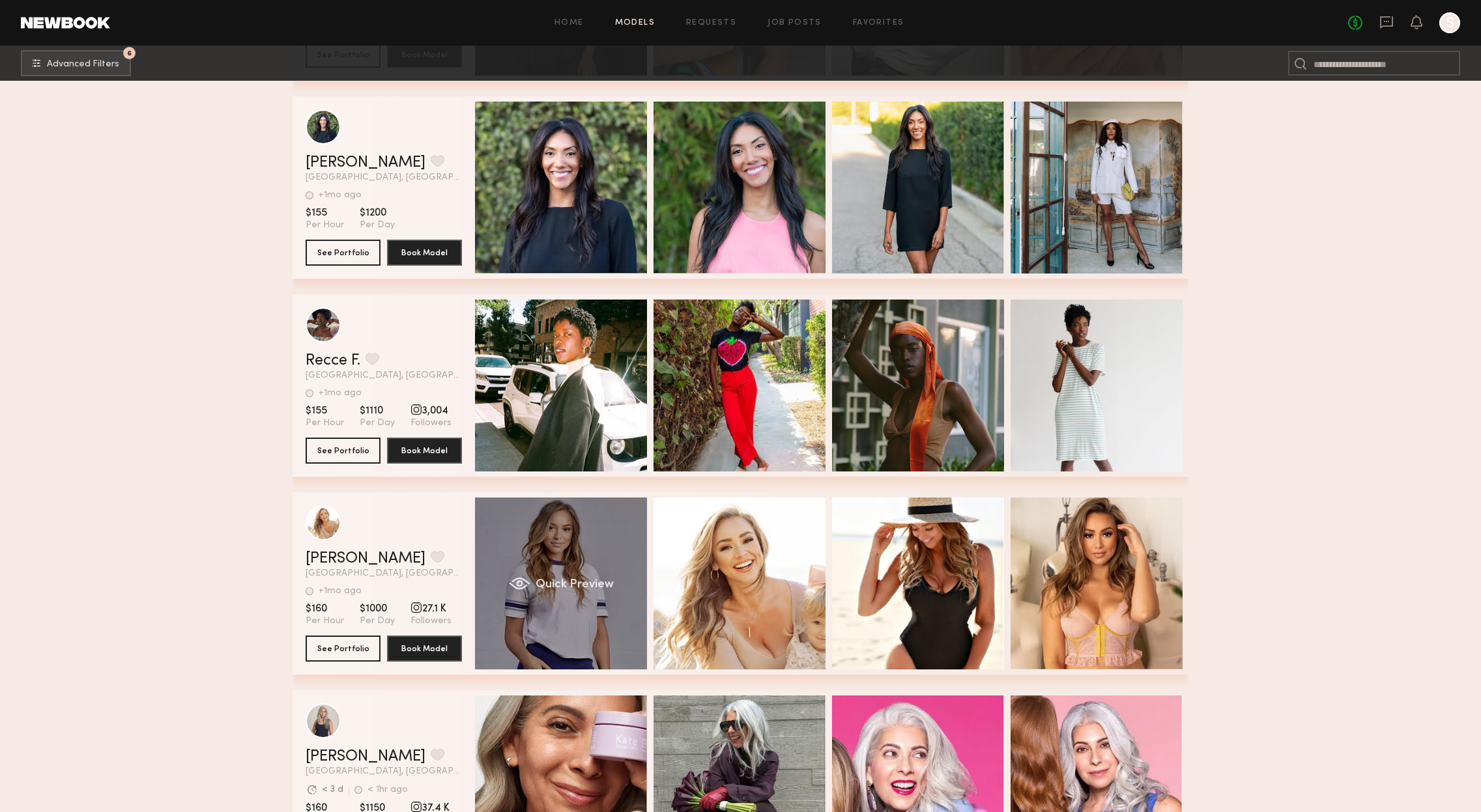
click at [561, 559] on div "Quick Preview" at bounding box center [561, 583] width 172 height 172
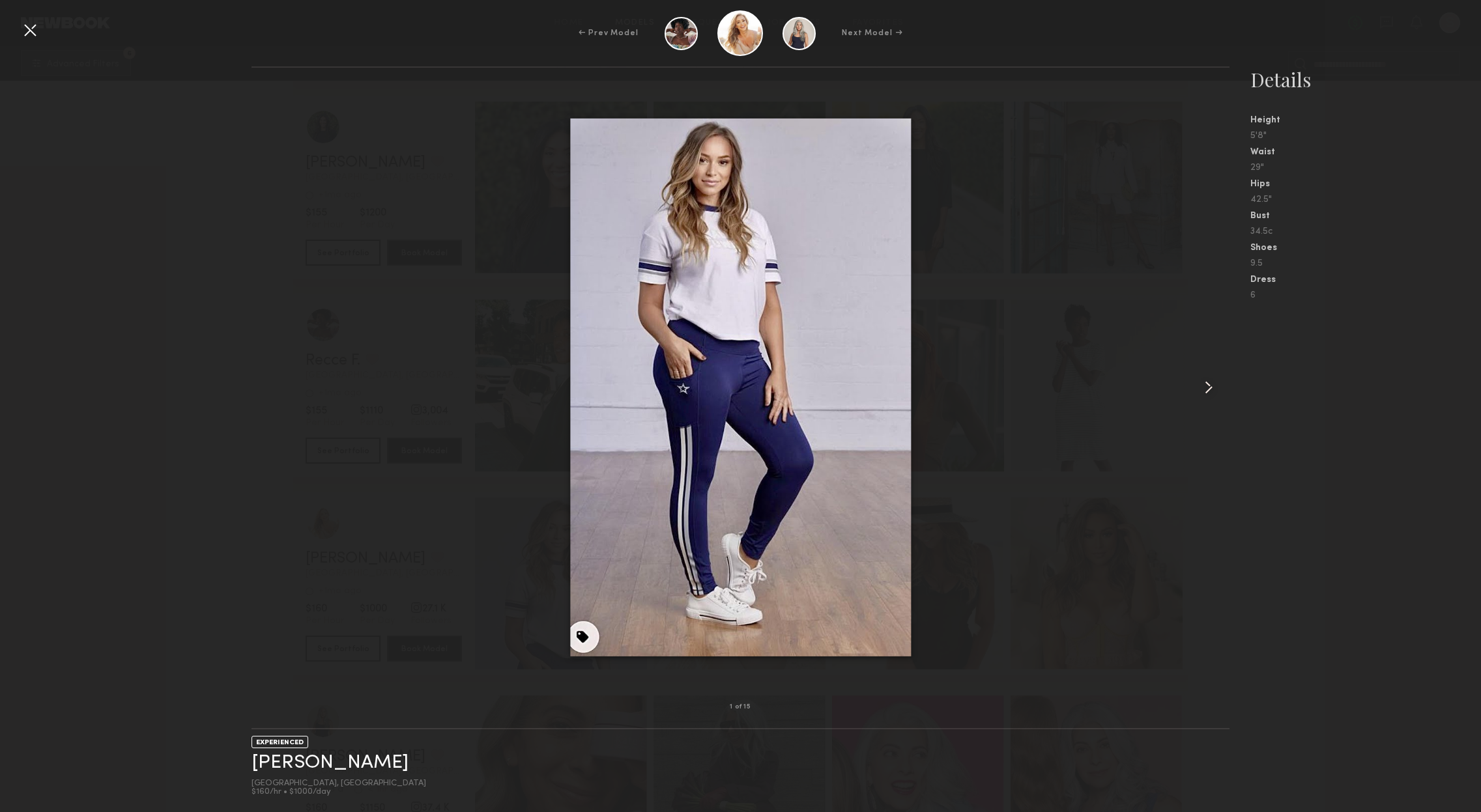
click at [1203, 390] on common-icon at bounding box center [1208, 387] width 21 height 21
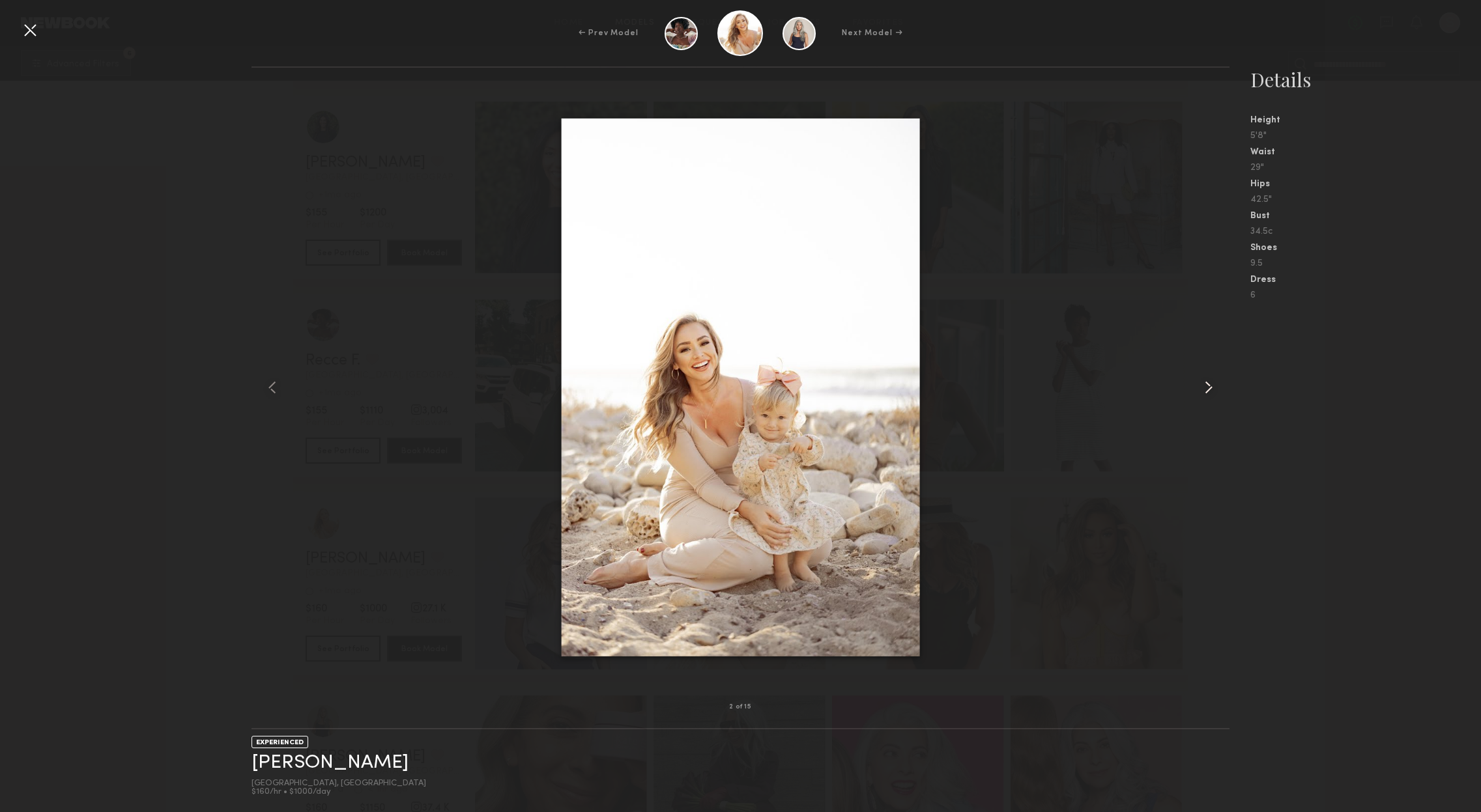
click at [1203, 390] on common-icon at bounding box center [1208, 387] width 21 height 21
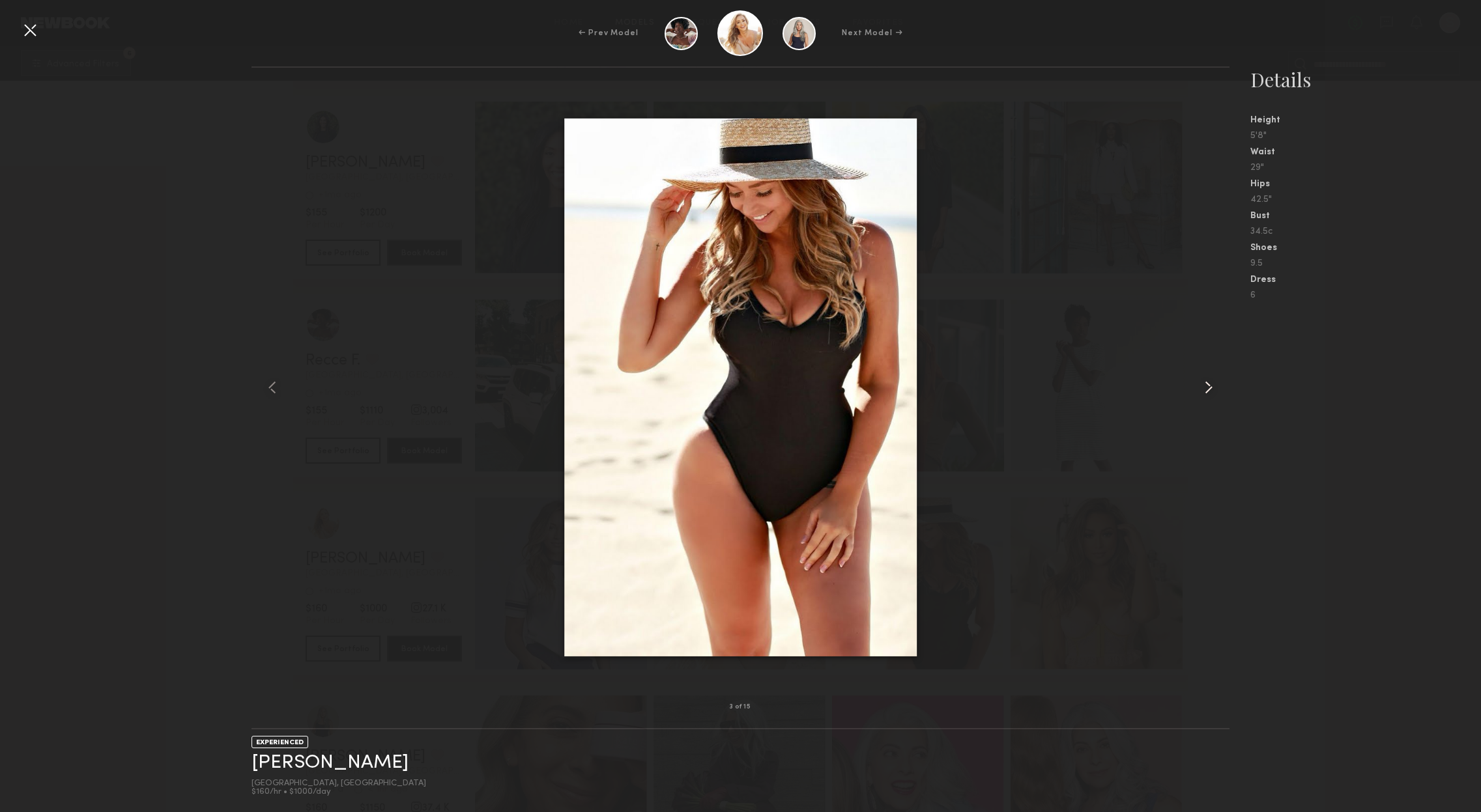
click at [1203, 390] on common-icon at bounding box center [1208, 387] width 21 height 21
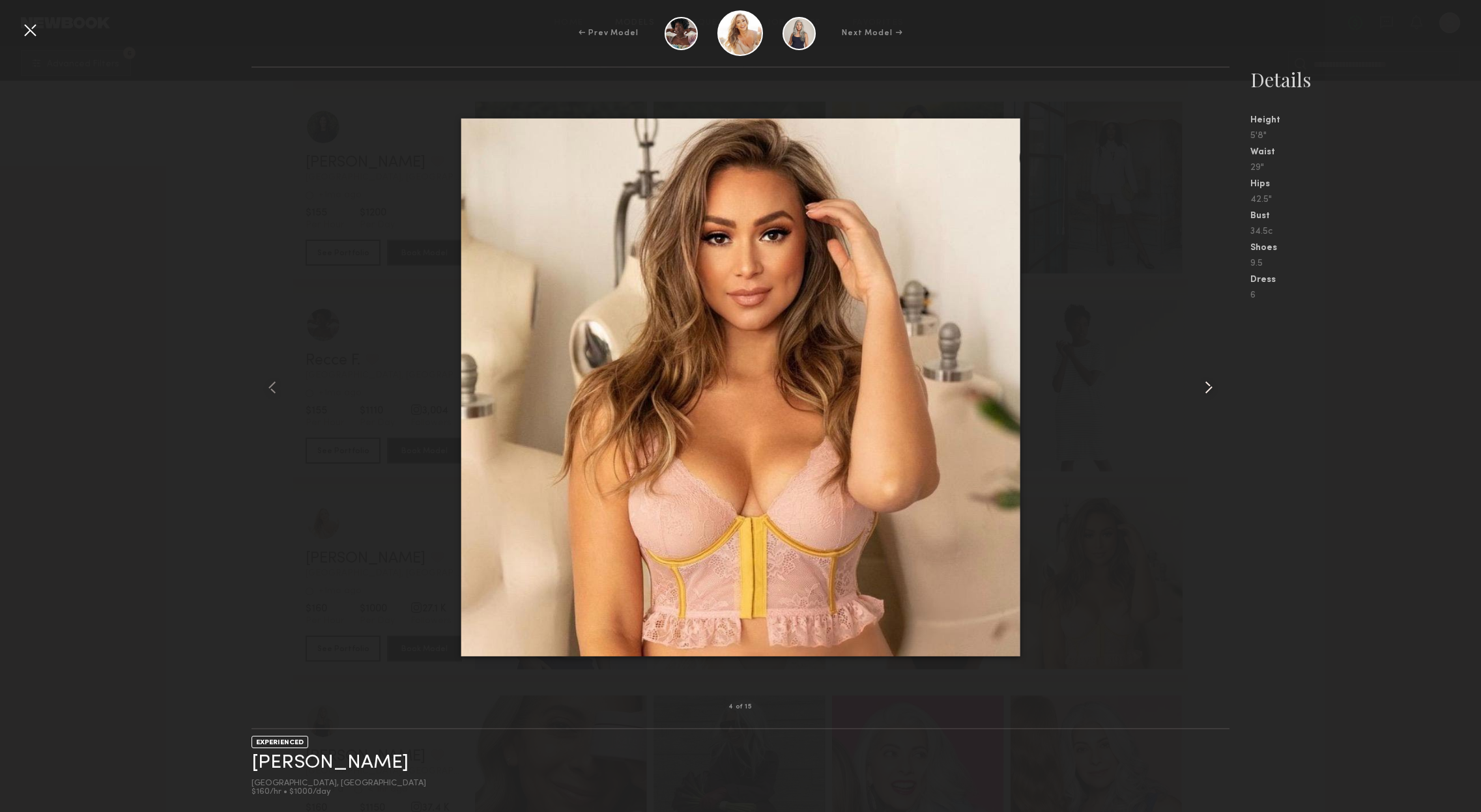
click at [1203, 390] on common-icon at bounding box center [1208, 387] width 21 height 21
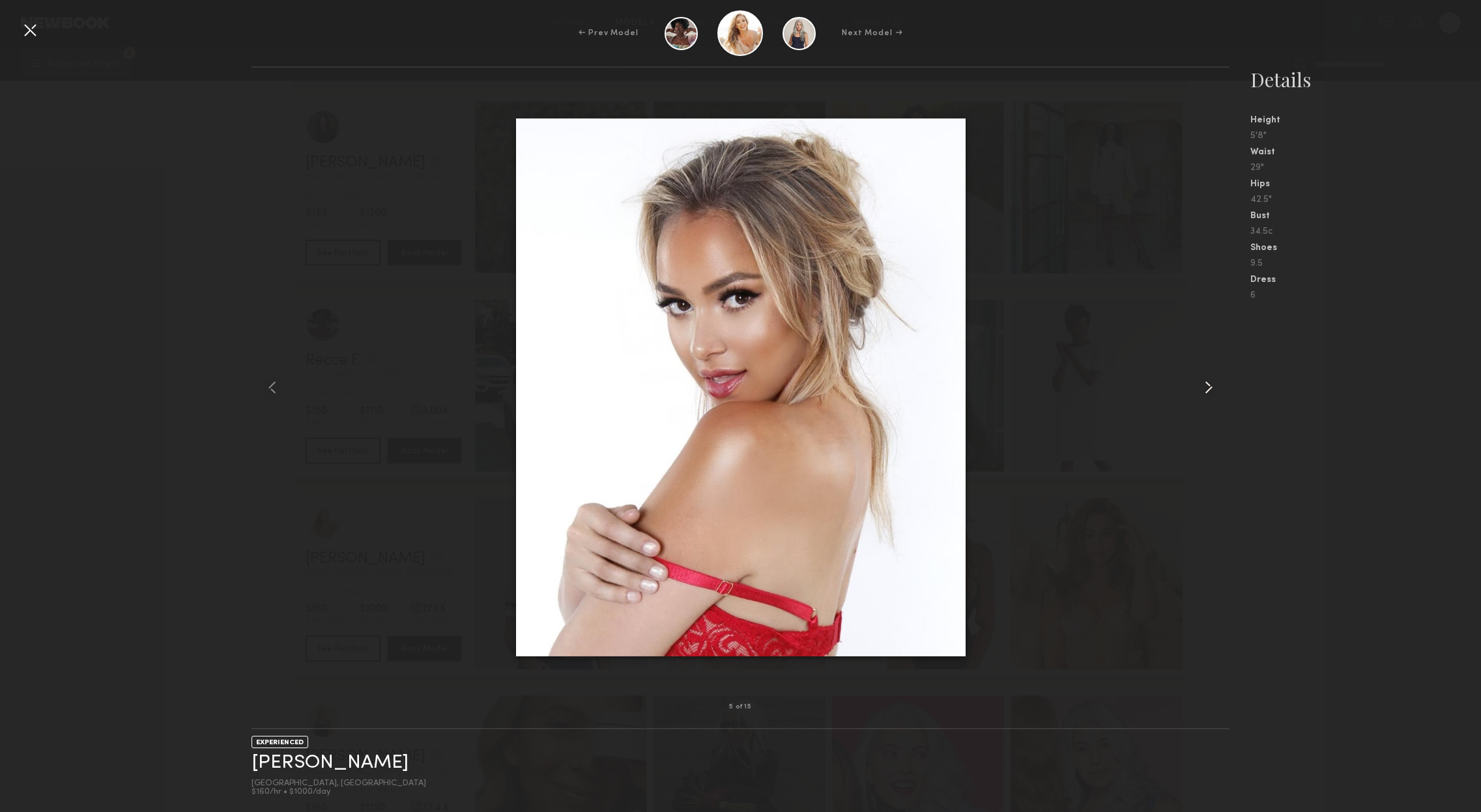
click at [1203, 390] on common-icon at bounding box center [1208, 387] width 21 height 21
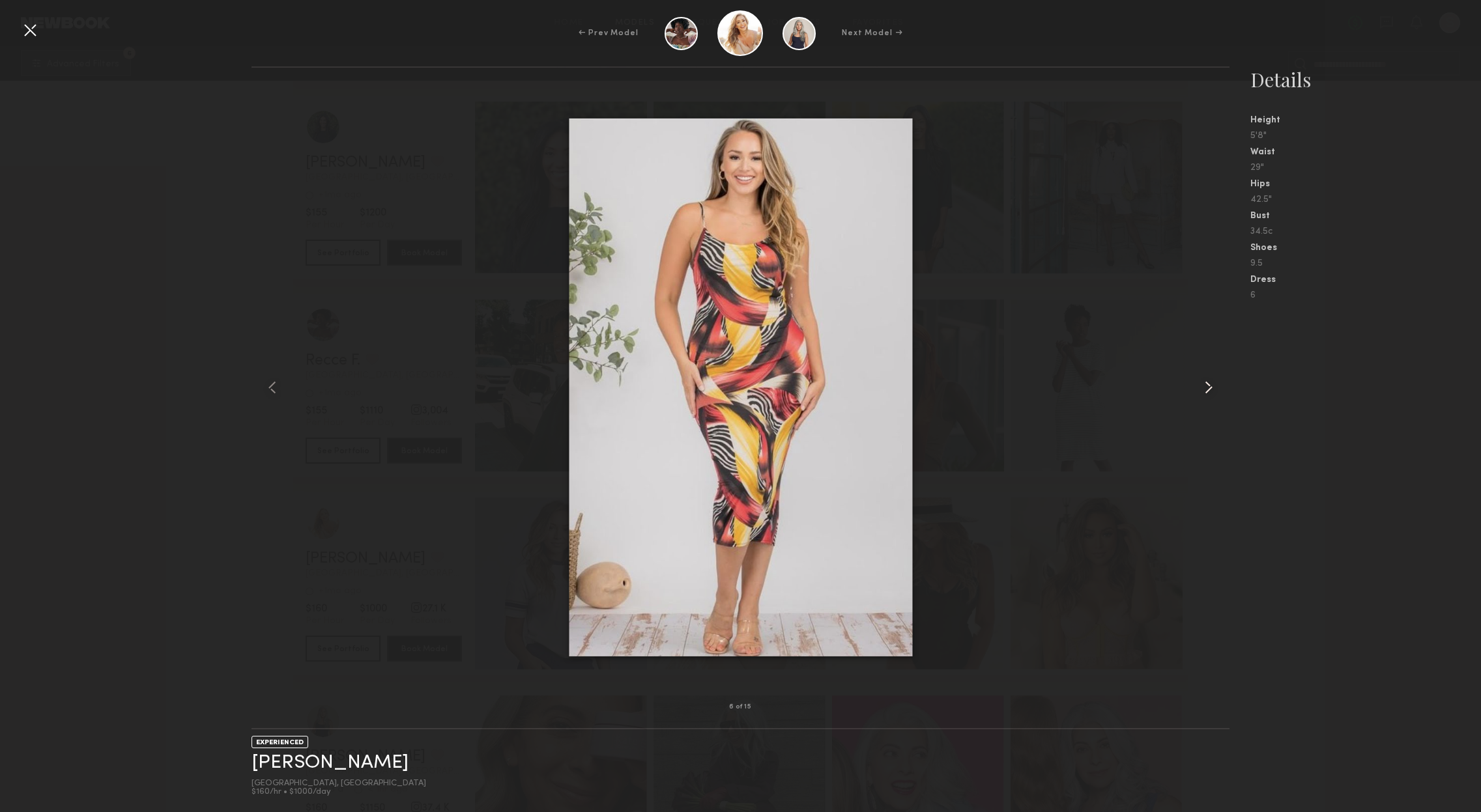
click at [1203, 390] on common-icon at bounding box center [1208, 387] width 21 height 21
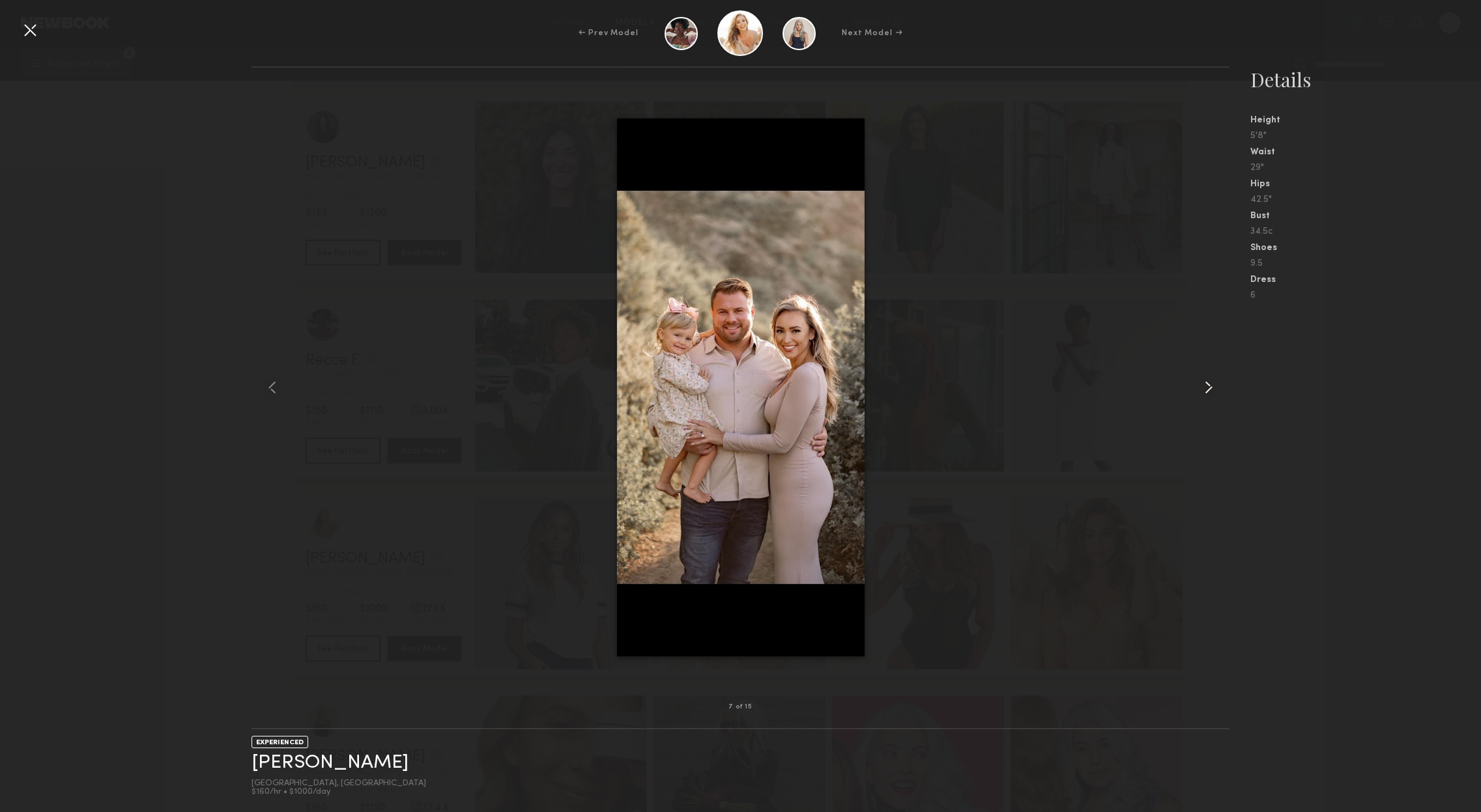
click at [1203, 390] on common-icon at bounding box center [1208, 387] width 21 height 21
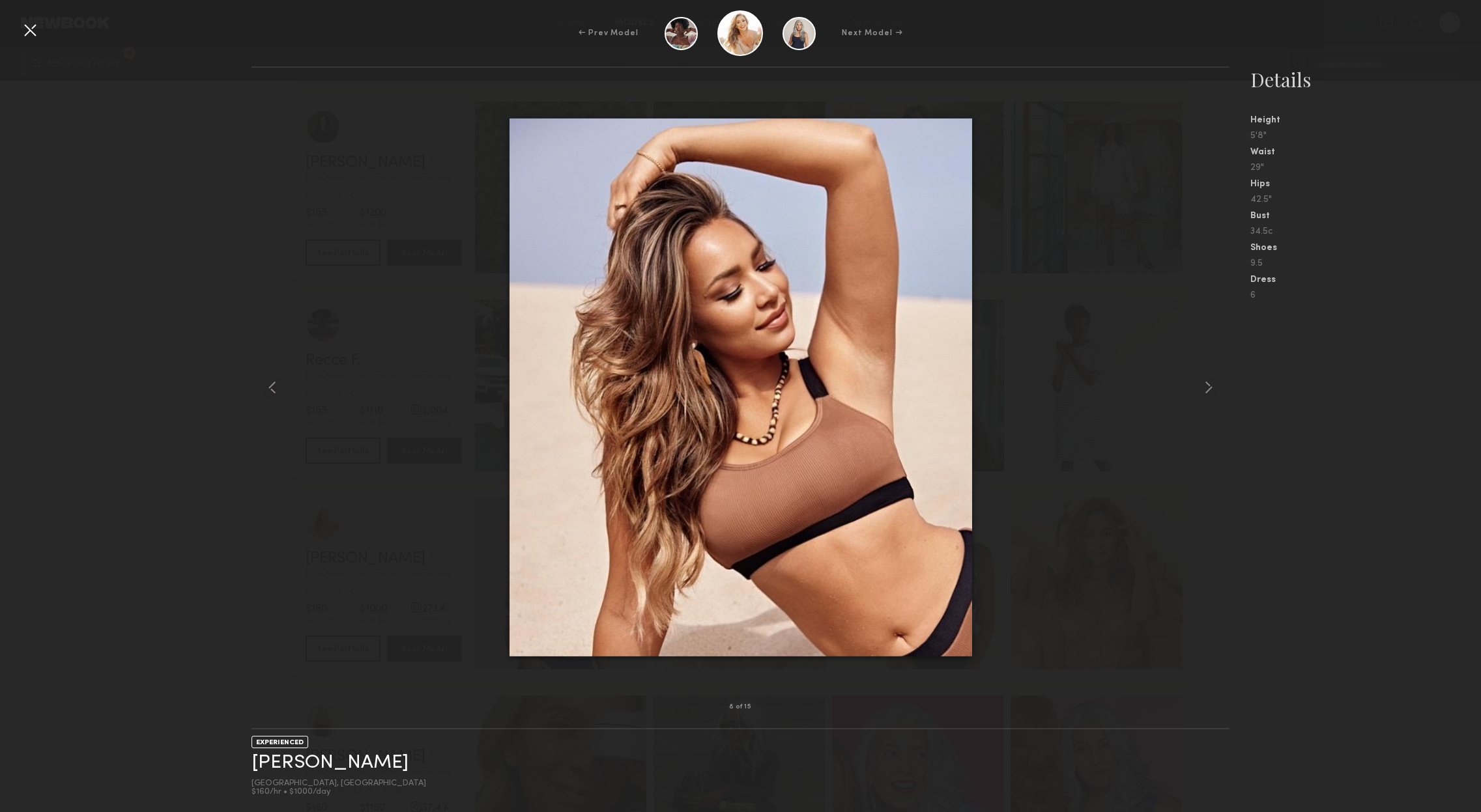
click at [33, 27] on div at bounding box center [29, 29] width 21 height 21
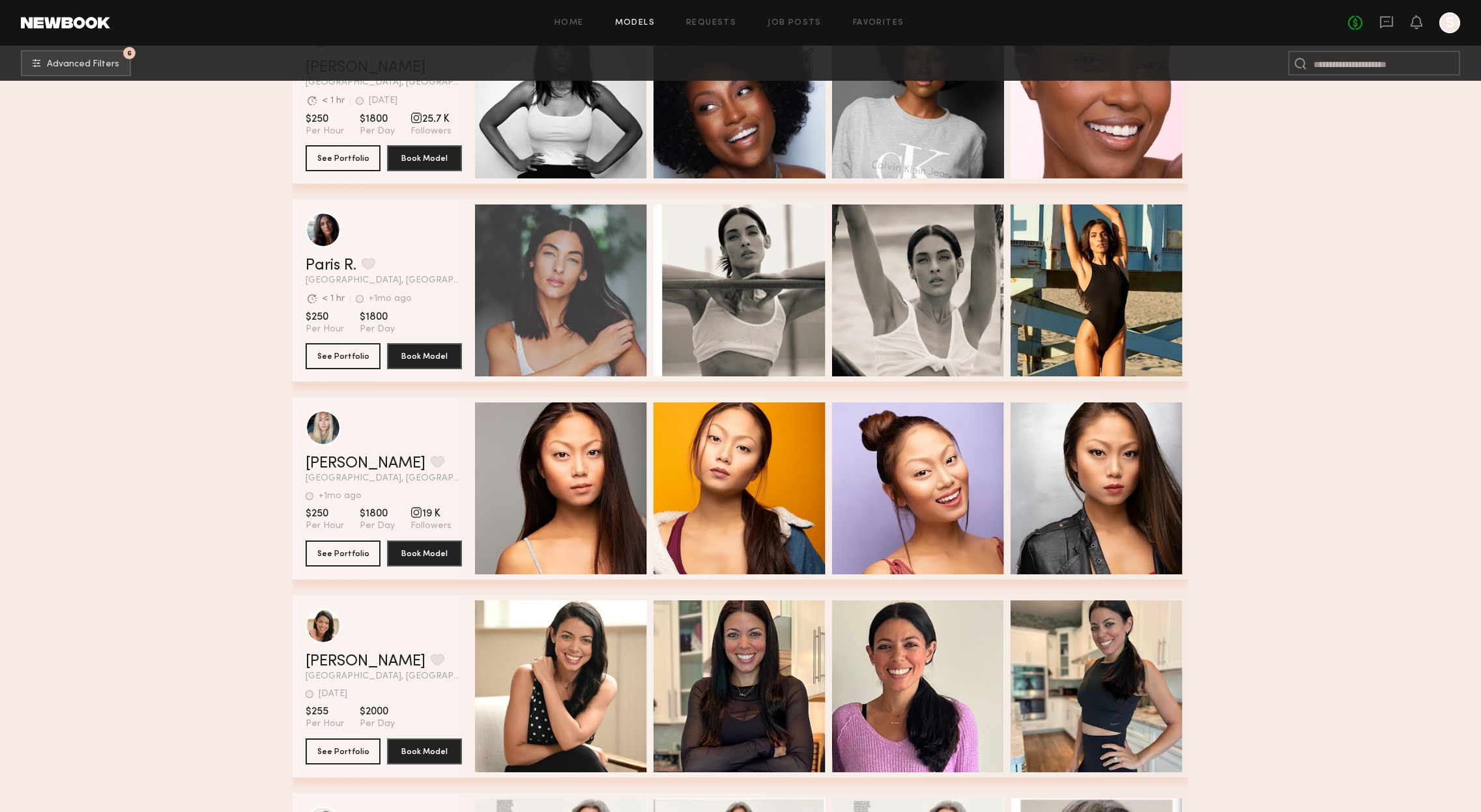
scroll to position [23290, 0]
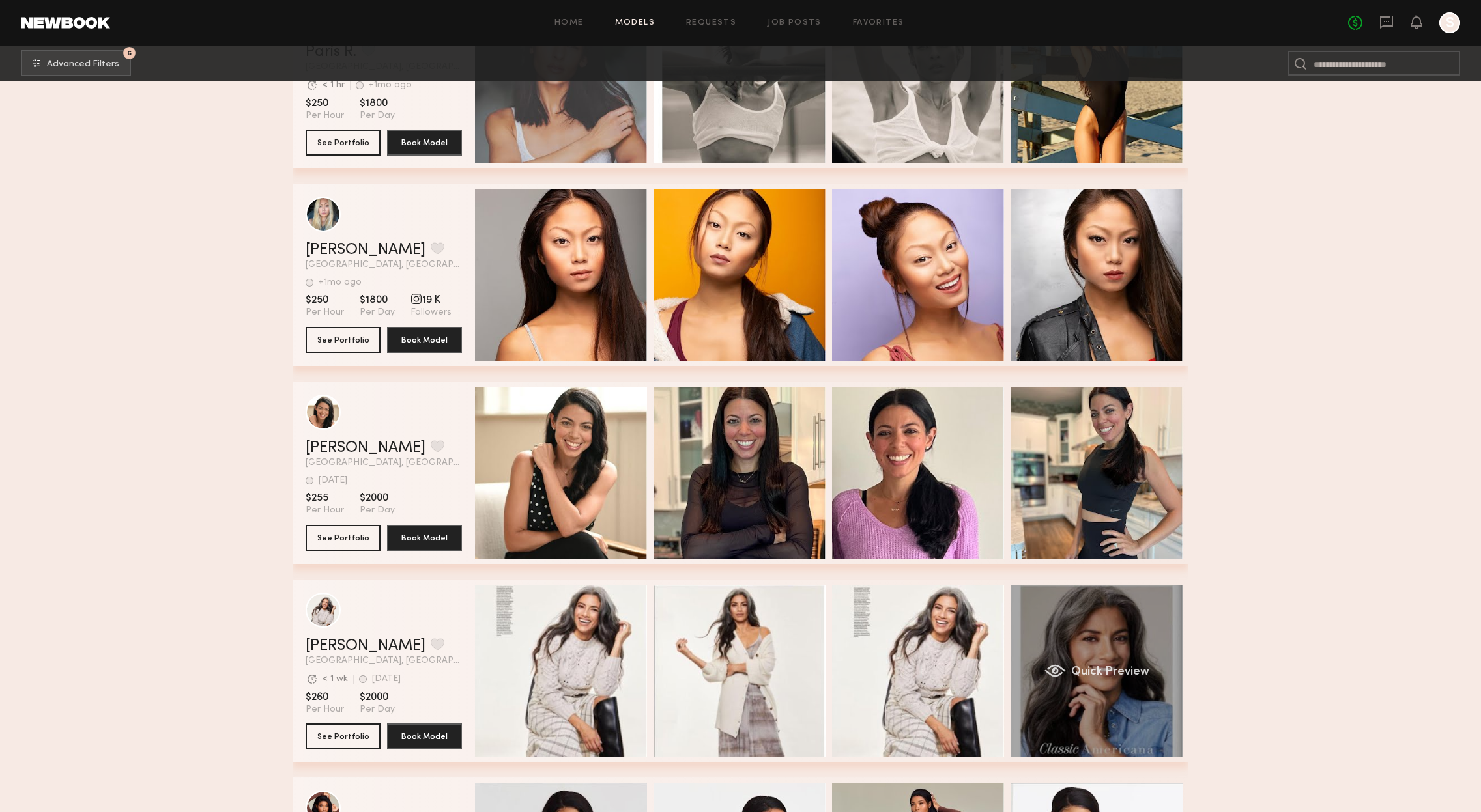
click at [1086, 659] on div "Quick Preview" at bounding box center [1096, 671] width 172 height 172
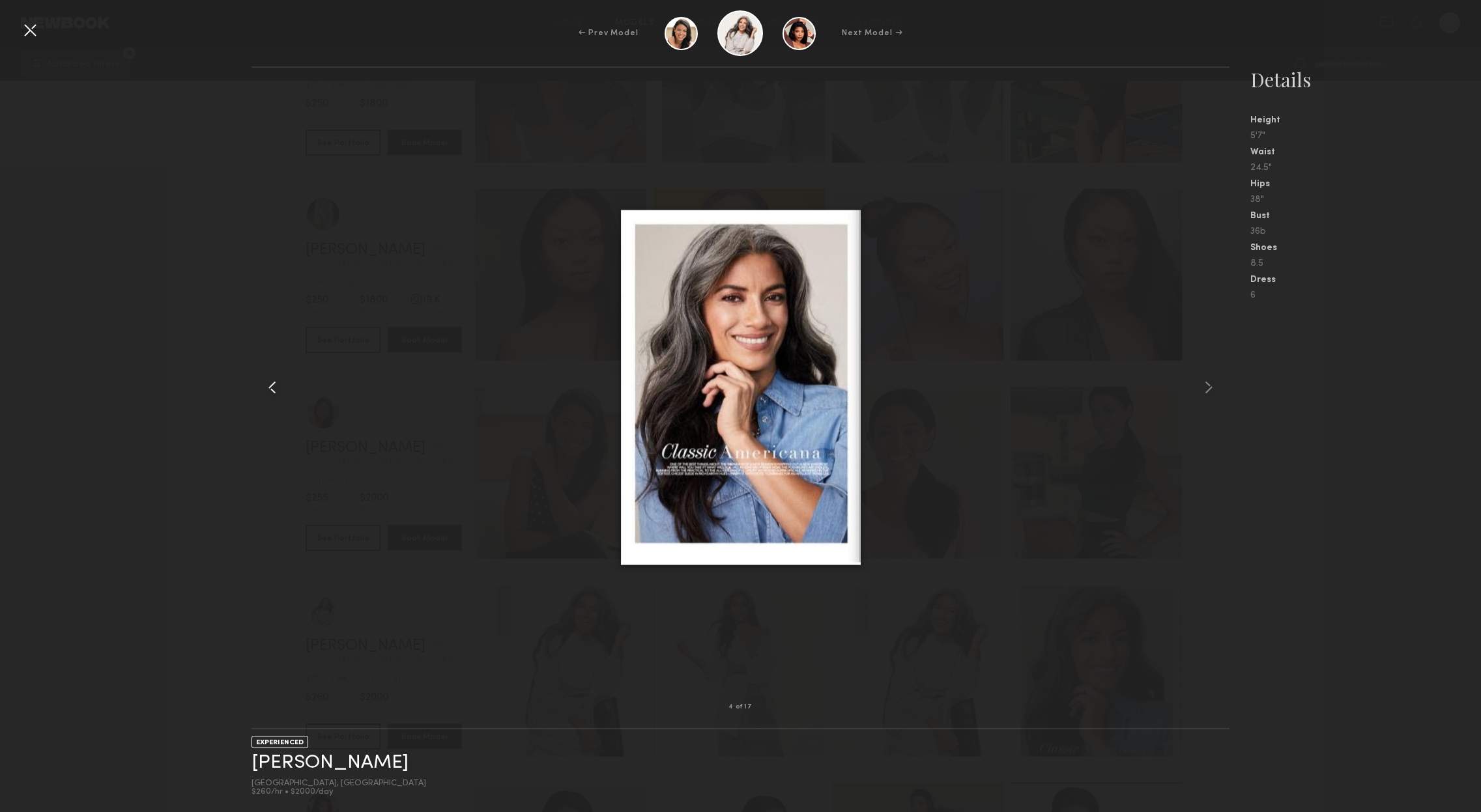
click at [272, 388] on common-icon at bounding box center [272, 387] width 21 height 21
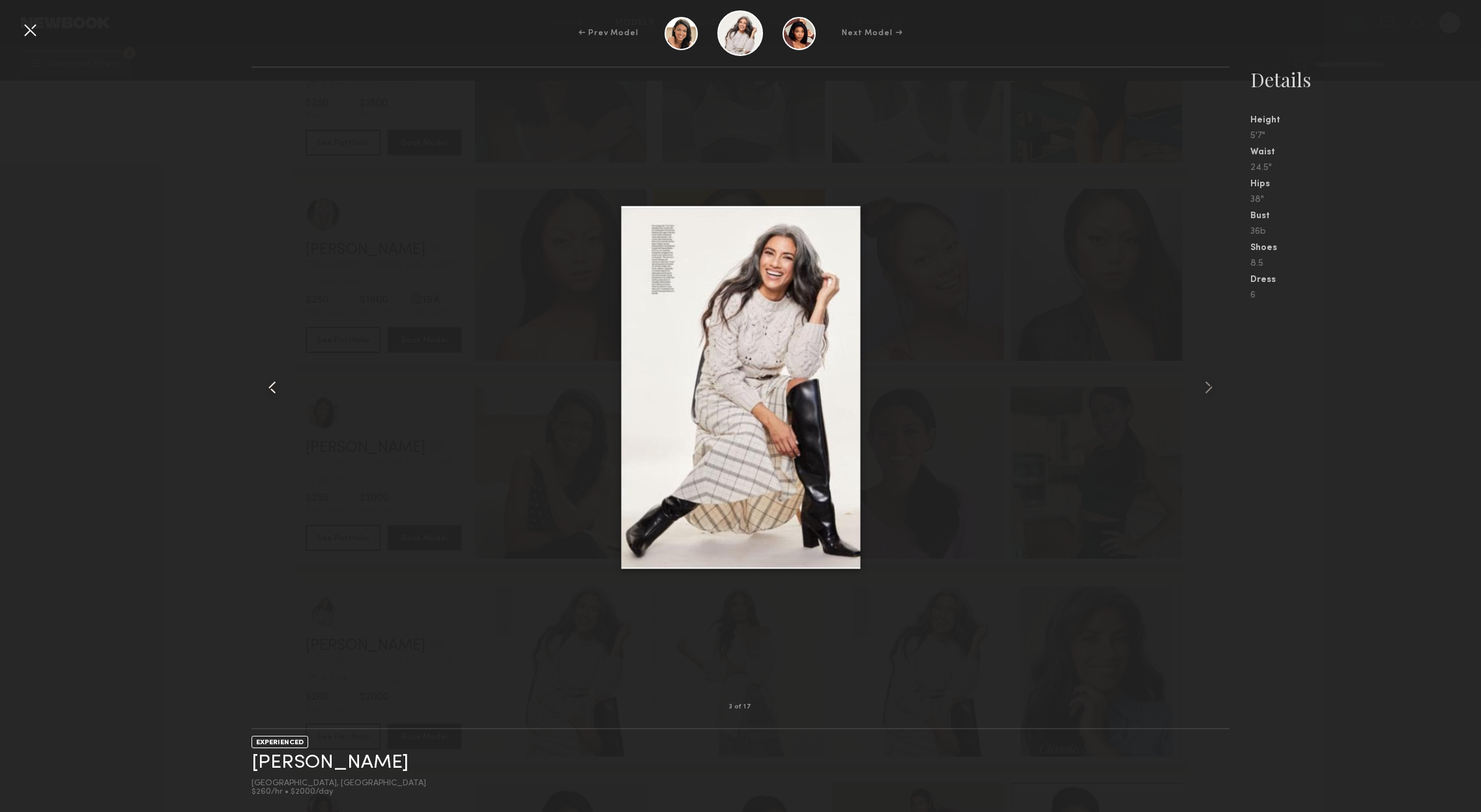
click at [272, 388] on common-icon at bounding box center [272, 387] width 21 height 21
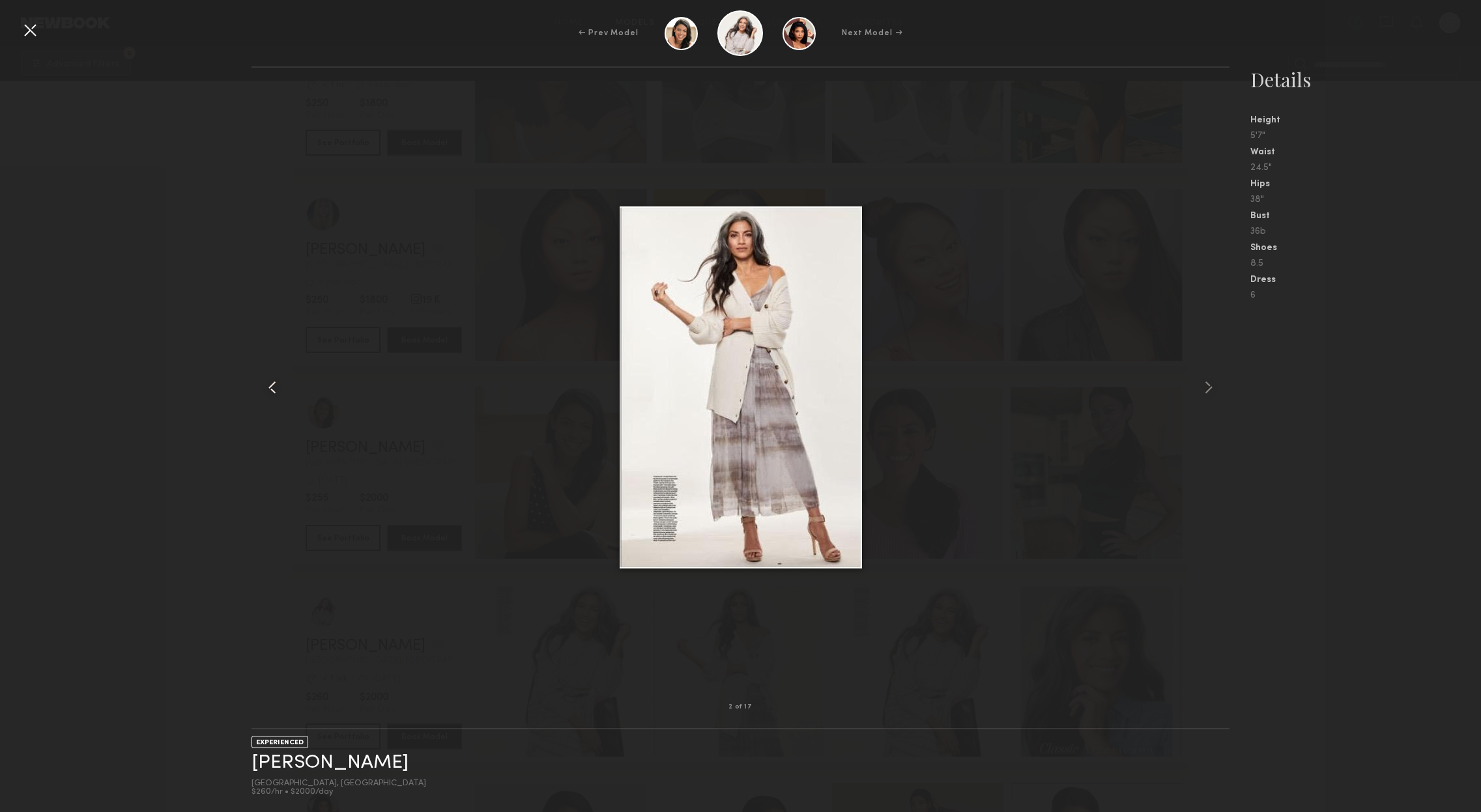
click at [272, 388] on common-icon at bounding box center [272, 387] width 21 height 21
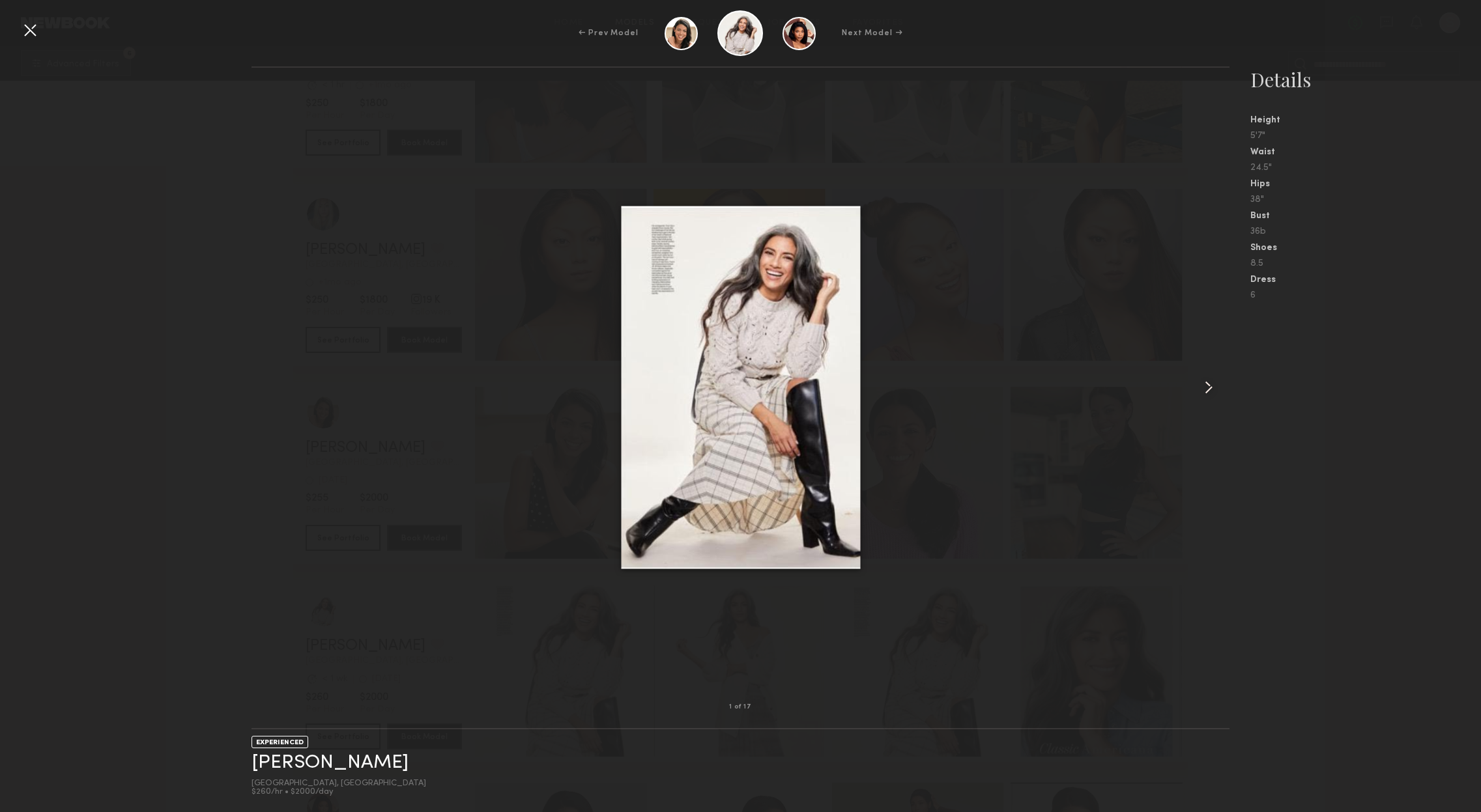
click at [1206, 384] on common-icon at bounding box center [1208, 387] width 21 height 21
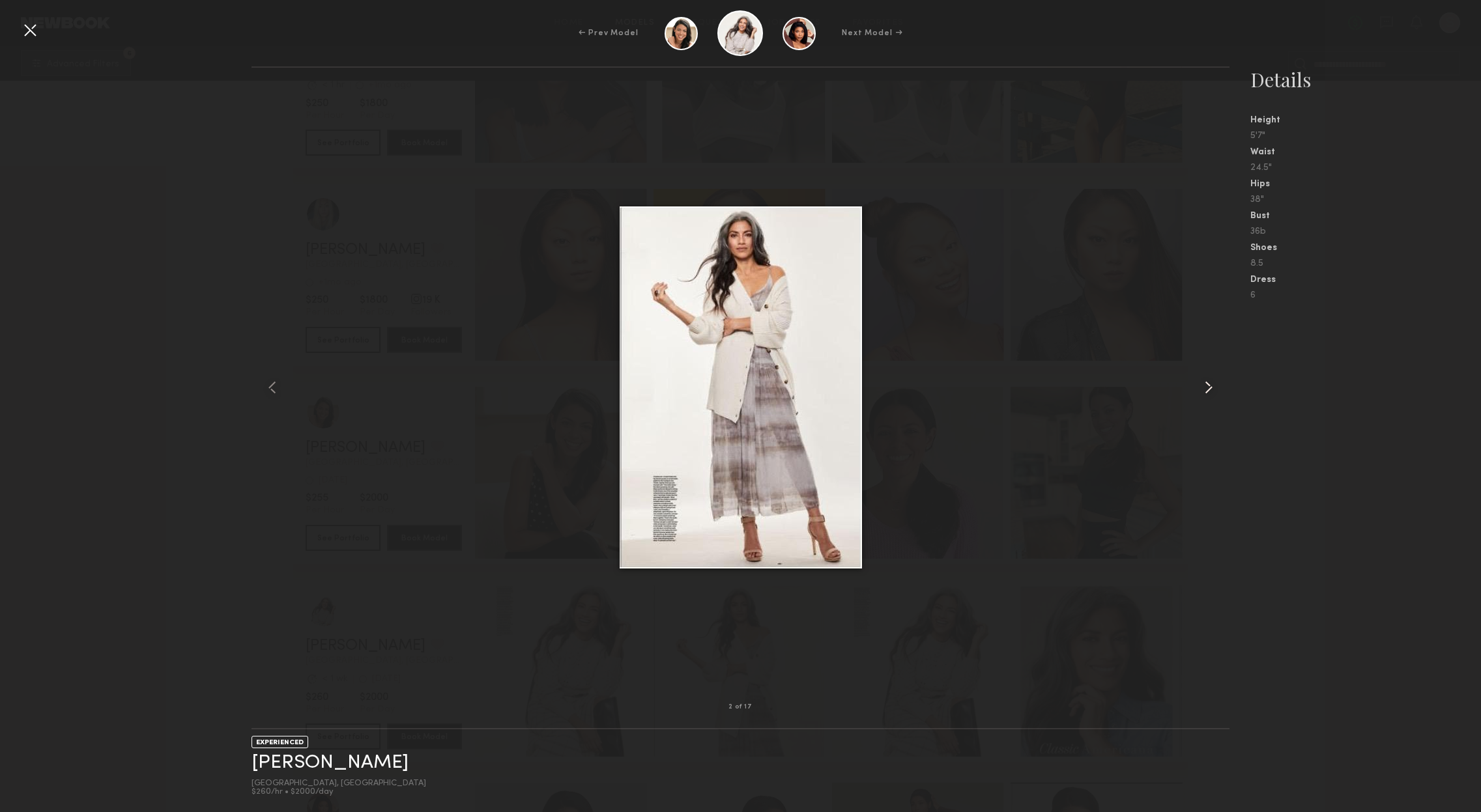
click at [1206, 384] on common-icon at bounding box center [1208, 387] width 21 height 21
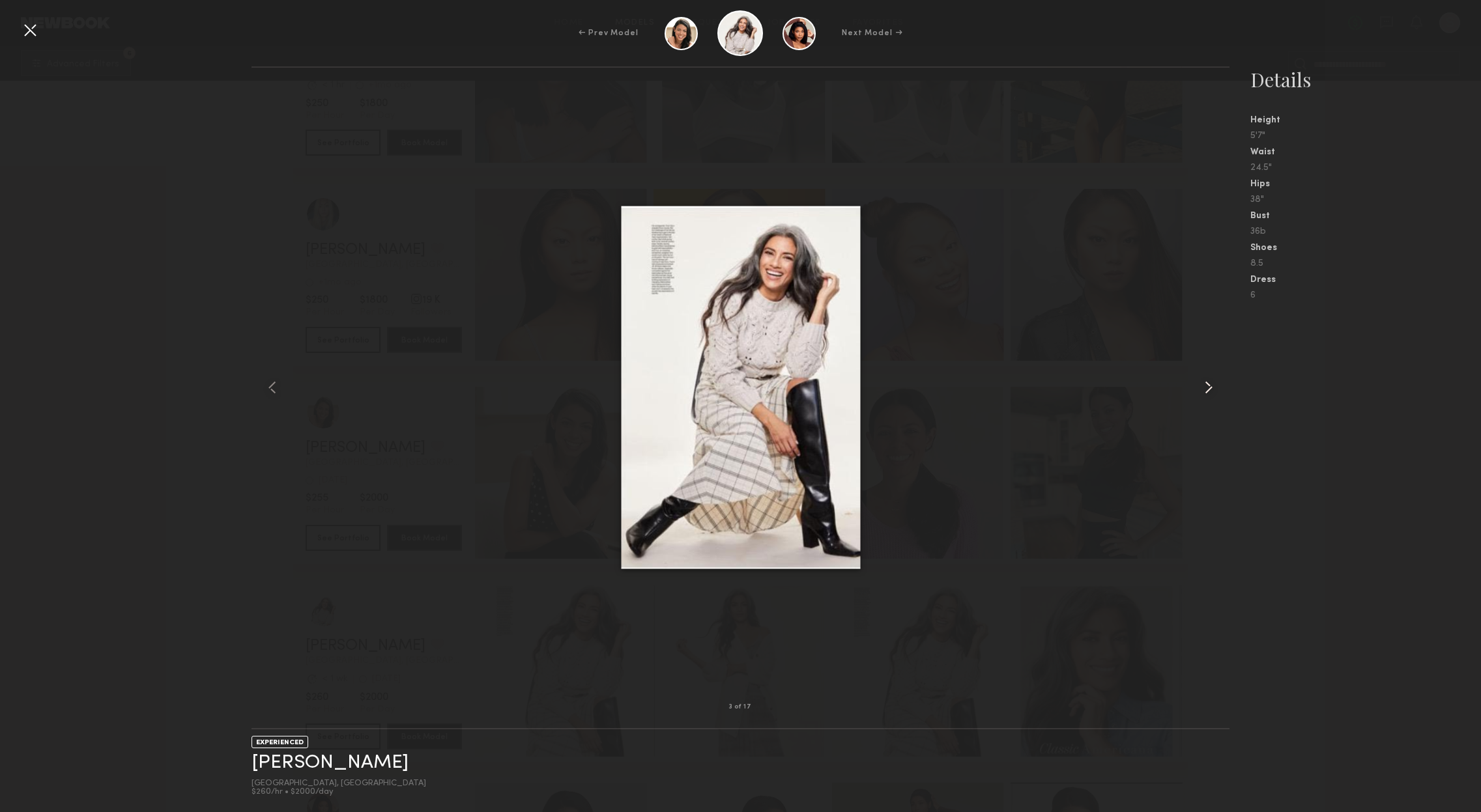
click at [1206, 384] on common-icon at bounding box center [1208, 387] width 21 height 21
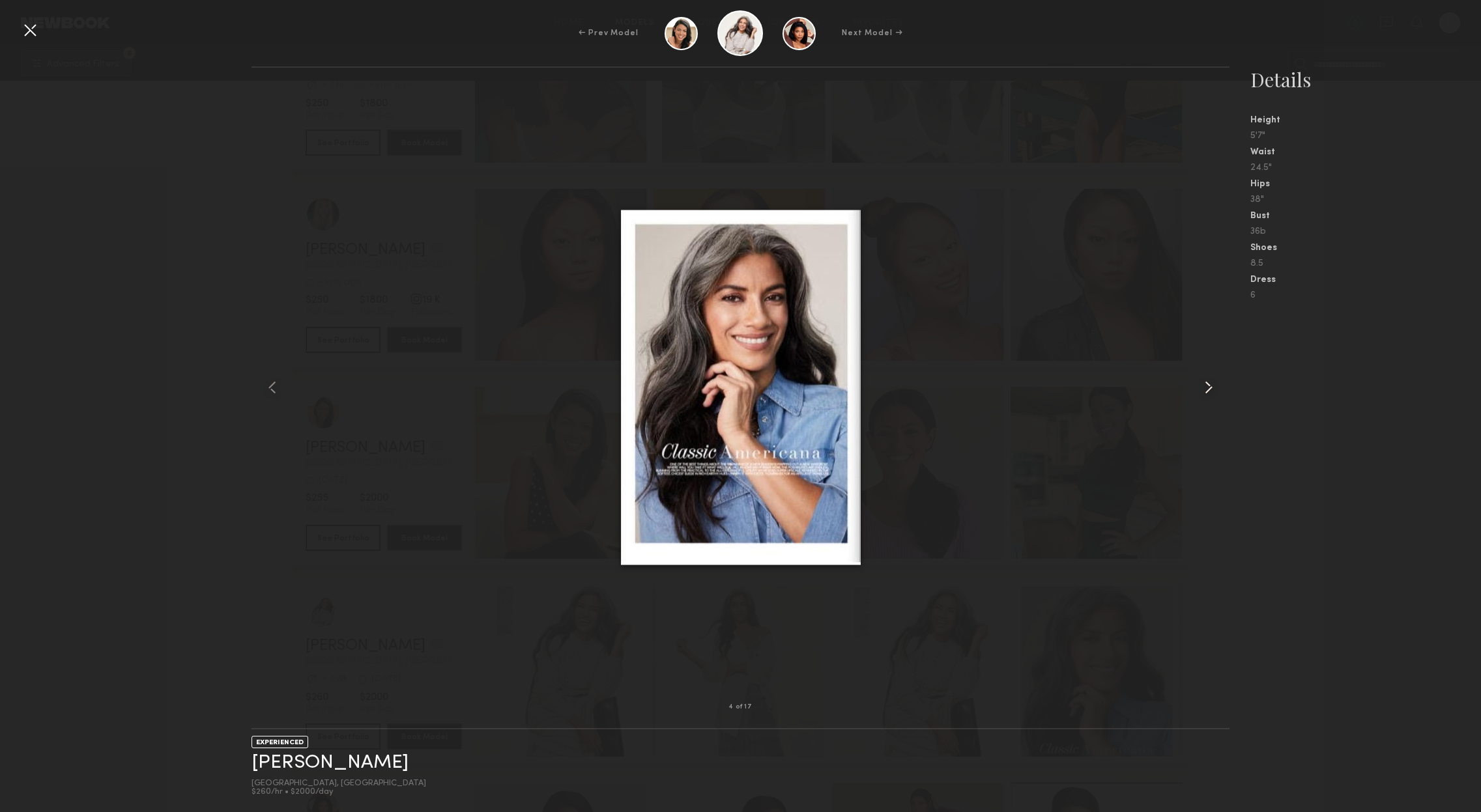
click at [1206, 384] on common-icon at bounding box center [1208, 387] width 21 height 21
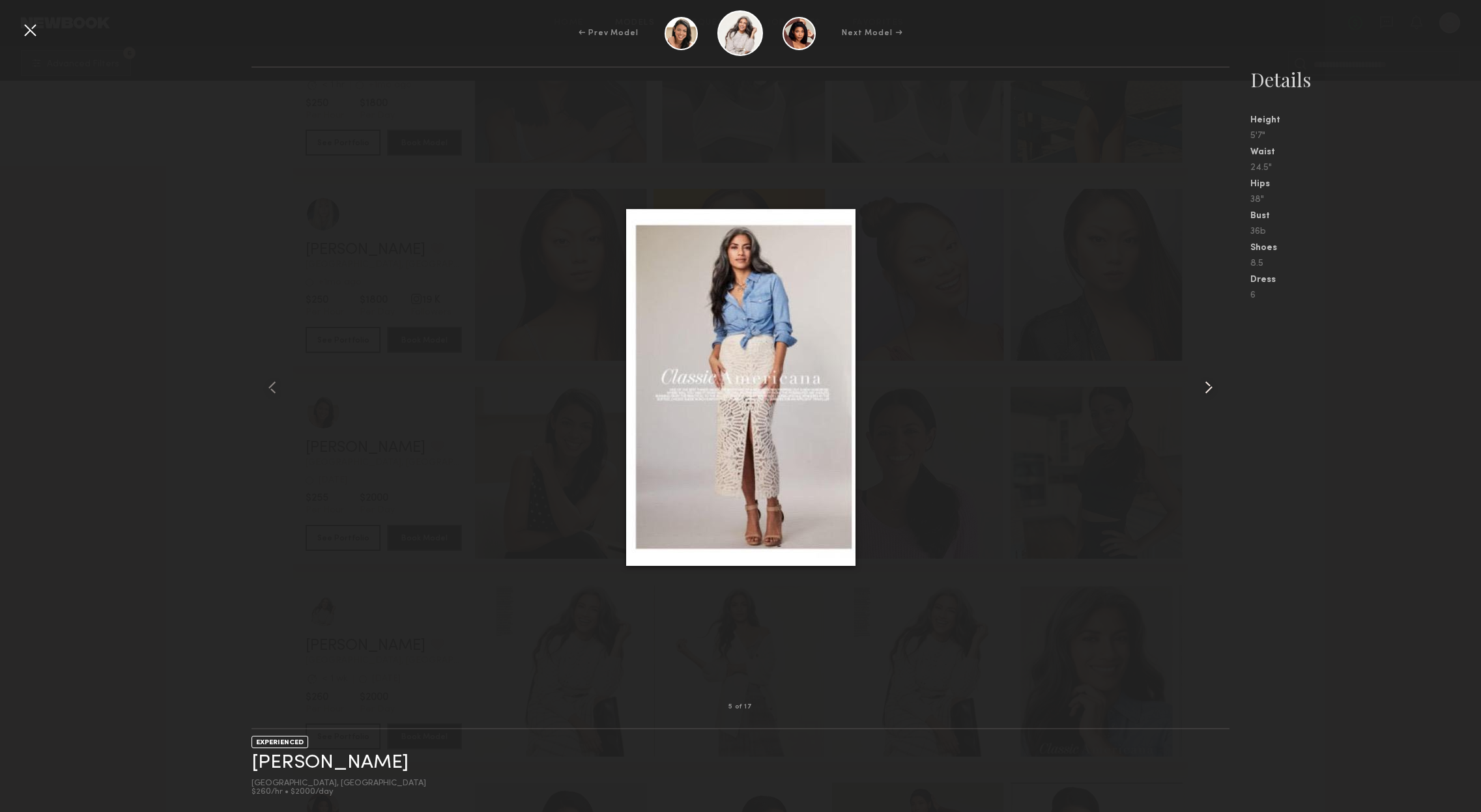
click at [1206, 384] on common-icon at bounding box center [1208, 387] width 21 height 21
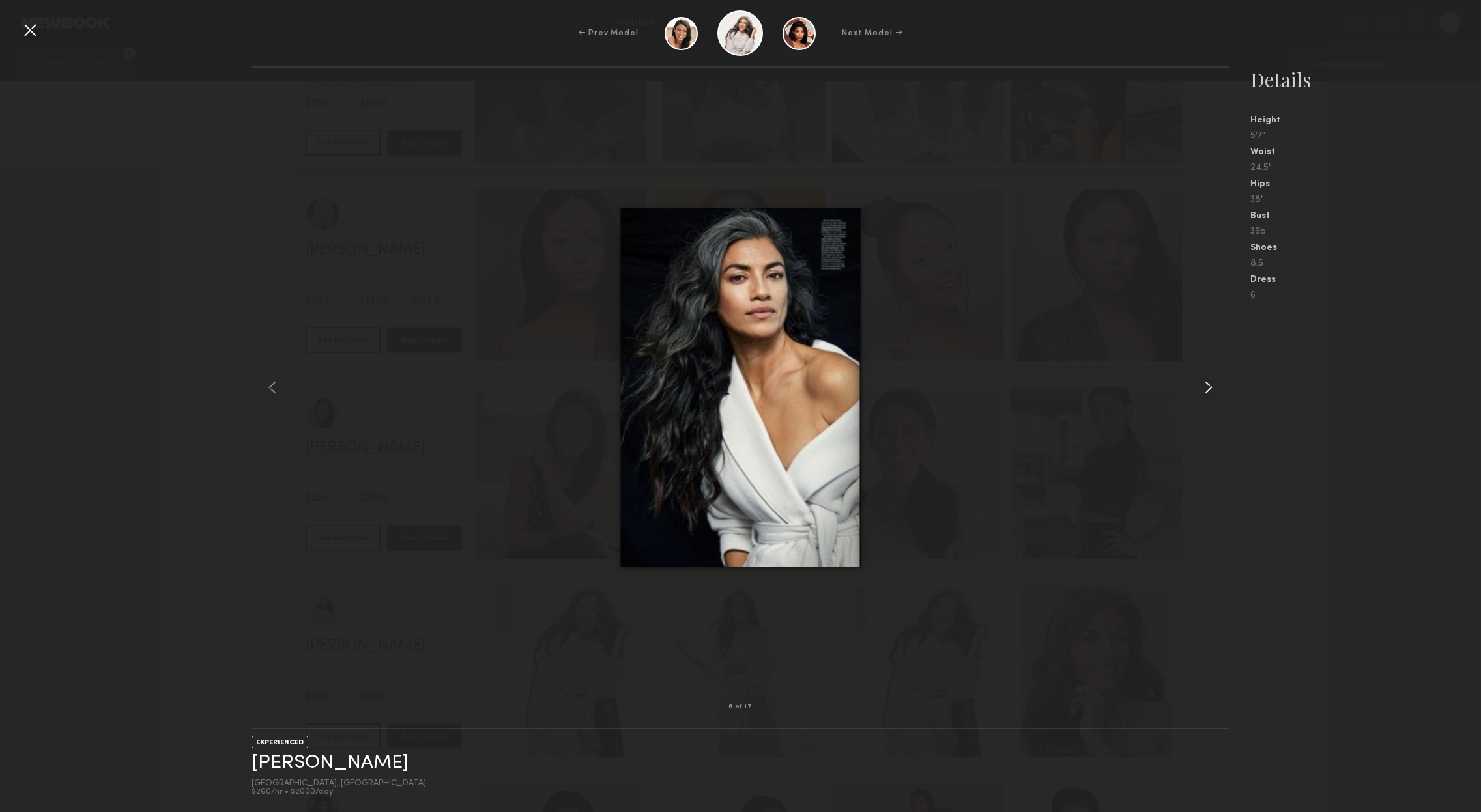
click at [1206, 384] on common-icon at bounding box center [1208, 387] width 21 height 21
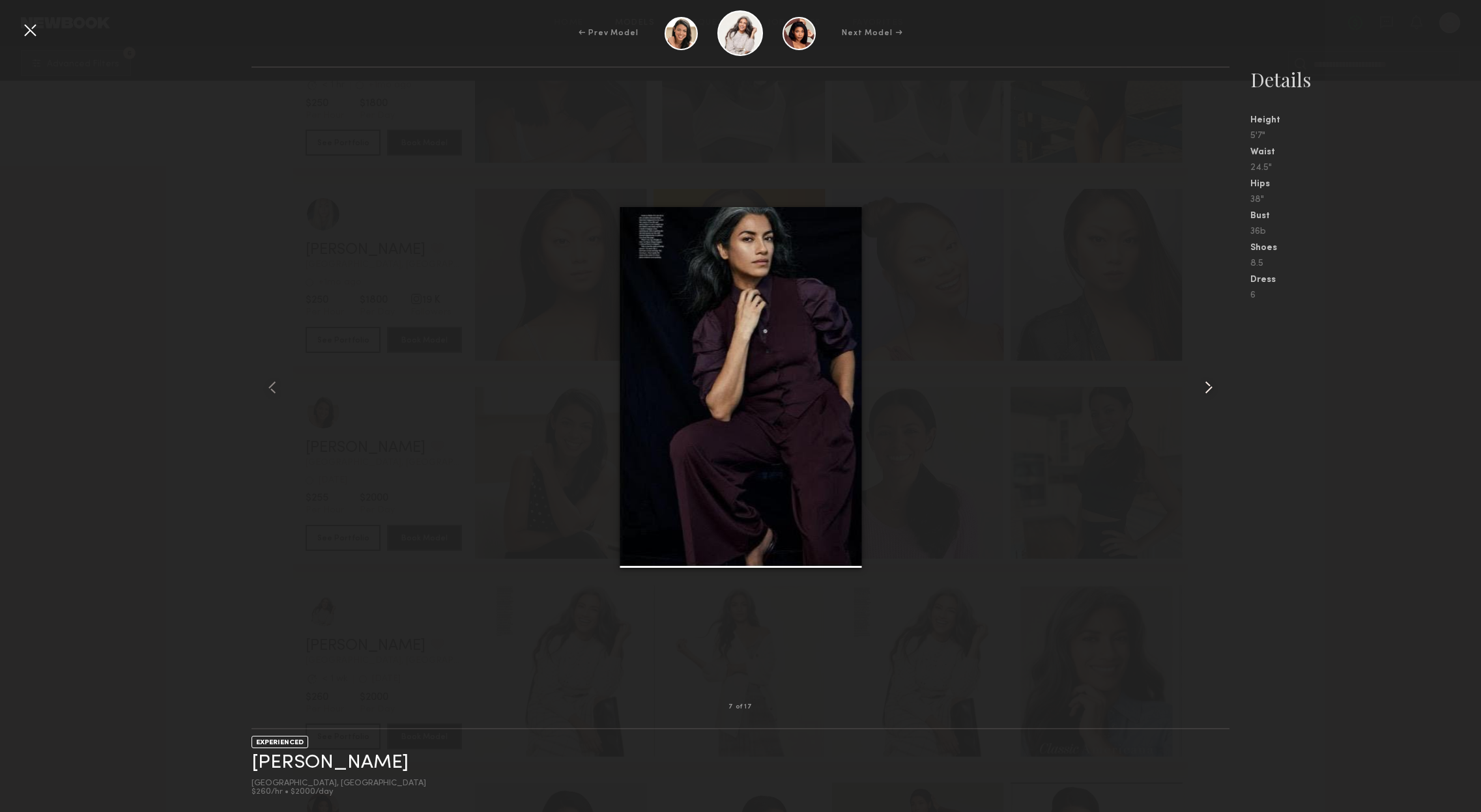
click at [1206, 384] on common-icon at bounding box center [1208, 387] width 21 height 21
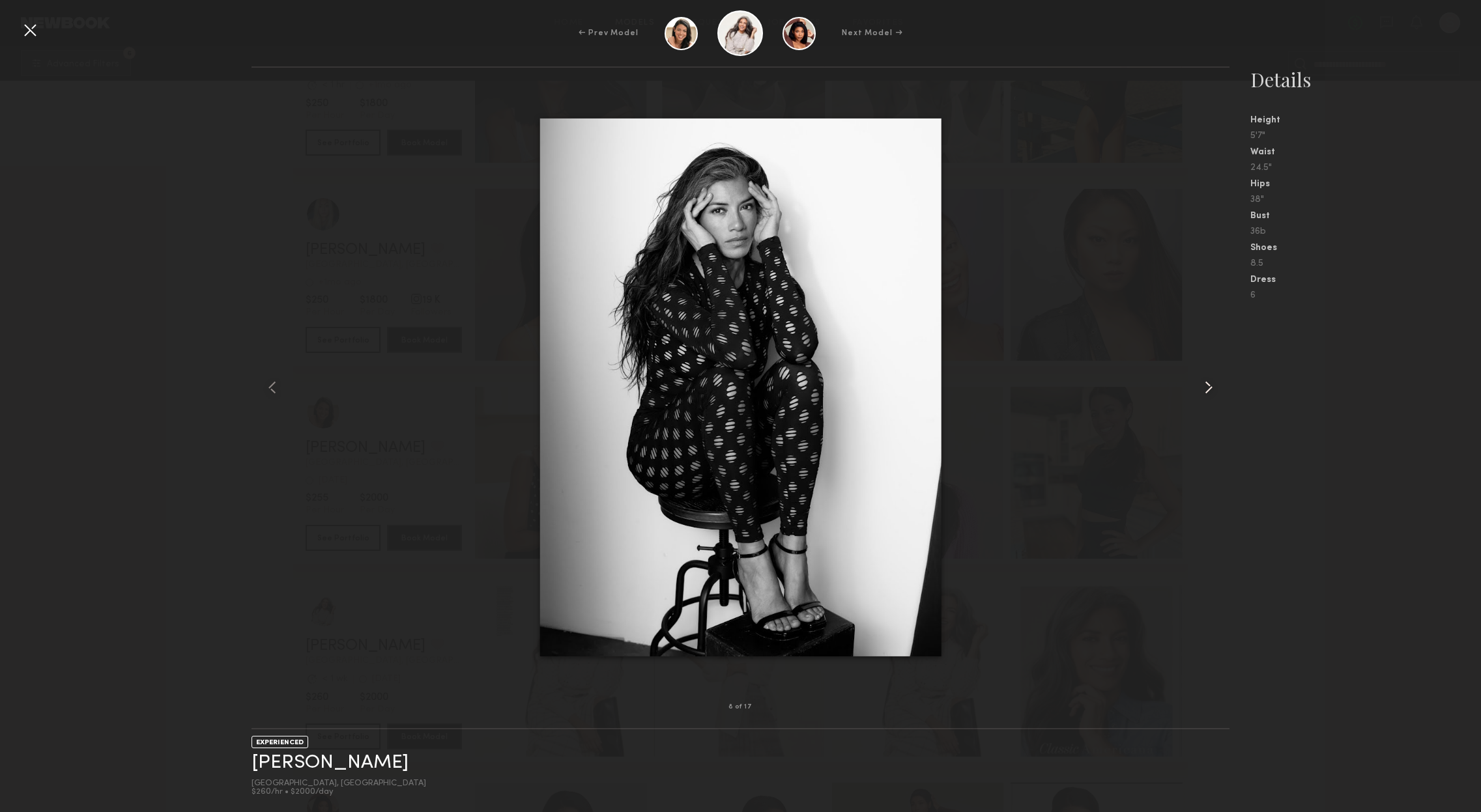
click at [1206, 384] on common-icon at bounding box center [1208, 387] width 21 height 21
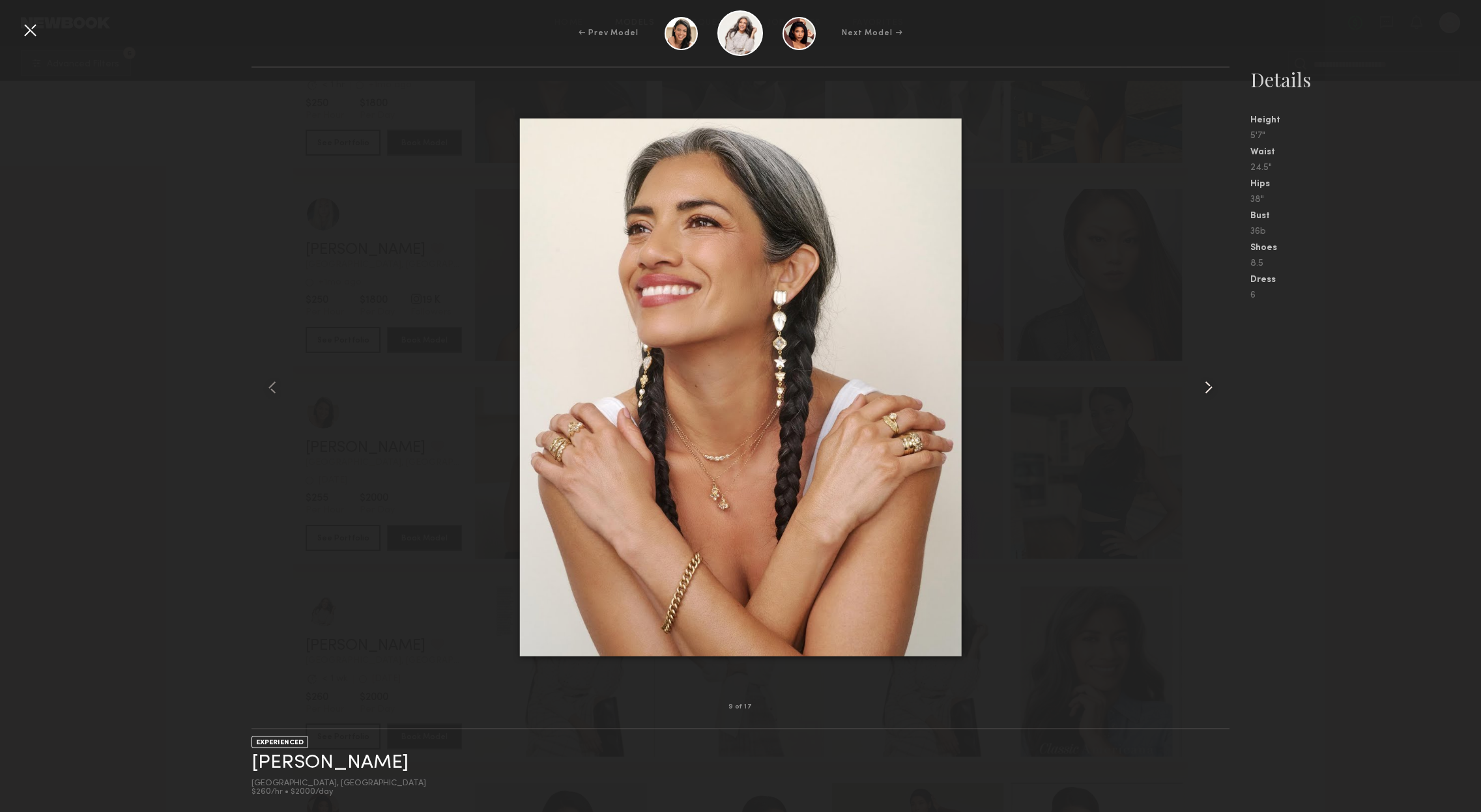
click at [1206, 384] on common-icon at bounding box center [1208, 387] width 21 height 21
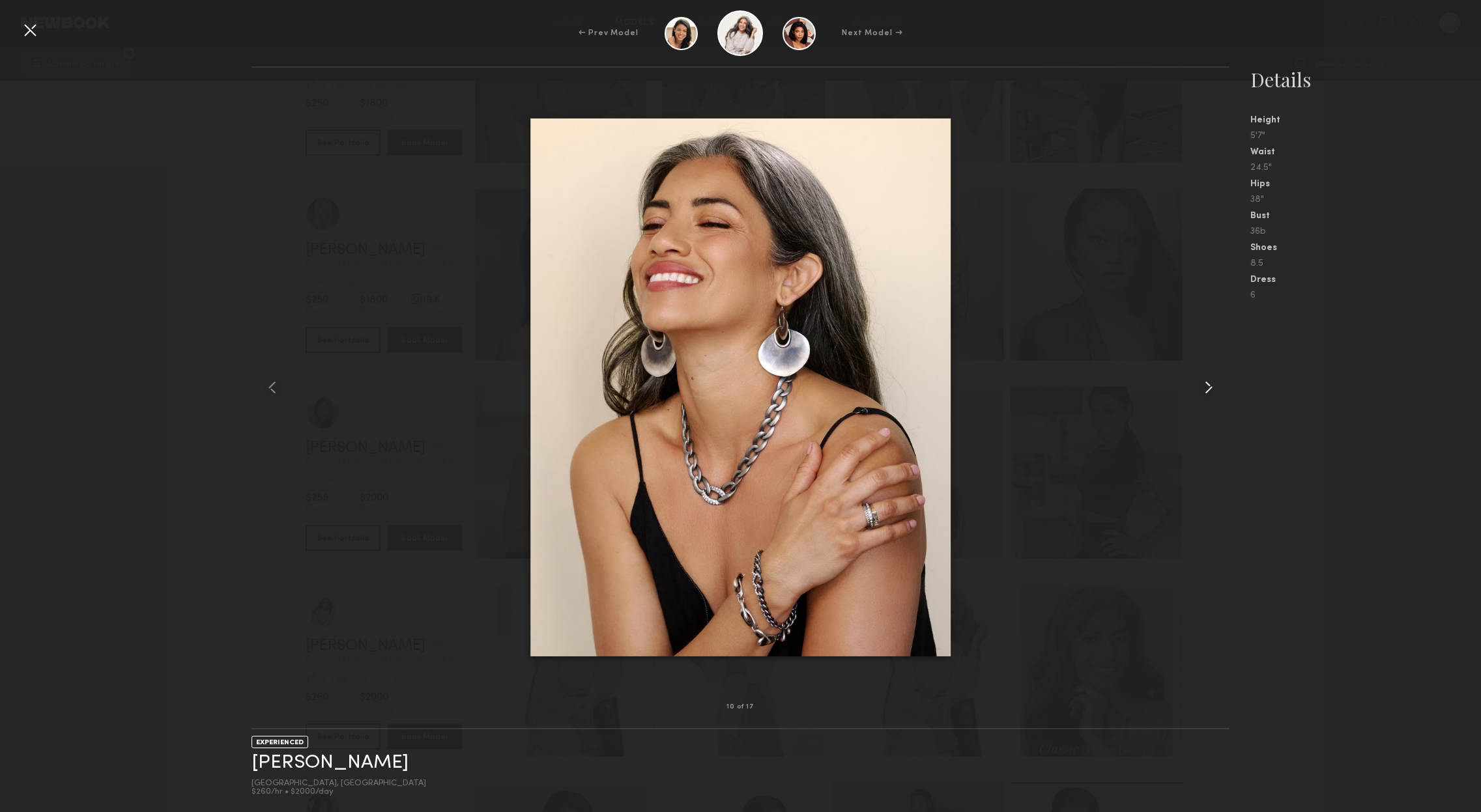
click at [1206, 384] on common-icon at bounding box center [1208, 387] width 21 height 21
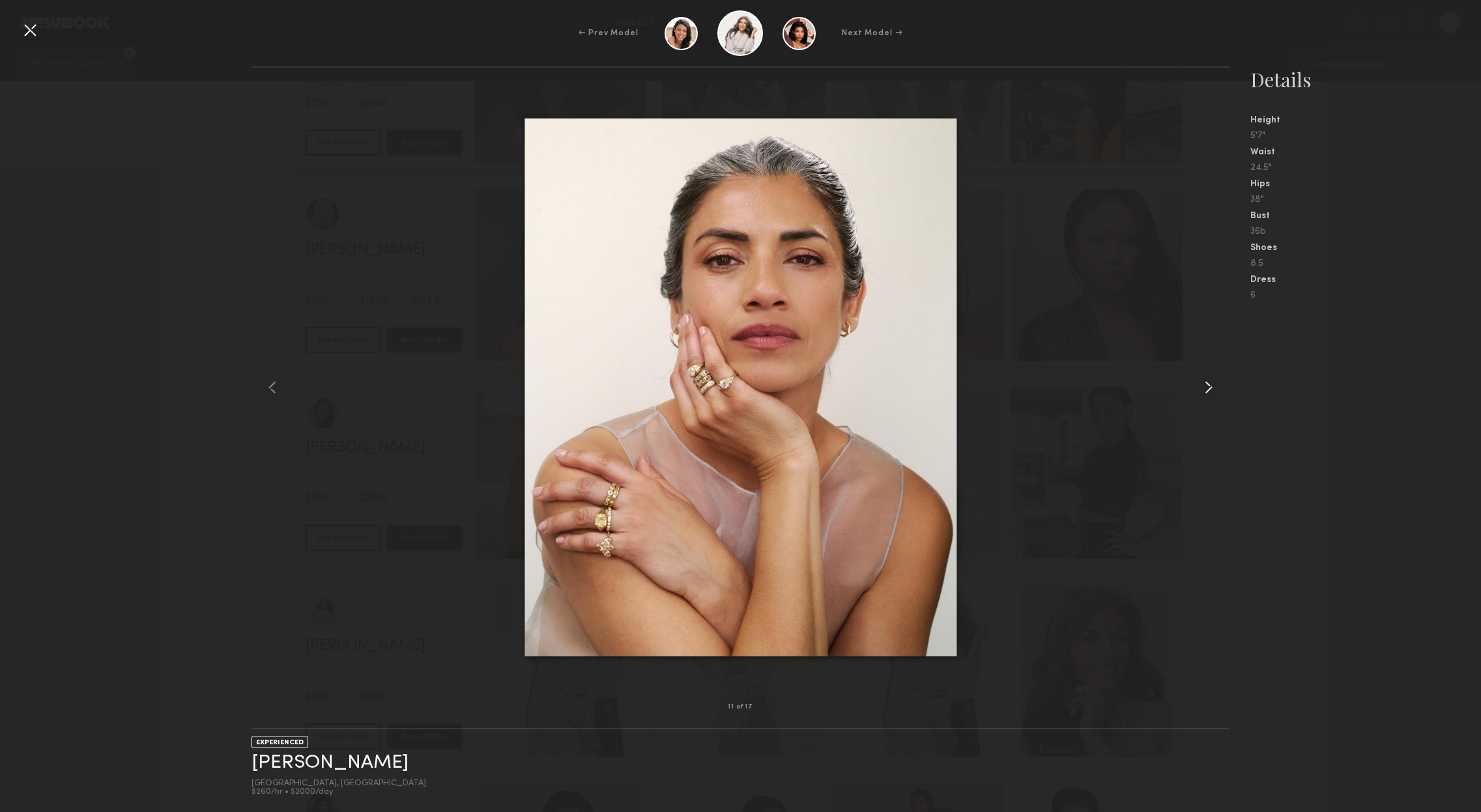
click at [1206, 384] on common-icon at bounding box center [1208, 387] width 21 height 21
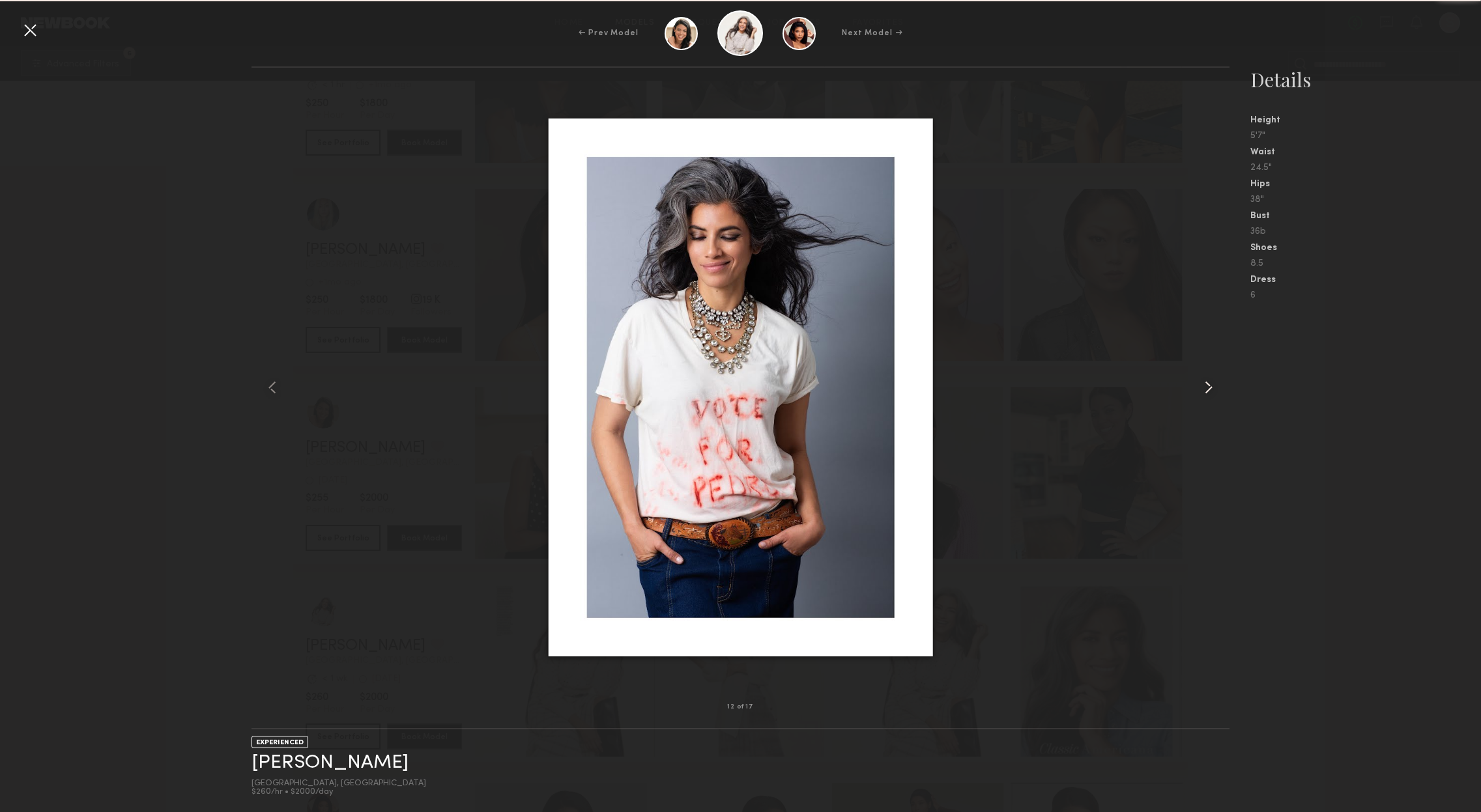
click at [1206, 384] on common-icon at bounding box center [1208, 387] width 21 height 21
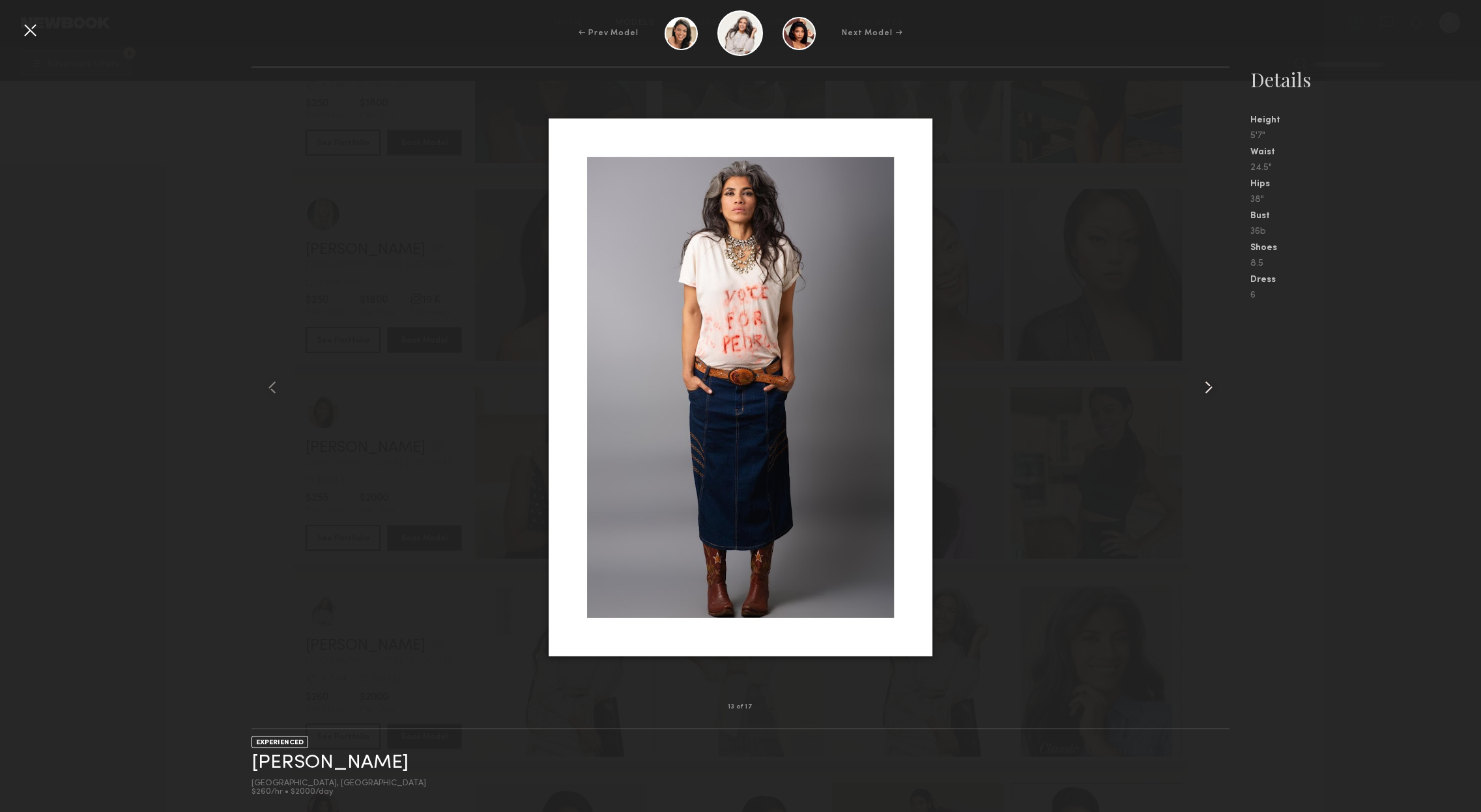
click at [1206, 384] on common-icon at bounding box center [1208, 387] width 21 height 21
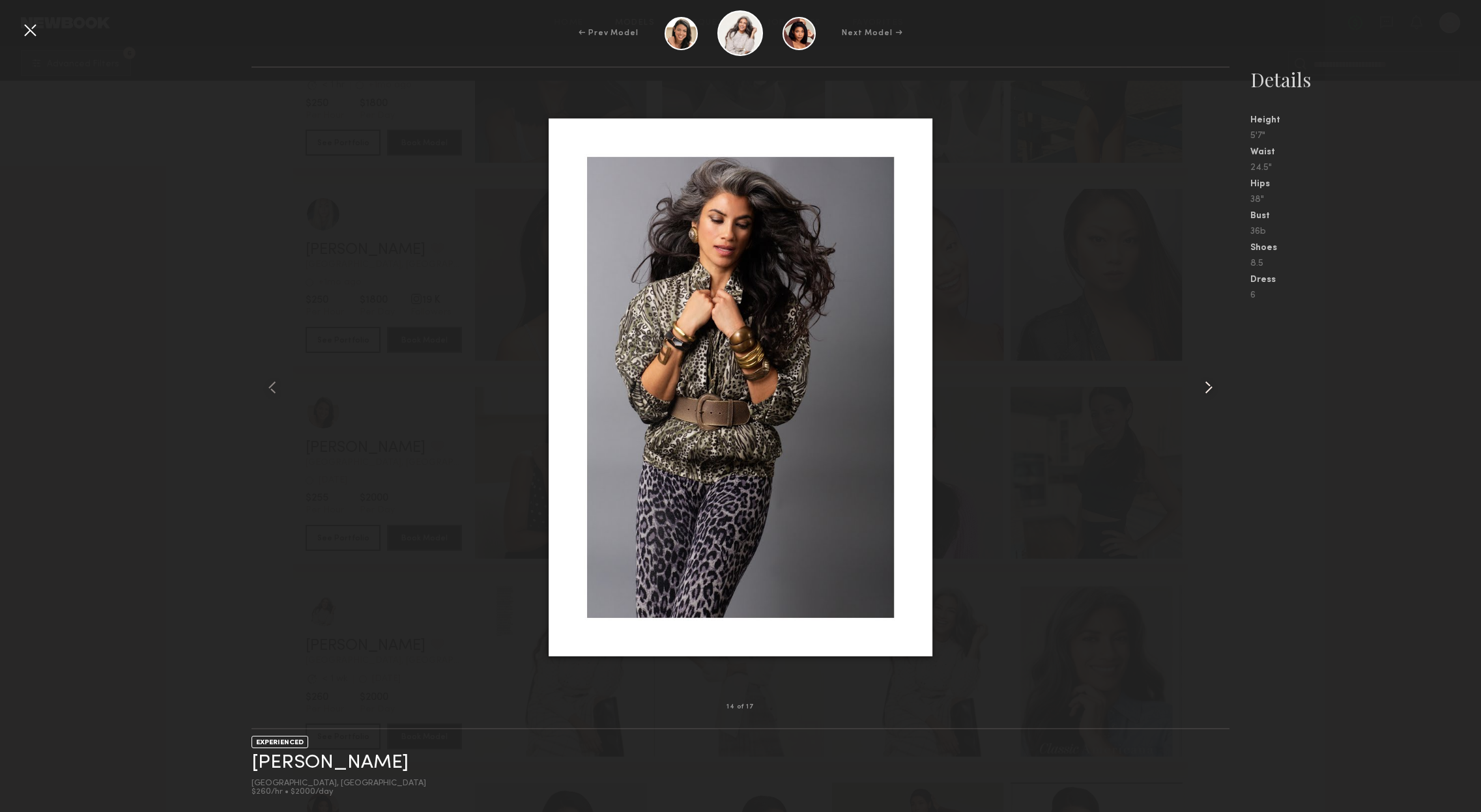
click at [1206, 384] on common-icon at bounding box center [1208, 387] width 21 height 21
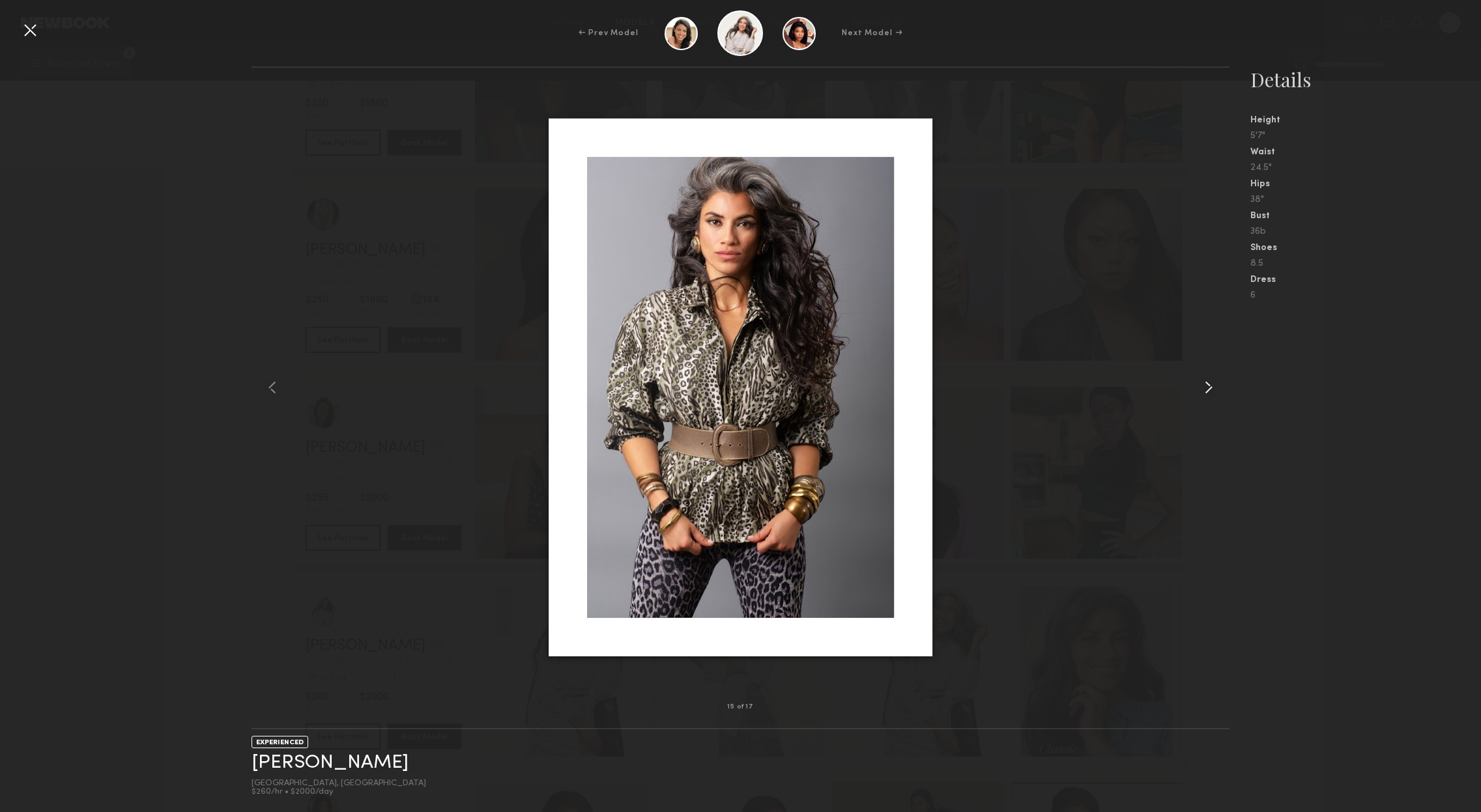
click at [1206, 384] on common-icon at bounding box center [1208, 387] width 21 height 21
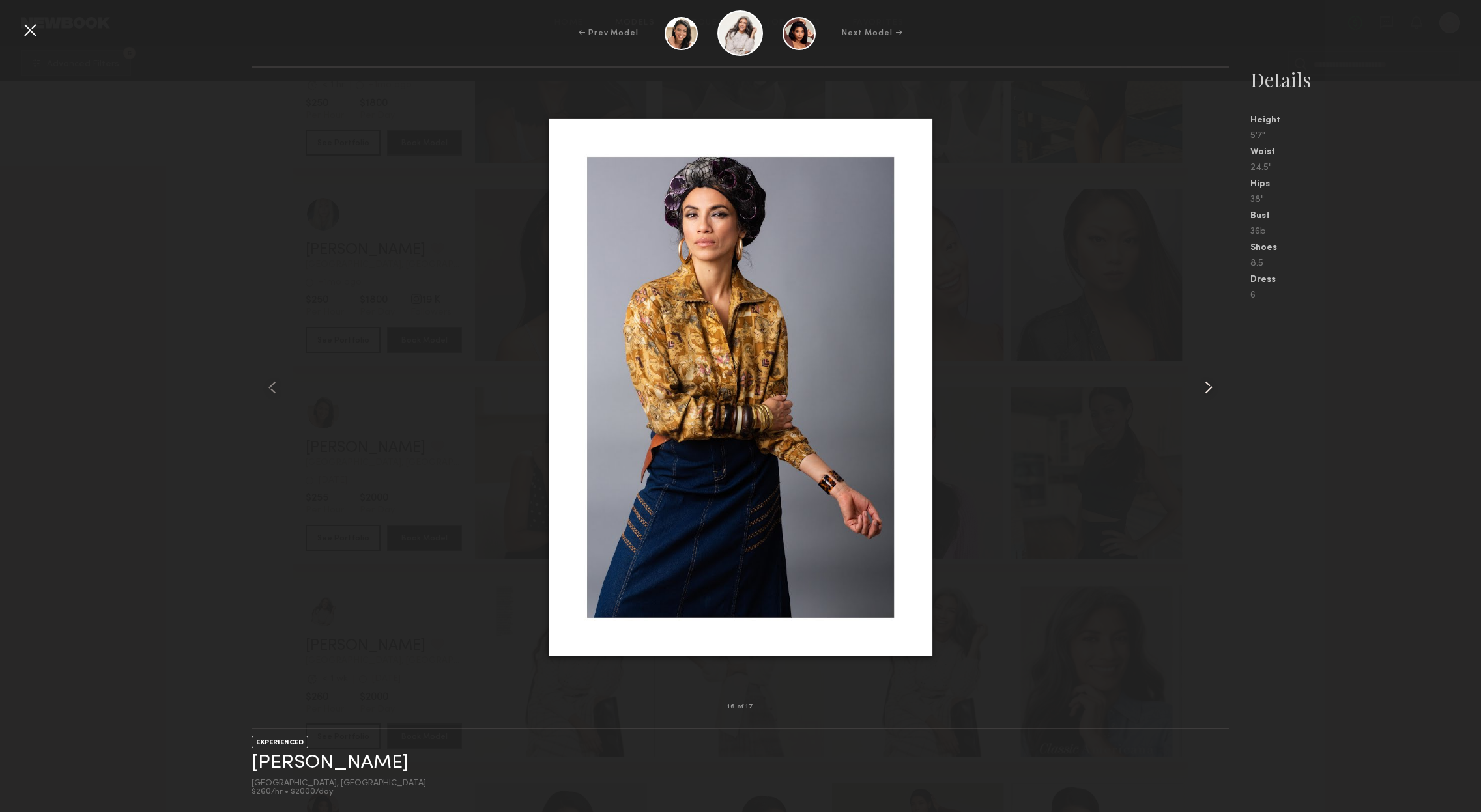
click at [1206, 384] on common-icon at bounding box center [1208, 387] width 21 height 21
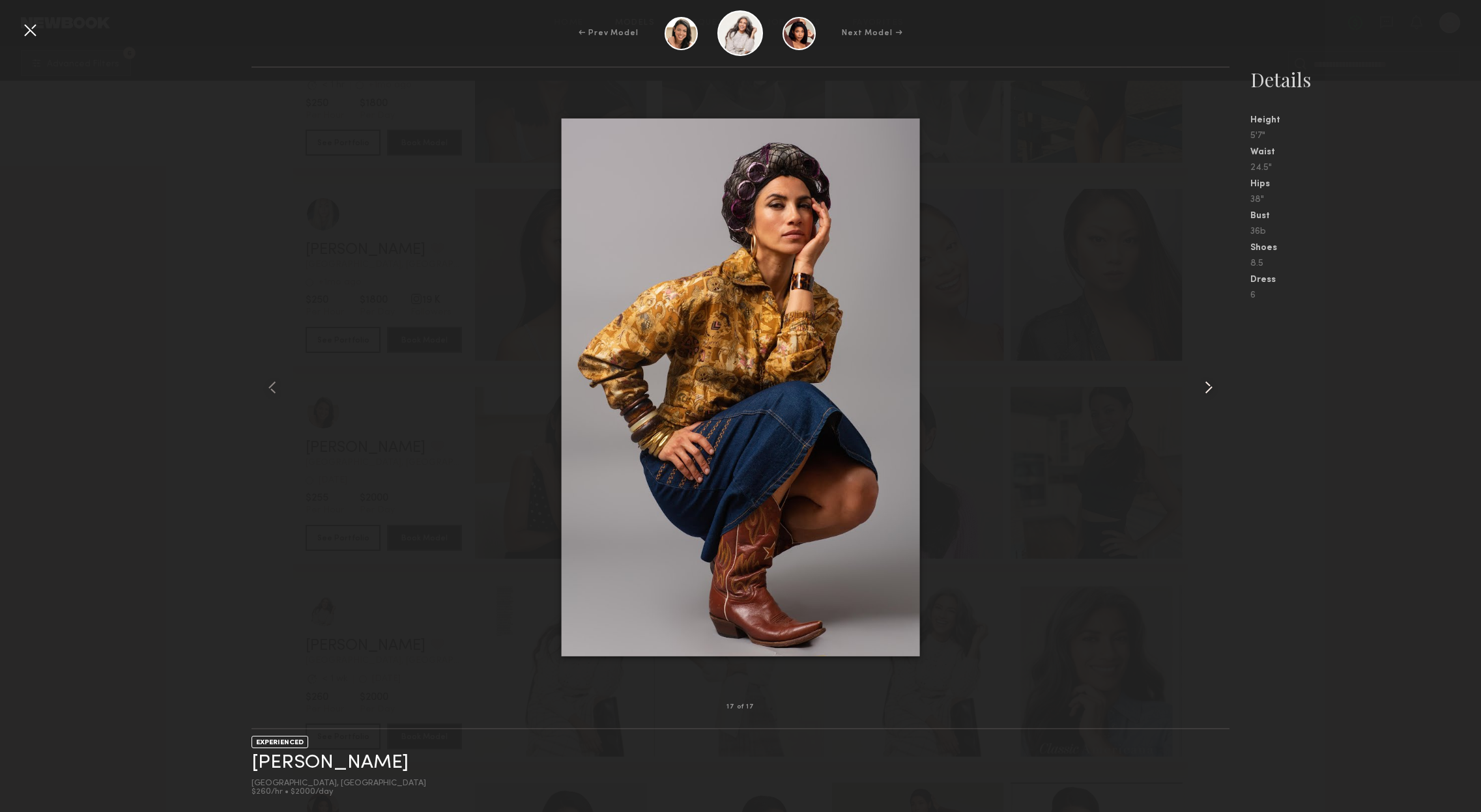
click at [1206, 384] on common-icon at bounding box center [1208, 387] width 21 height 21
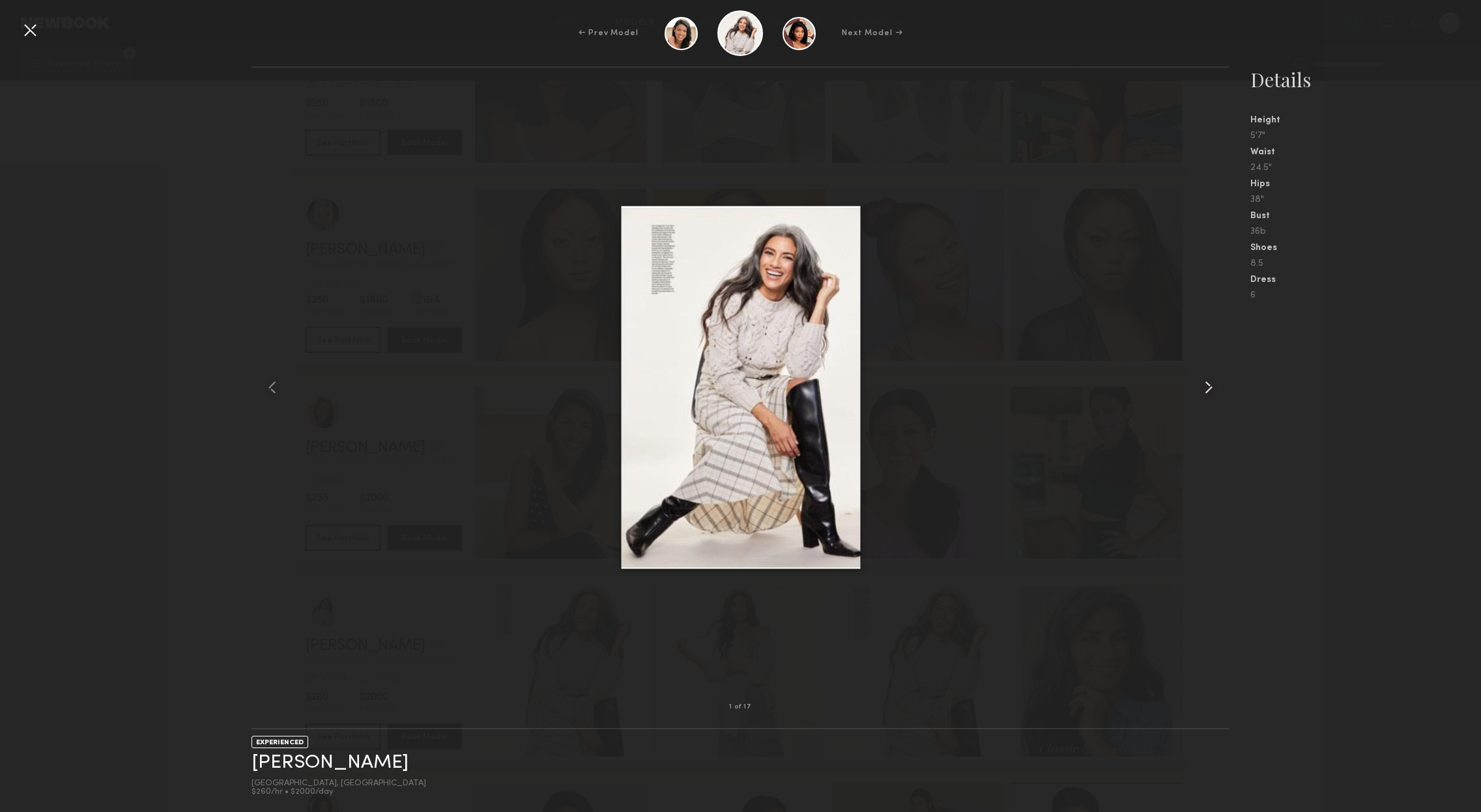
click at [1206, 384] on common-icon at bounding box center [1208, 387] width 21 height 21
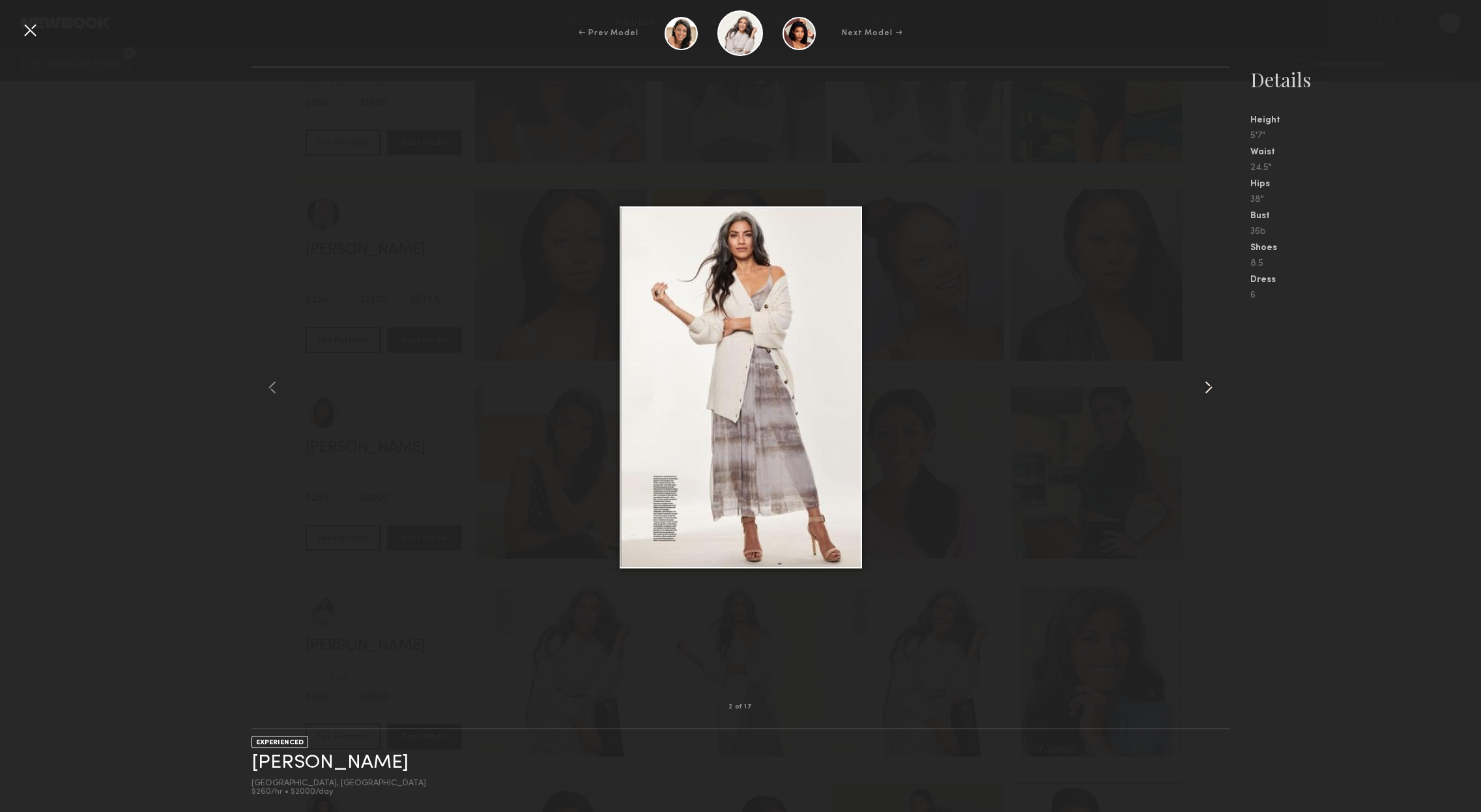
click at [1206, 384] on common-icon at bounding box center [1208, 387] width 21 height 21
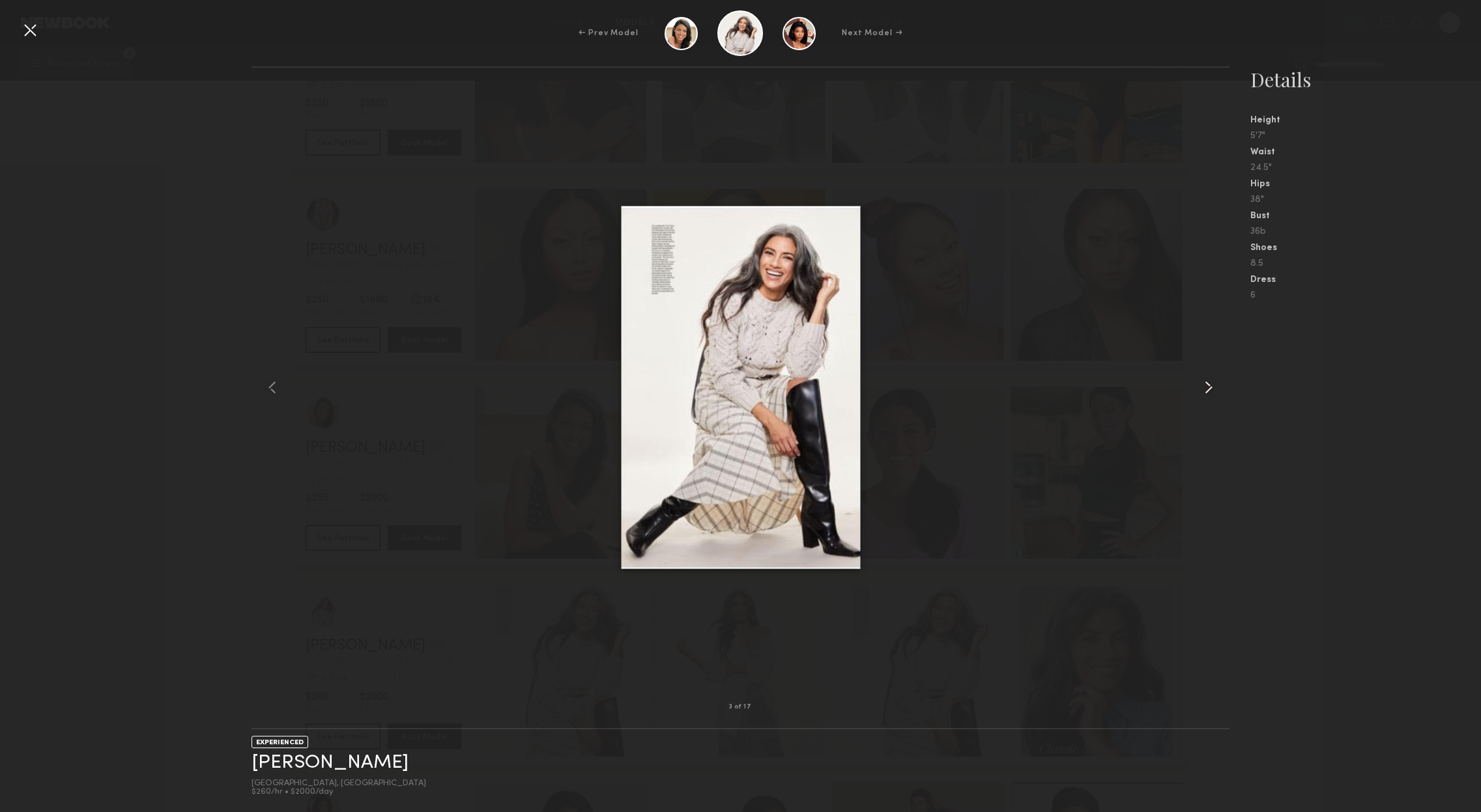
click at [1206, 384] on common-icon at bounding box center [1208, 387] width 21 height 21
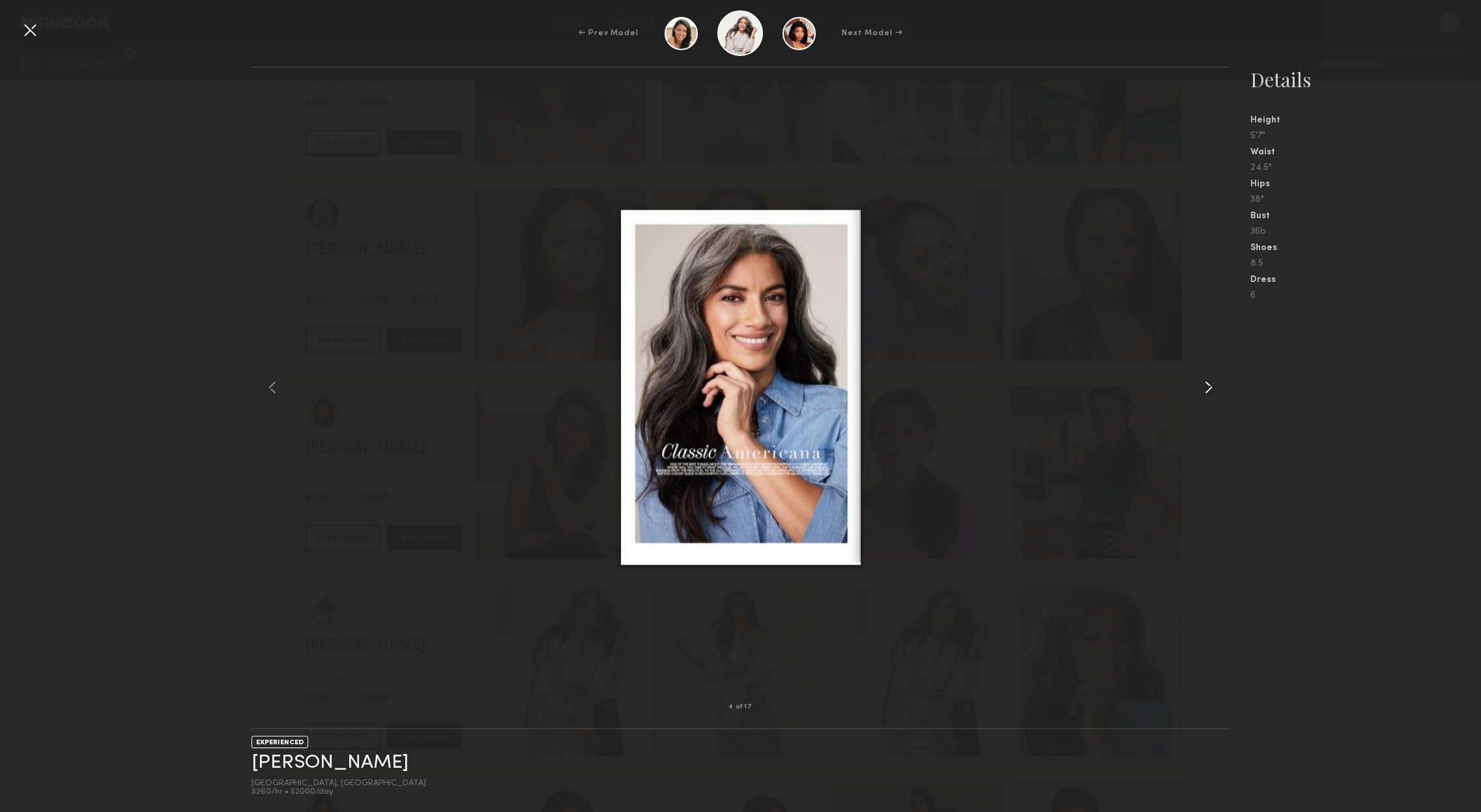
click at [1206, 384] on common-icon at bounding box center [1208, 387] width 21 height 21
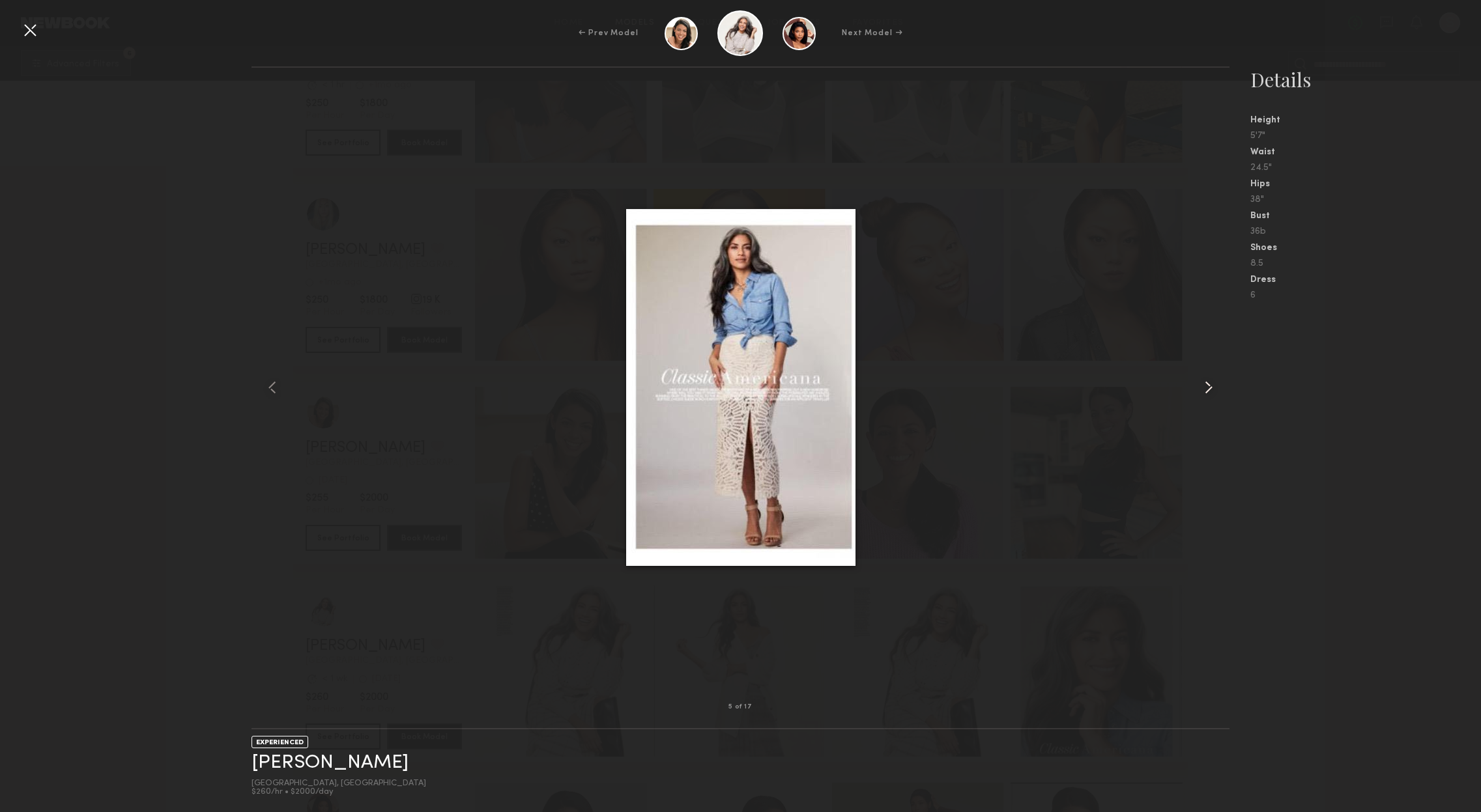
click at [1206, 384] on common-icon at bounding box center [1208, 387] width 21 height 21
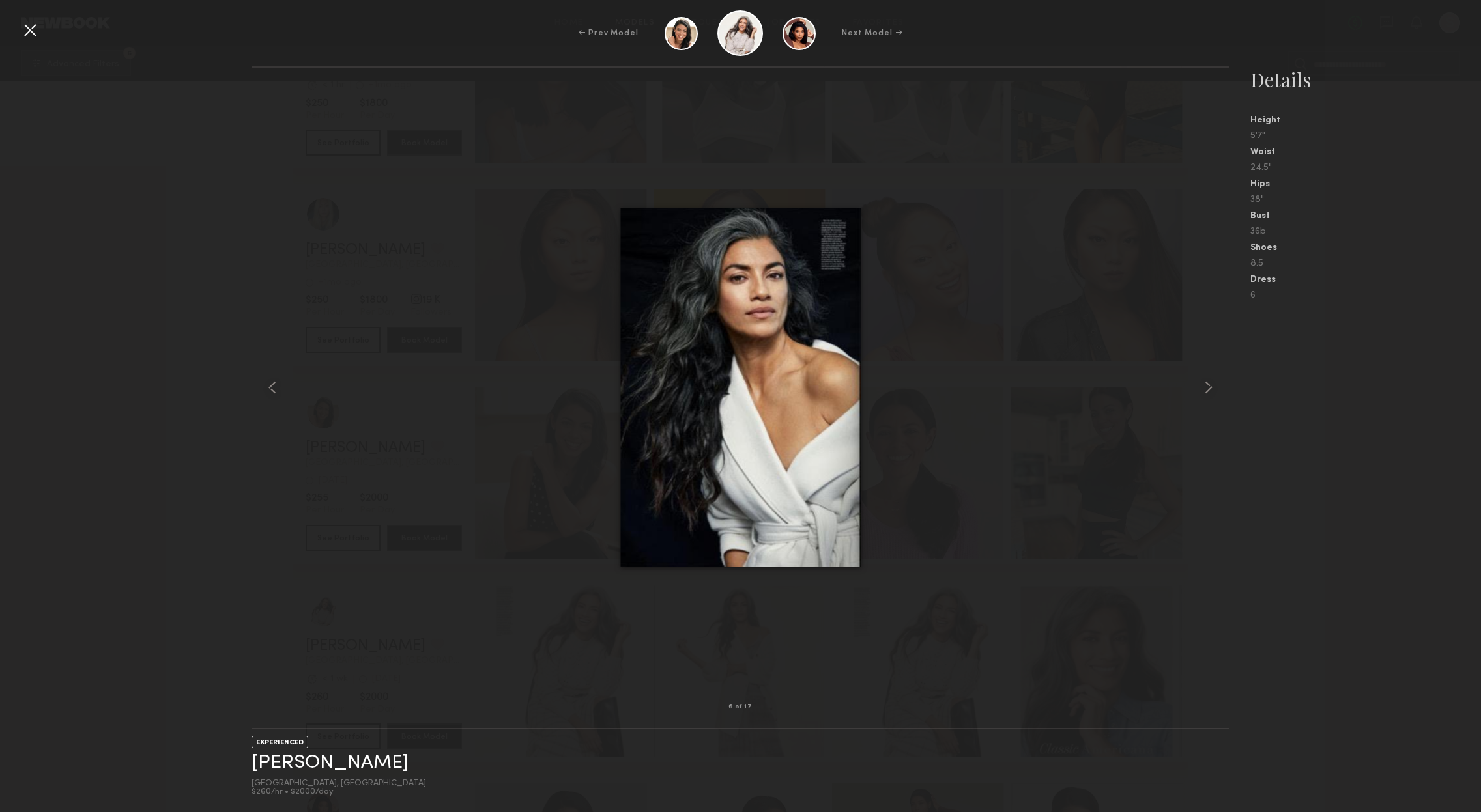
click at [1237, 506] on nb-gallery-model-stats "Details Height 5'7" Waist 24.5" Hips 38" Bust 36b Shoes 8.5 Dress 6" at bounding box center [1355, 439] width 251 height 746
click at [22, 25] on div at bounding box center [29, 29] width 21 height 21
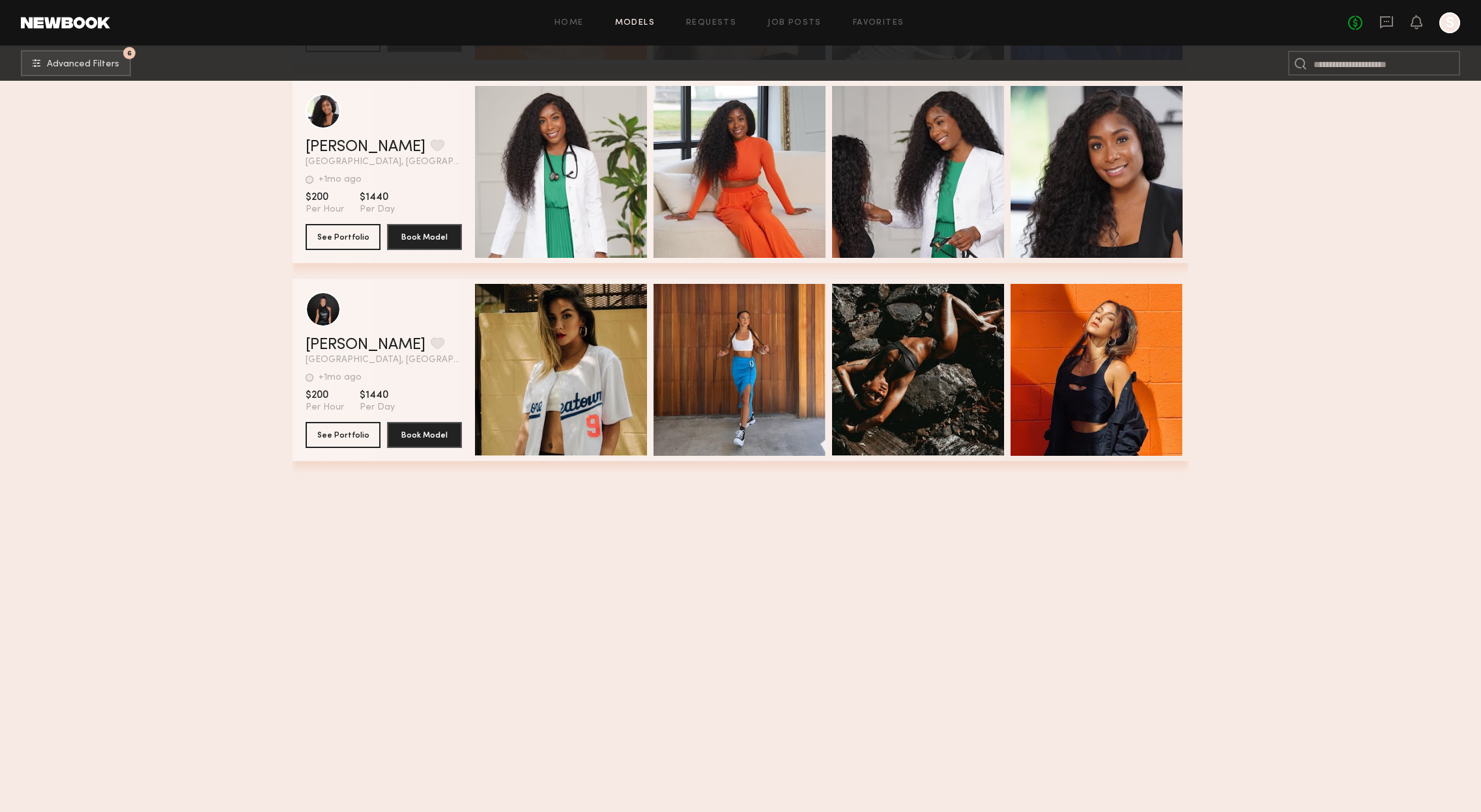
scroll to position [20000, 0]
